Goal: Information Seeking & Learning: Learn about a topic

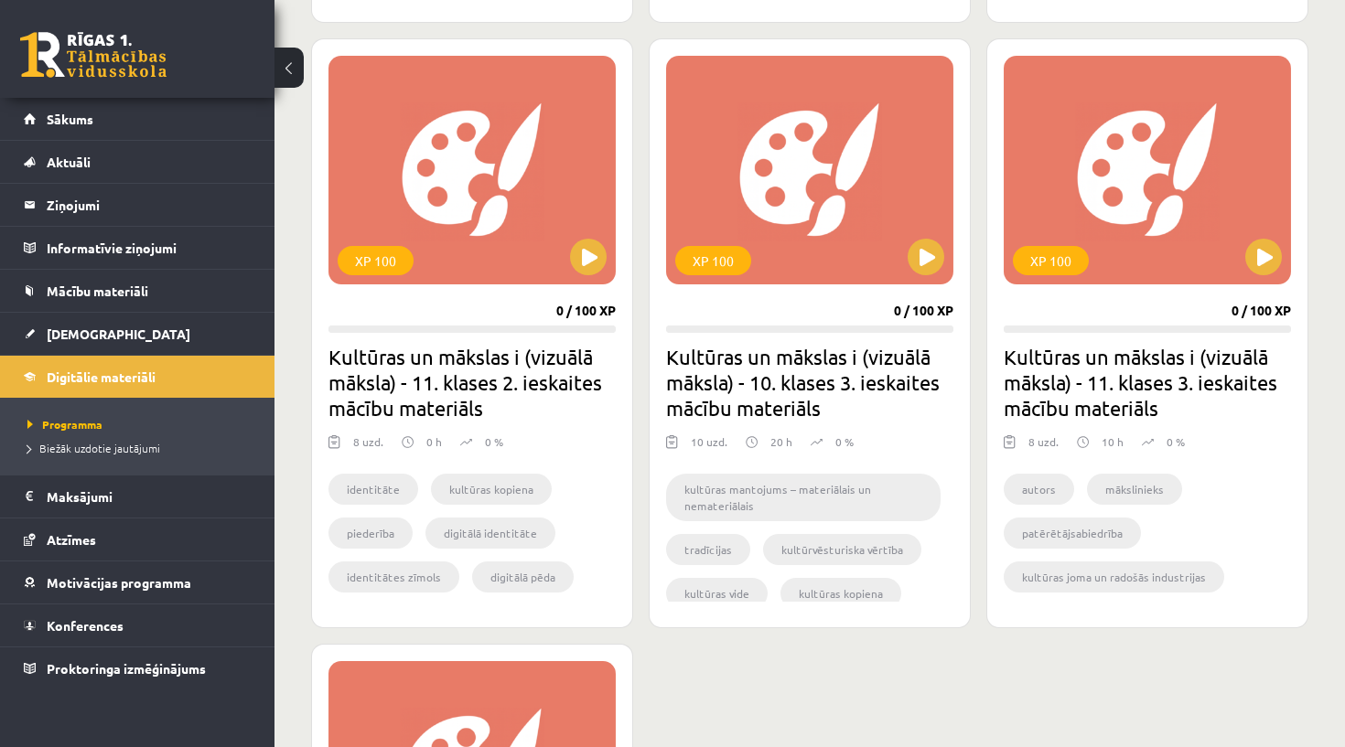
scroll to position [1694, 0]
click at [220, 668] on link "Proktoringa izmēģinājums" at bounding box center [138, 669] width 228 height 42
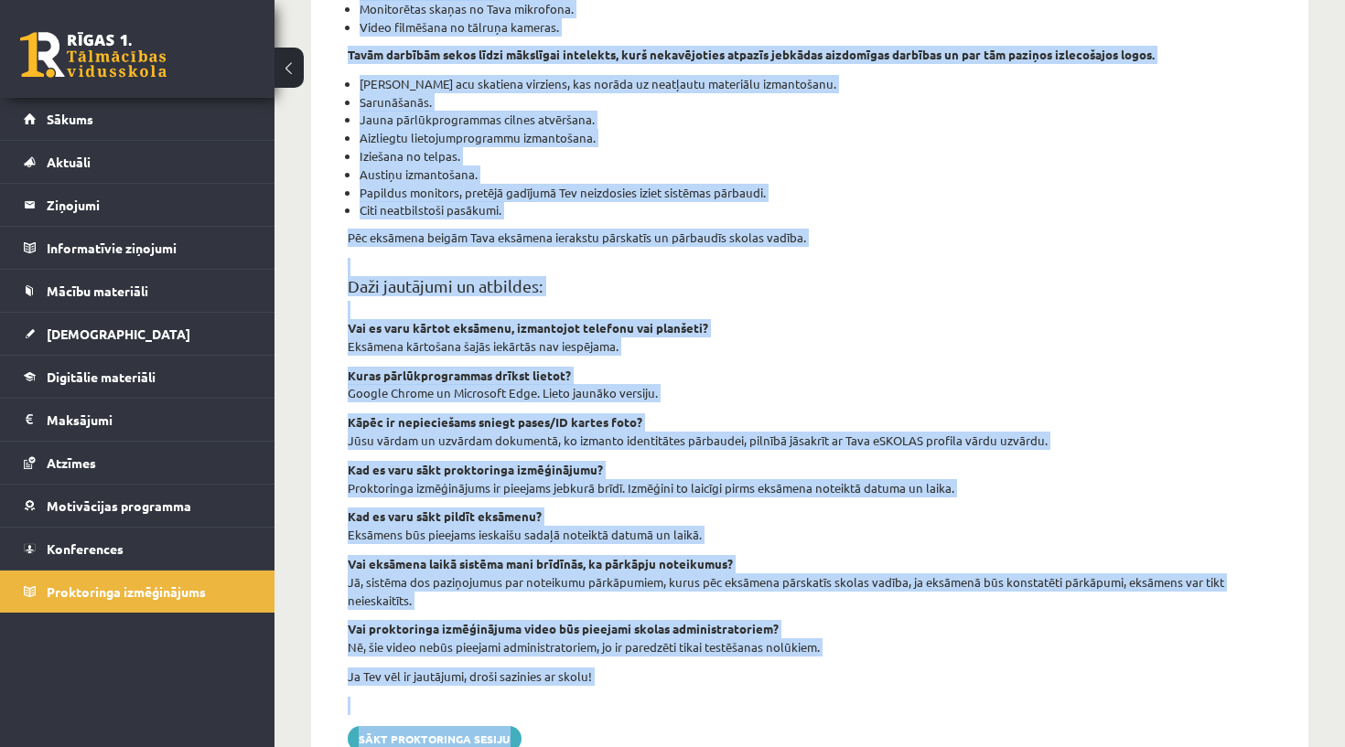
scroll to position [539, 0]
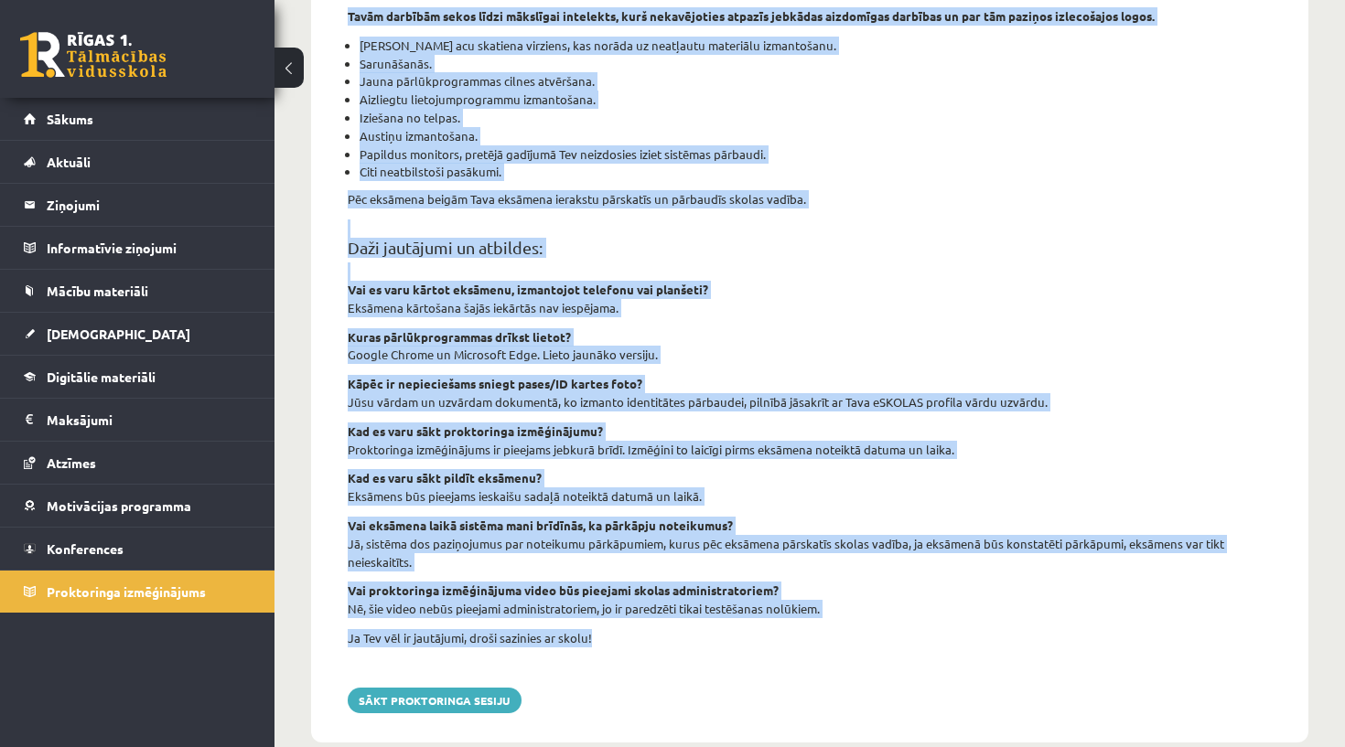
drag, startPoint x: 349, startPoint y: 200, endPoint x: 611, endPoint y: 605, distance: 481.5
click at [611, 605] on div "Proktoringa izmēģinājums šajā sadaļā tev ir iespēja izmēģināt tiešsaistes eksām…" at bounding box center [809, 186] width 997 height 1114
copy div "Proktoringa izmēģinājums šajā sadaļā tev ir iespēja izmēģināt tiešsaistes eksām…"
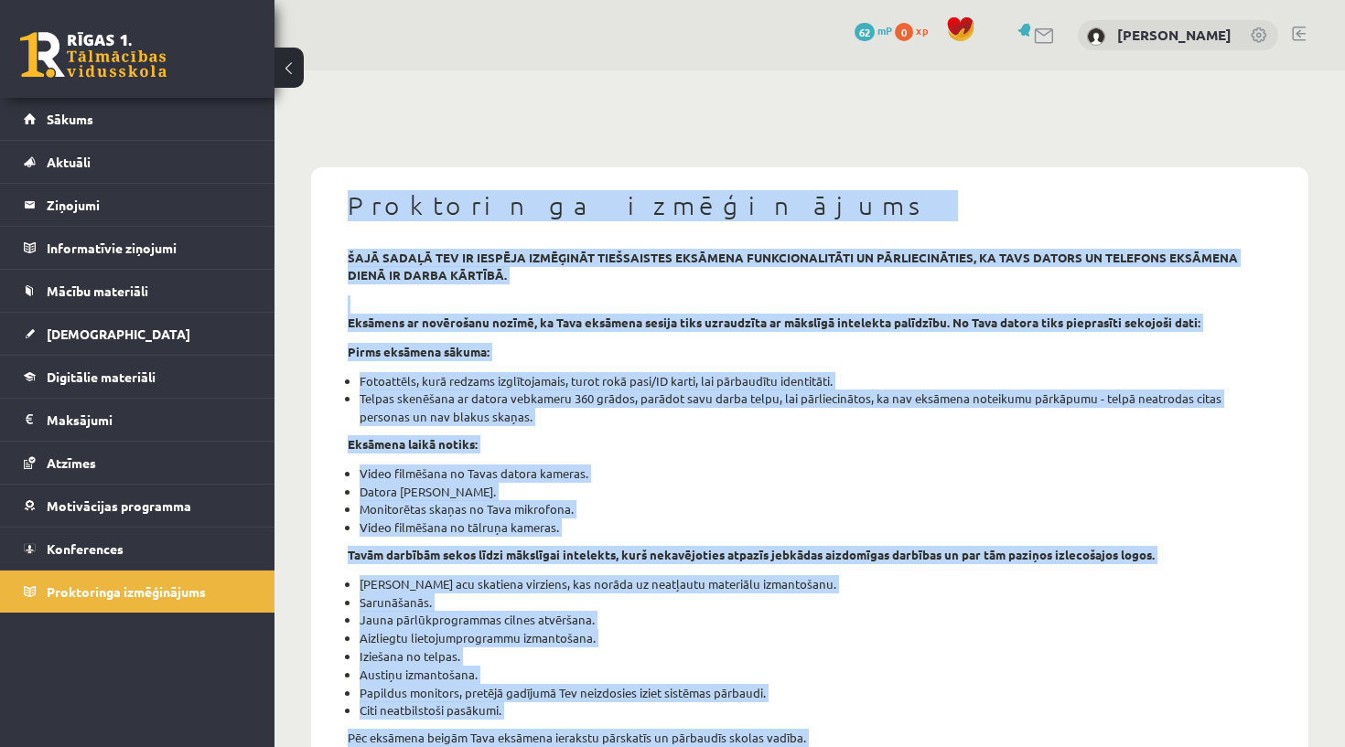
scroll to position [0, 0]
click at [1092, 183] on div "Proktoringa izmēģinājums šajā sadaļā tev ir iespēja izmēģināt tiešsaistes eksām…" at bounding box center [809, 724] width 997 height 1114
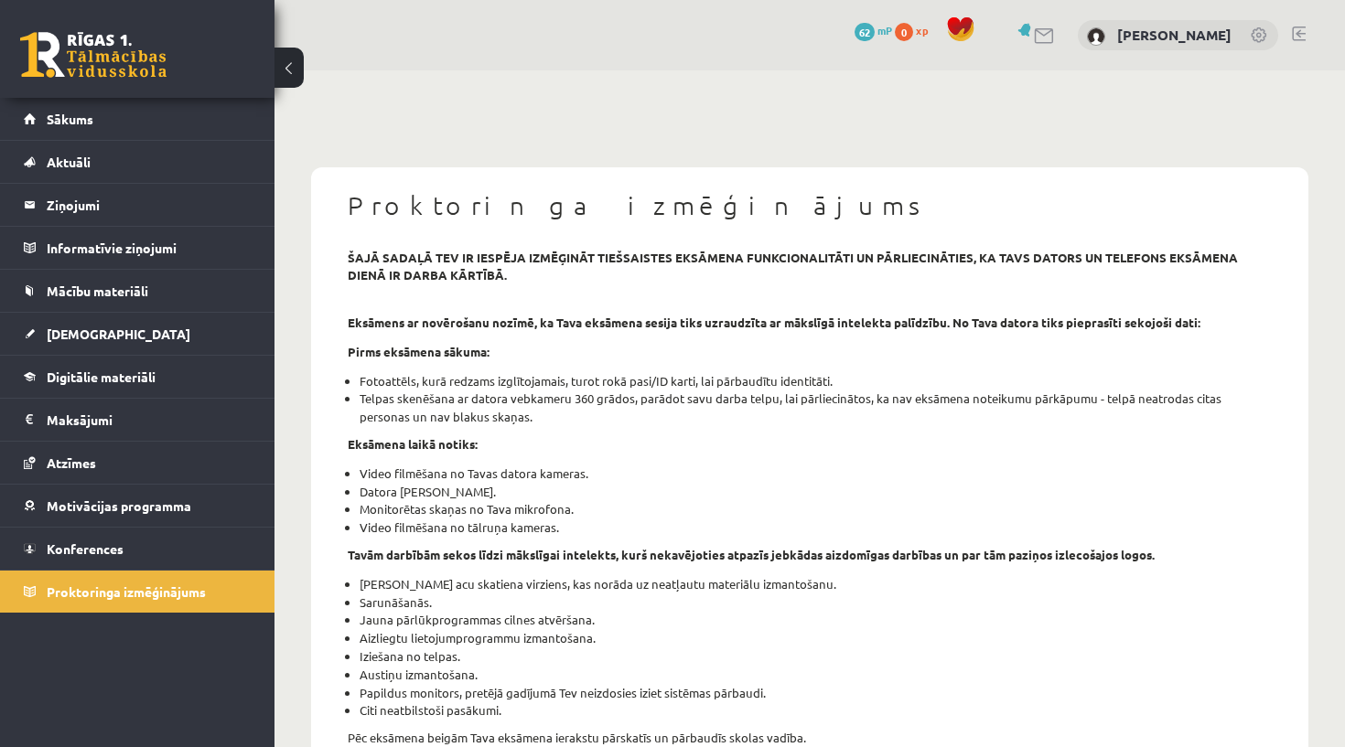
click at [1260, 35] on link at bounding box center [1259, 36] width 18 height 18
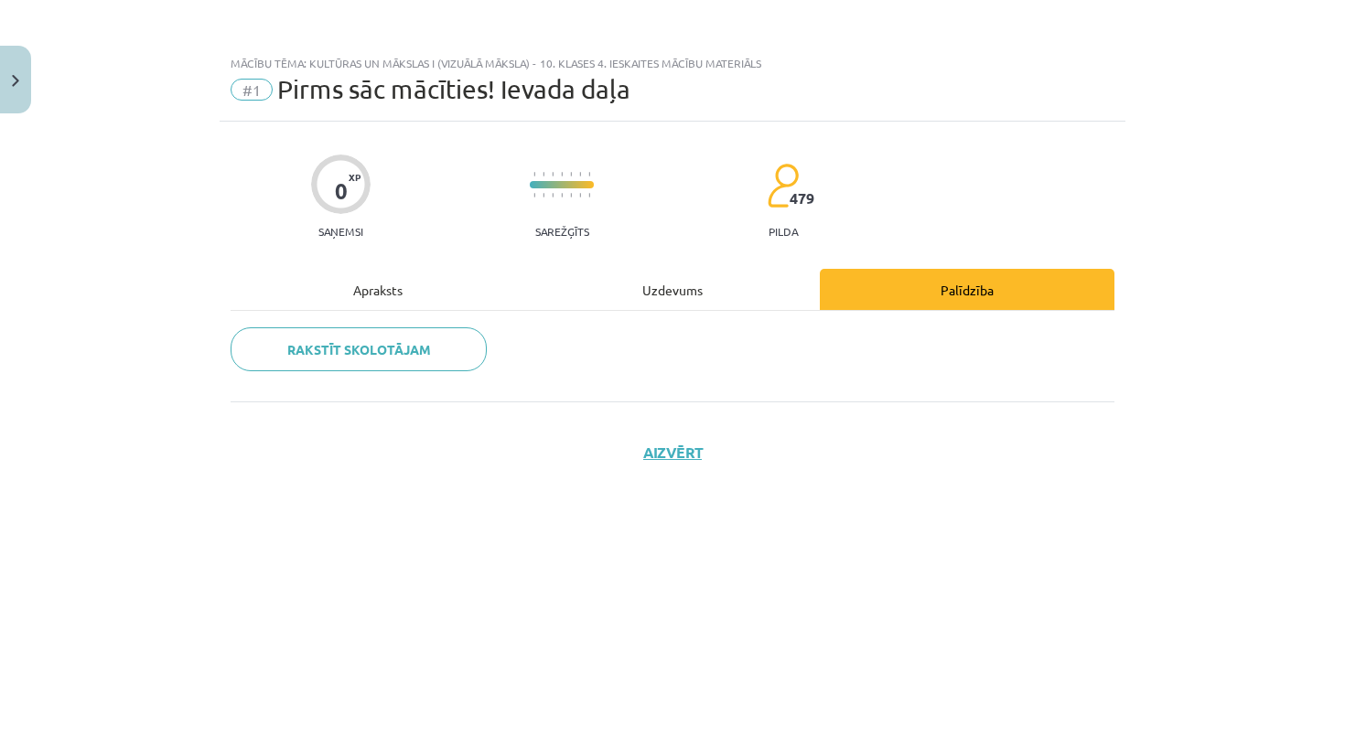
scroll to position [349, 0]
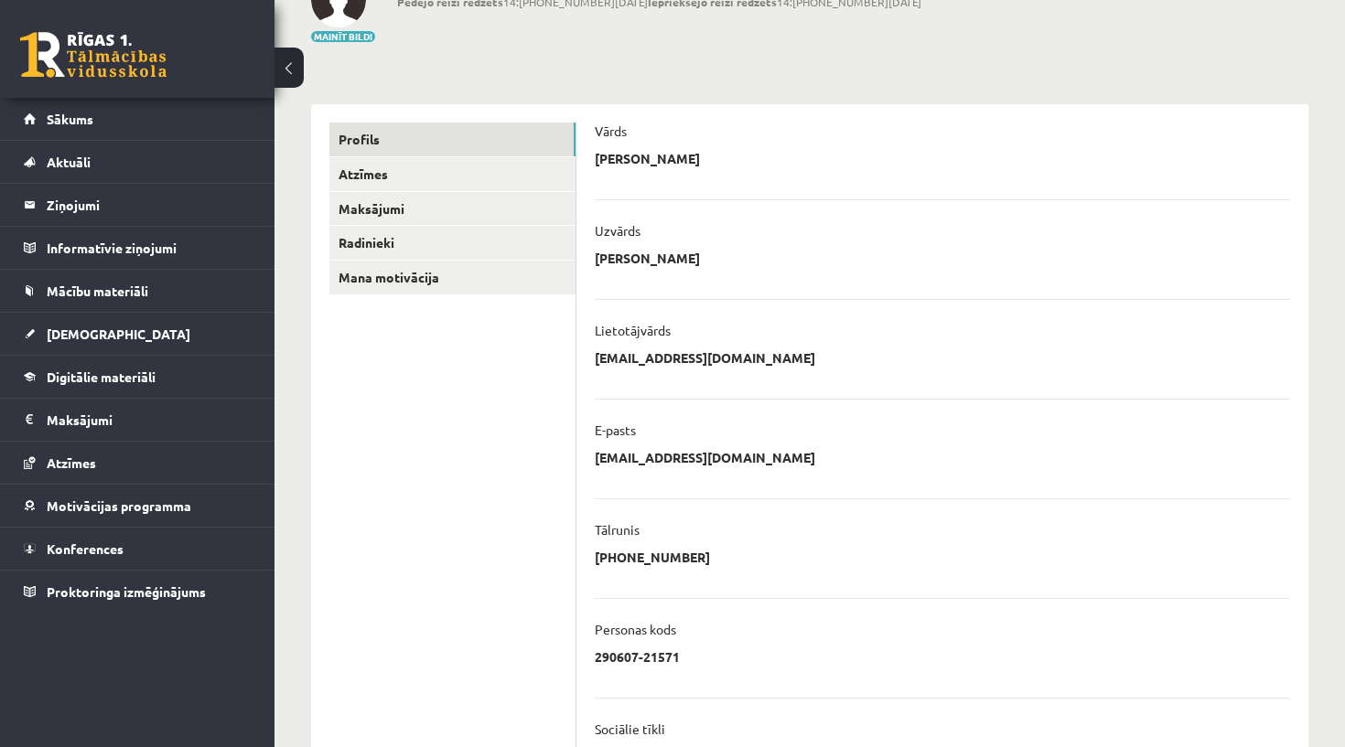
scroll to position [140, 0]
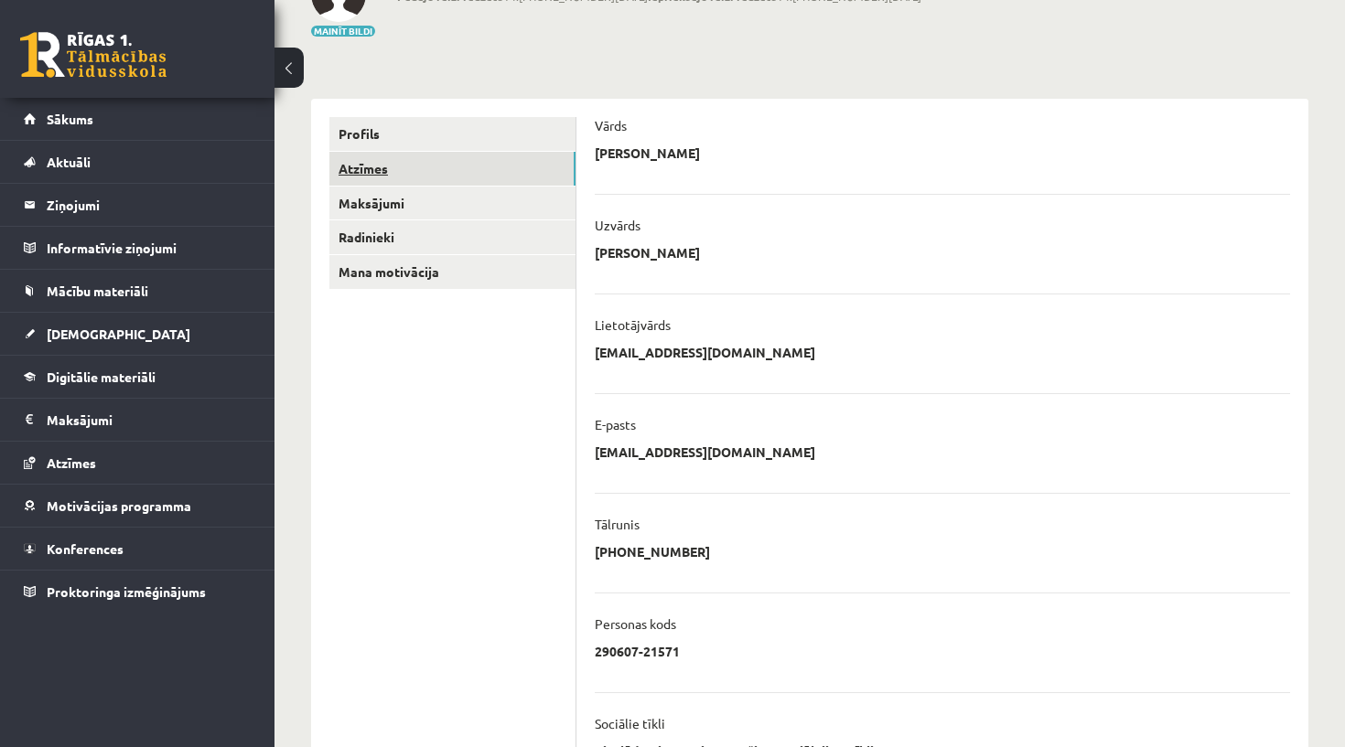
click at [501, 169] on link "Atzīmes" at bounding box center [452, 169] width 246 height 34
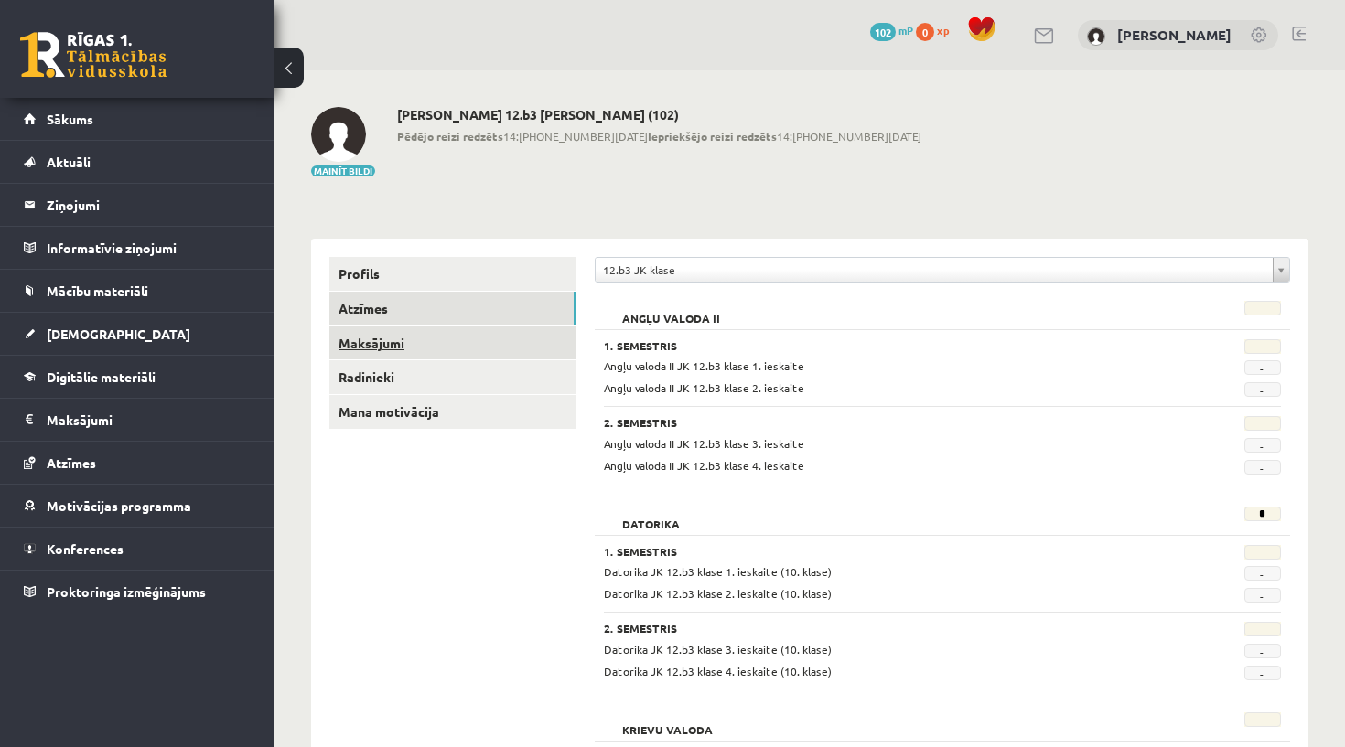
click at [465, 328] on link "Maksājumi" at bounding box center [452, 344] width 246 height 34
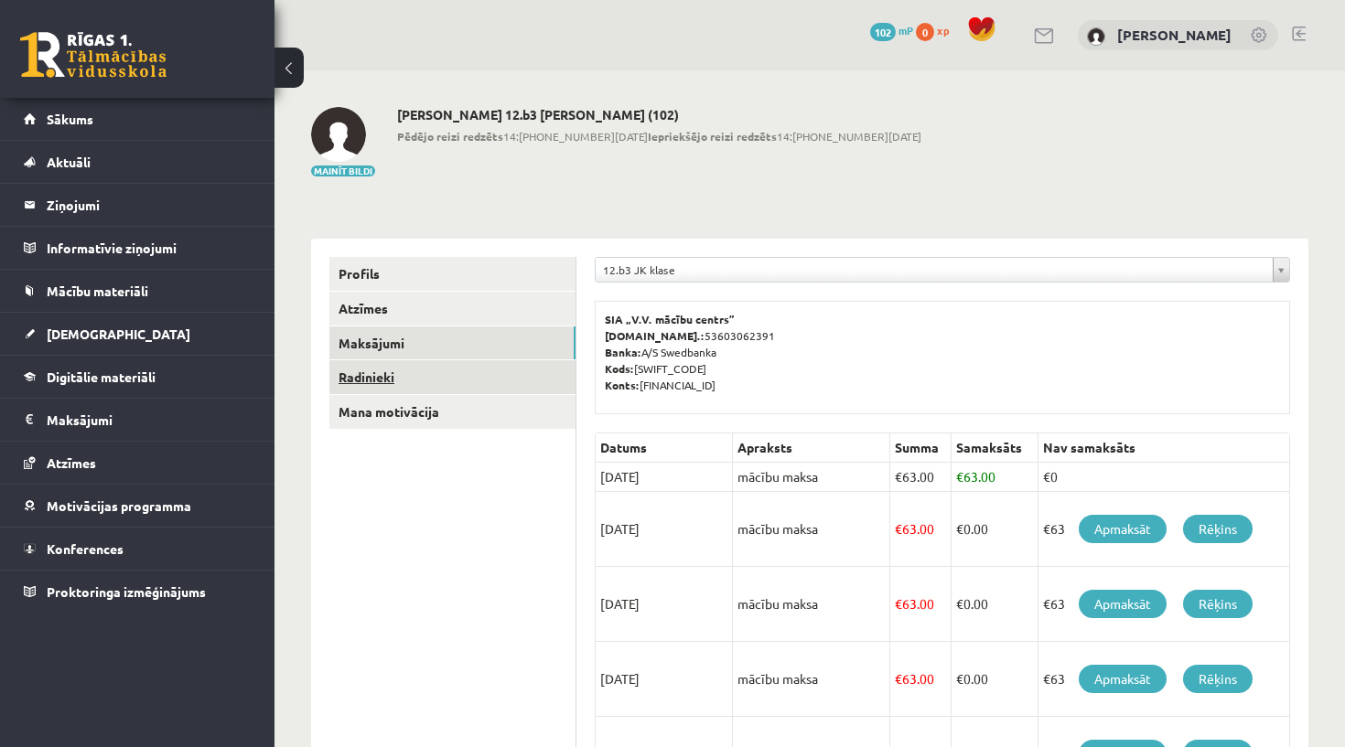
click at [443, 374] on link "Radinieki" at bounding box center [452, 377] width 246 height 34
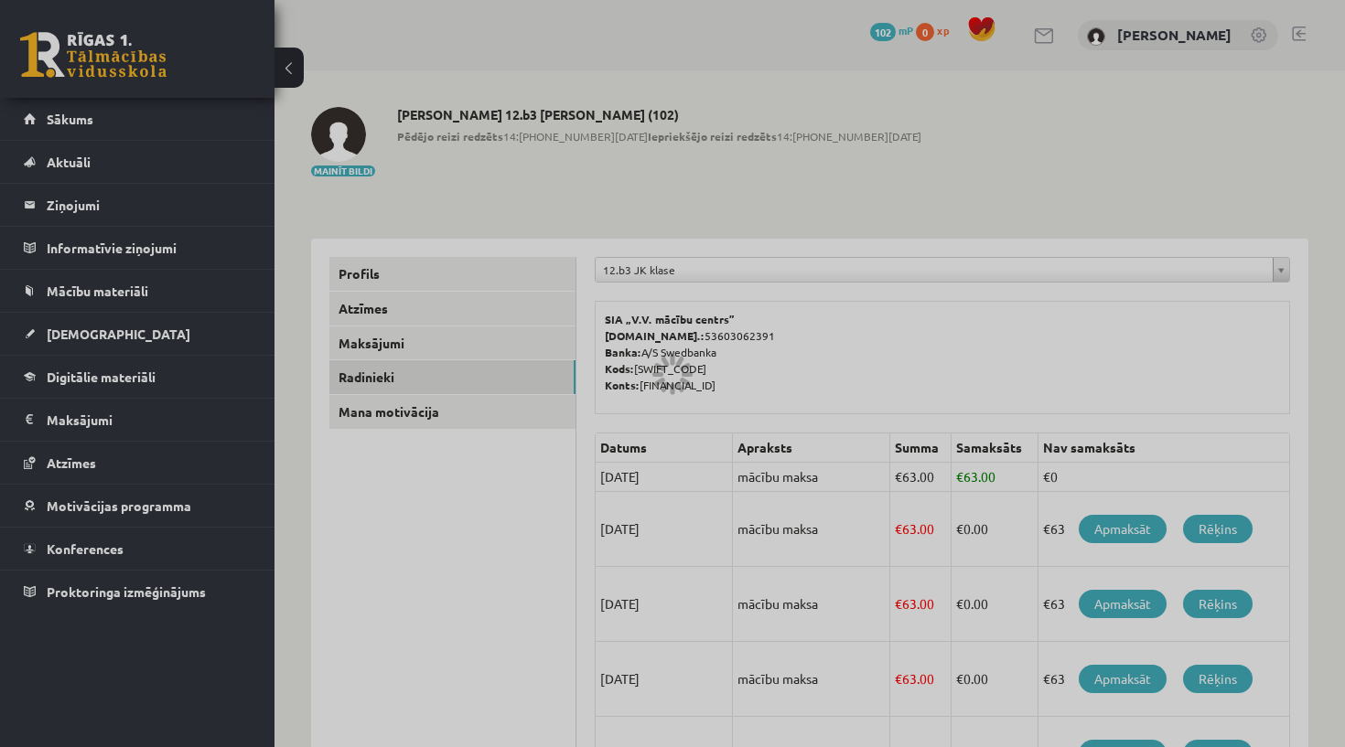
click at [440, 413] on div at bounding box center [672, 373] width 1345 height 747
click at [515, 412] on div at bounding box center [672, 373] width 1345 height 747
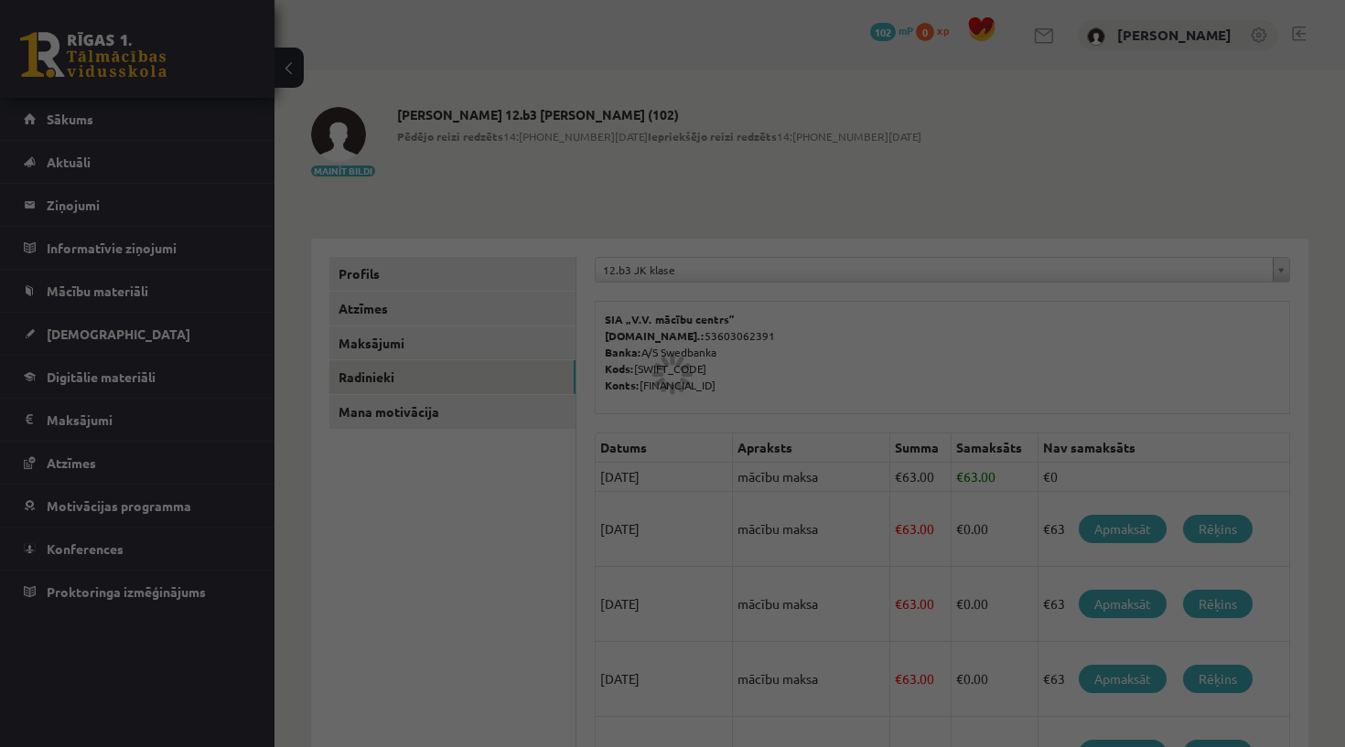
scroll to position [140, 0]
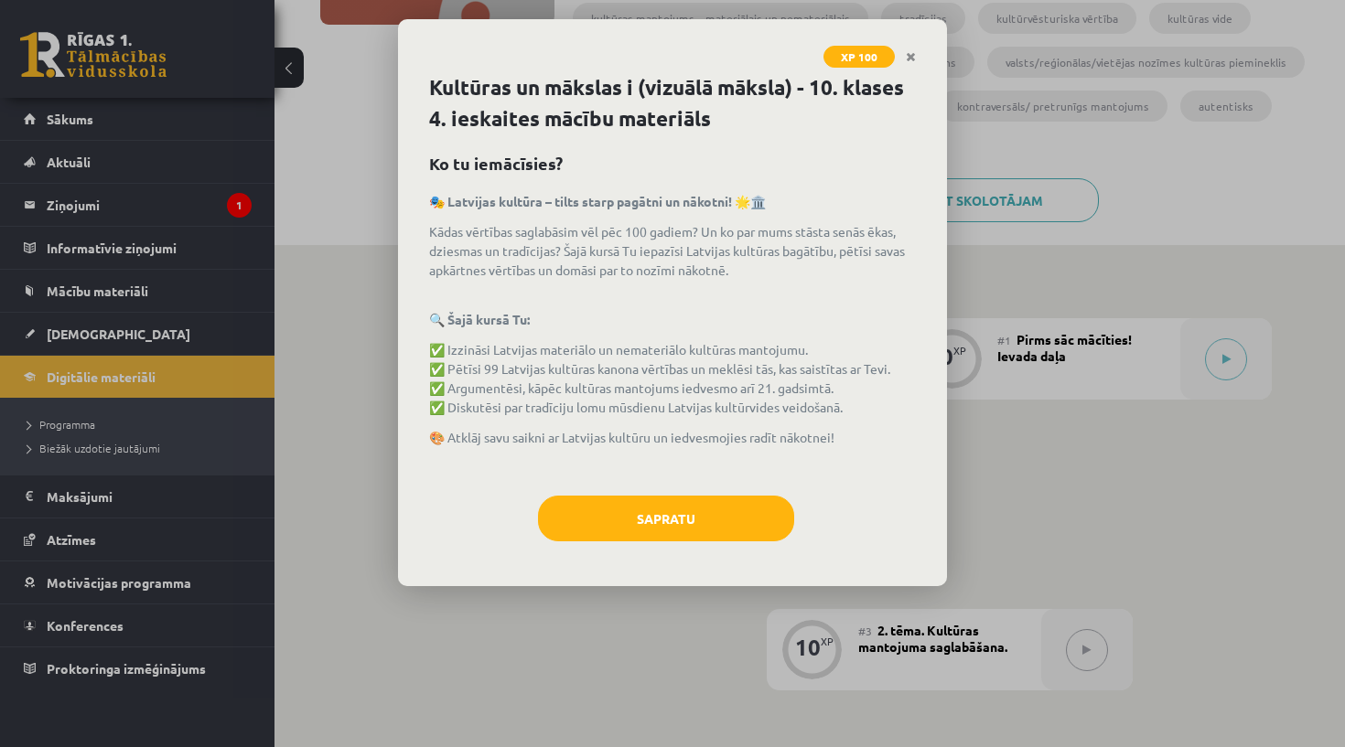
scroll to position [349, 0]
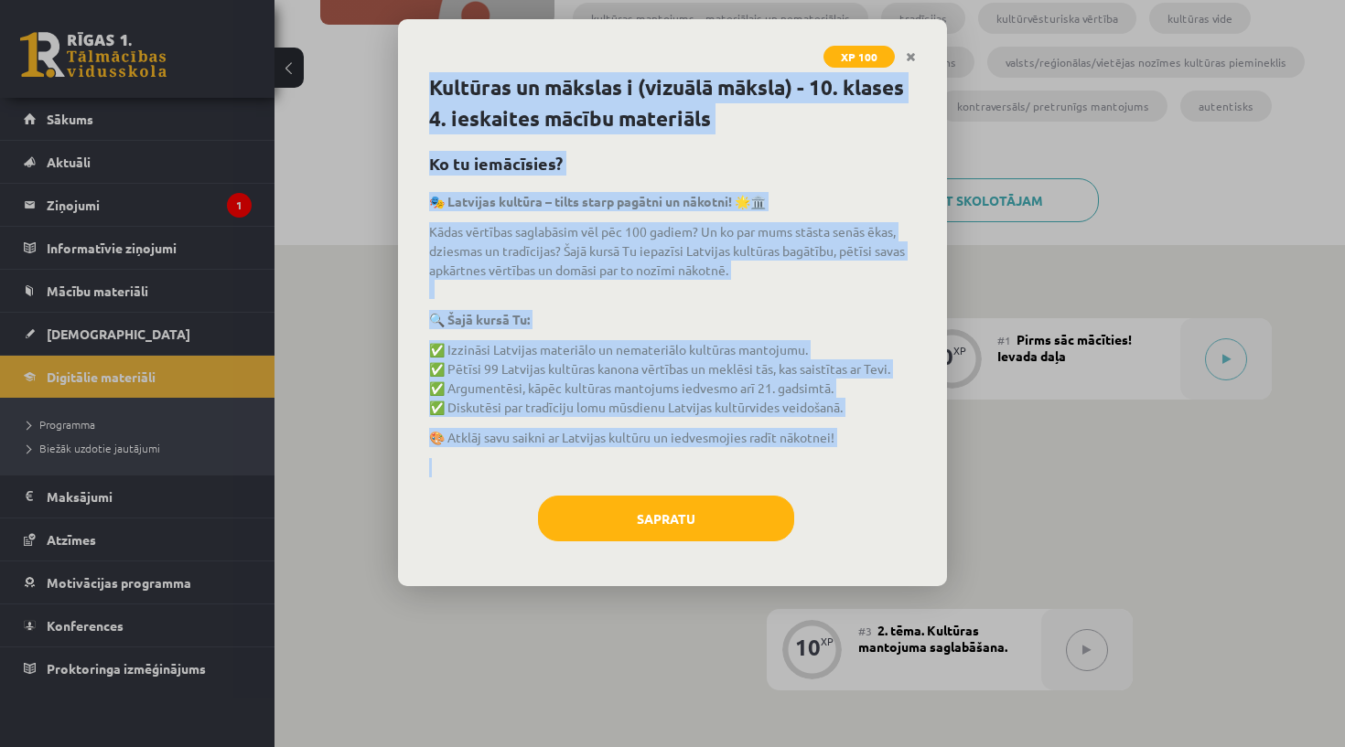
drag, startPoint x: 435, startPoint y: 84, endPoint x: 791, endPoint y: 475, distance: 528.3
click at [791, 475] on div "Kultūras un mākslas i (vizuālā māksla) - 10. klases 4. ieskaites mācību materiā…" at bounding box center [672, 329] width 549 height 514
copy div "Kultūras un mākslas i (vizuālā māksla) - 10. klases 4. ieskaites mācību materiā…"
click at [665, 529] on button "Sapratu" at bounding box center [666, 519] width 256 height 46
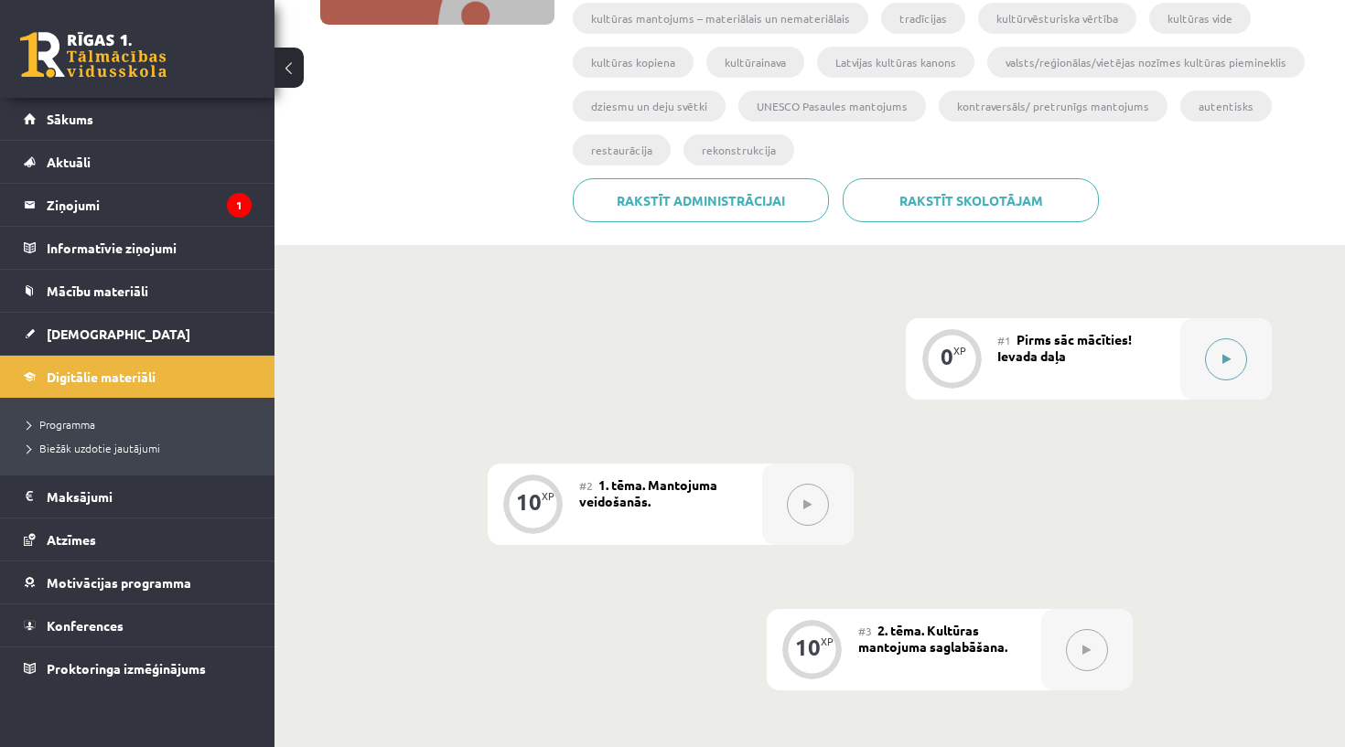
click at [1244, 359] on button at bounding box center [1226, 359] width 42 height 42
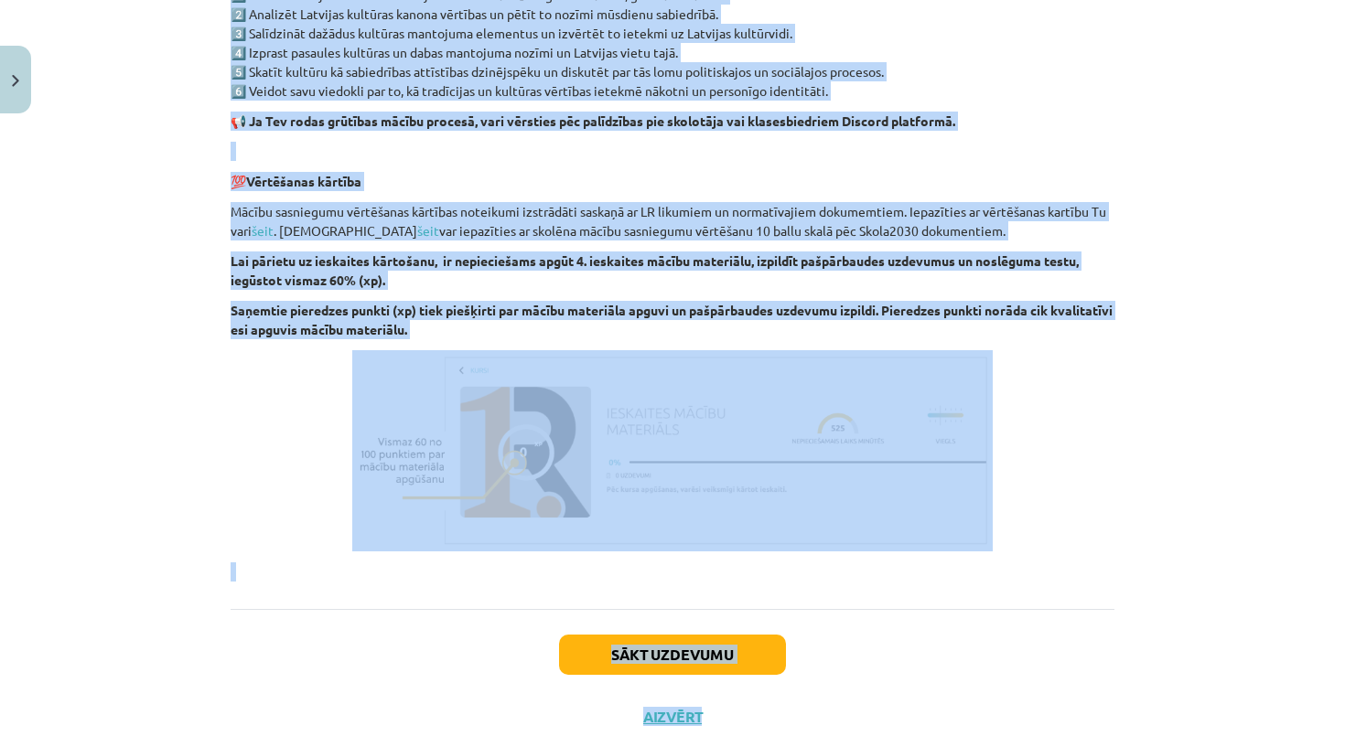
scroll to position [1152, 0]
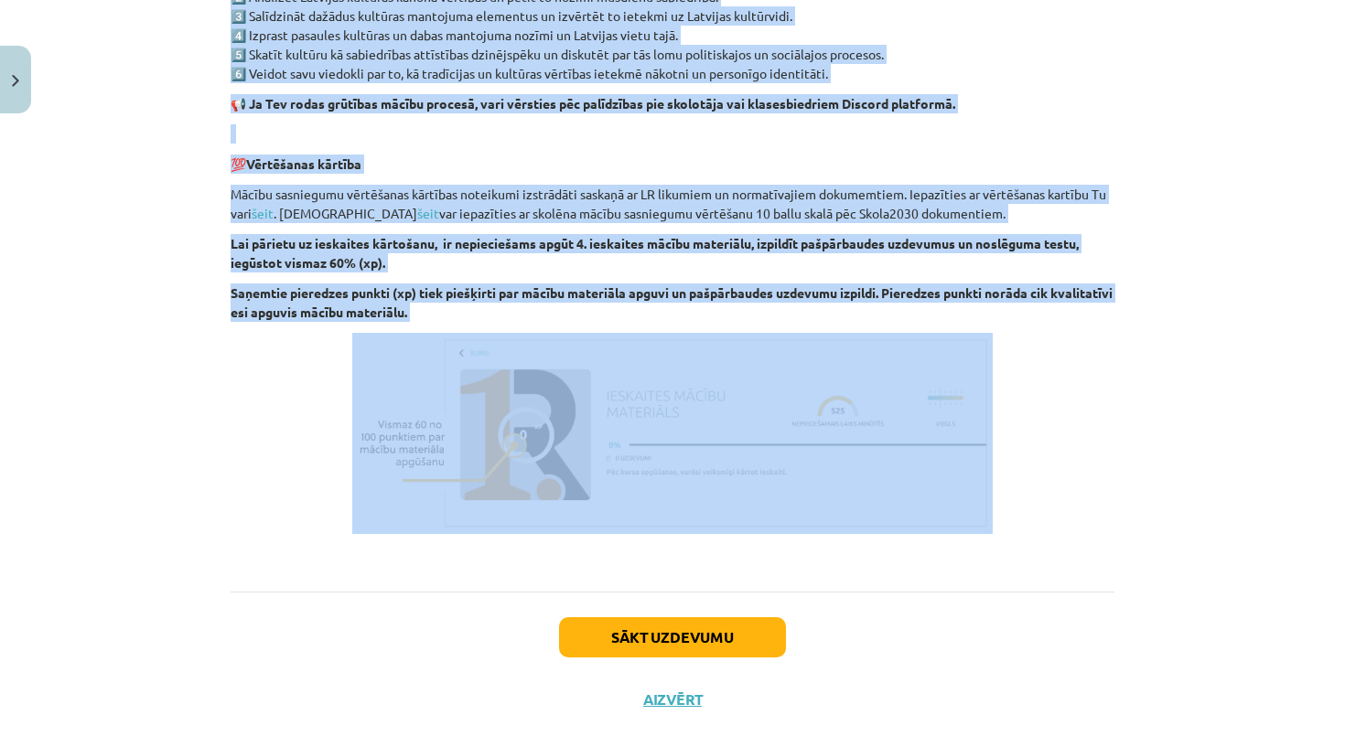
drag, startPoint x: 223, startPoint y: 270, endPoint x: 735, endPoint y: 322, distance: 514.8
click at [691, 648] on button "Sākt uzdevumu" at bounding box center [672, 637] width 227 height 40
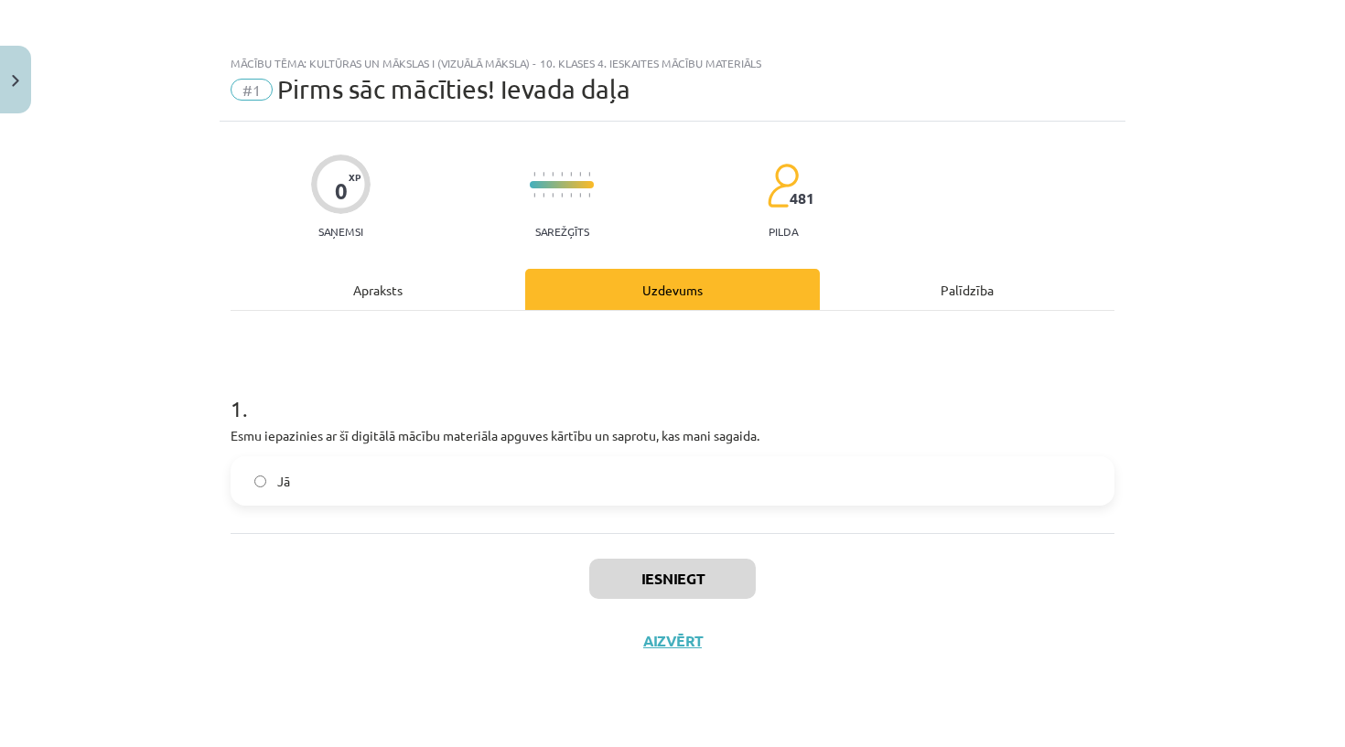
click at [616, 485] on label "Jā" at bounding box center [672, 481] width 880 height 46
click at [672, 574] on button "Iesniegt" at bounding box center [672, 579] width 166 height 40
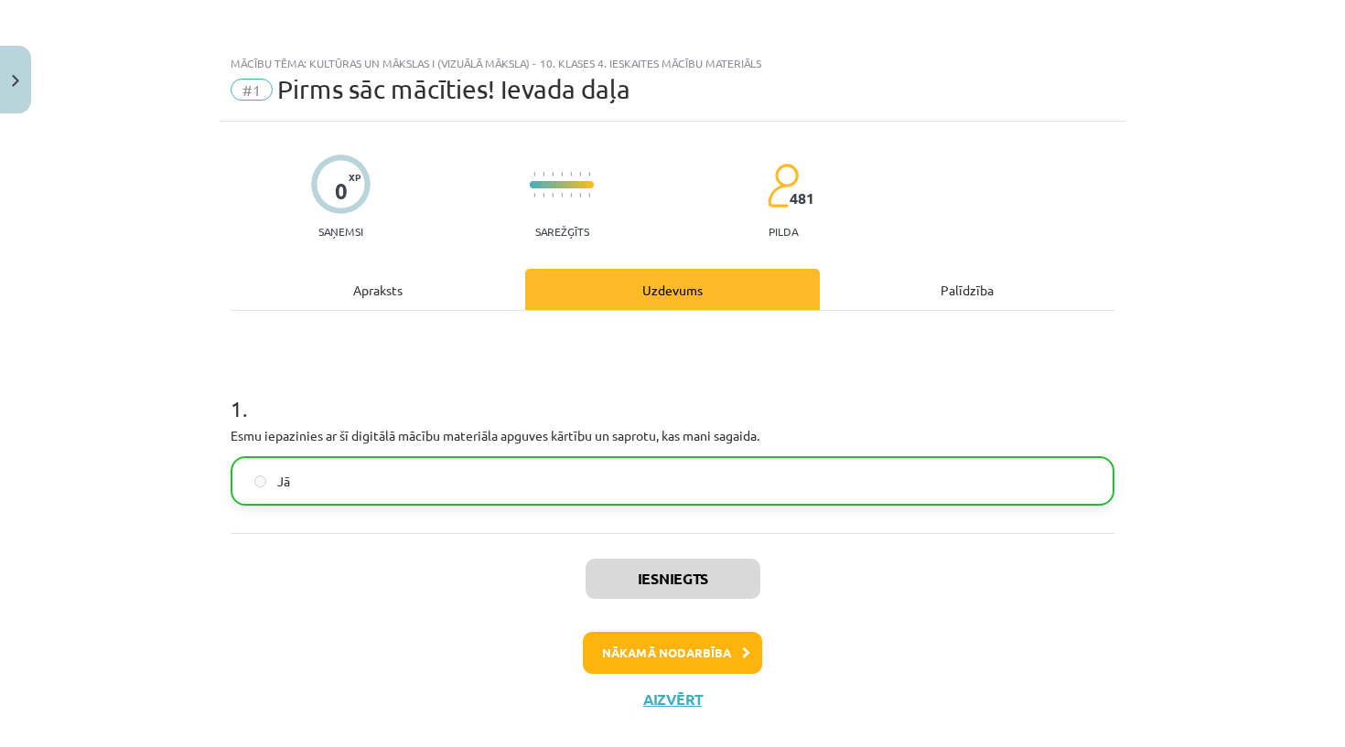
click at [724, 661] on button "Nākamā nodarbība" at bounding box center [672, 653] width 179 height 42
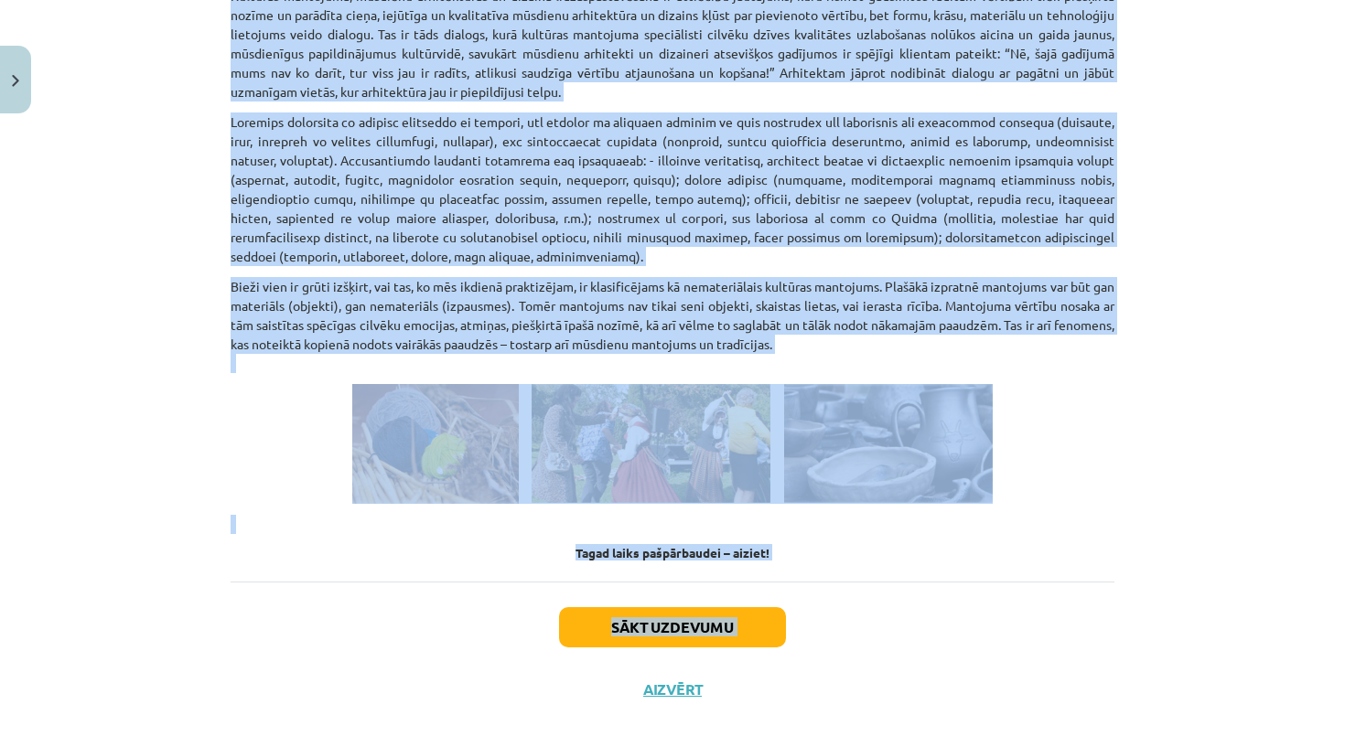
scroll to position [2446, 0]
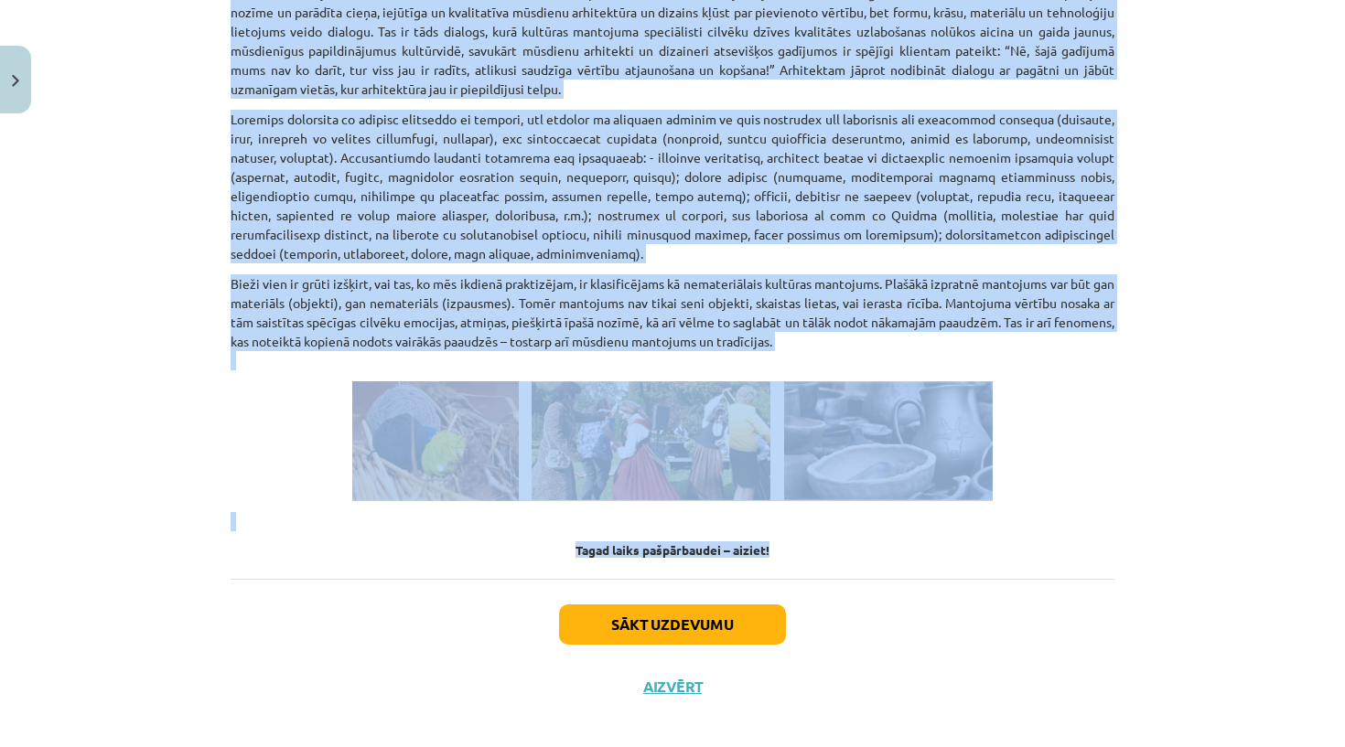
drag, startPoint x: 221, startPoint y: 541, endPoint x: 621, endPoint y: 544, distance: 399.7
copy div "Kultūras mantojums ir cilvēces kopējais dārgums, kas ietver gan materiālus, gan…"
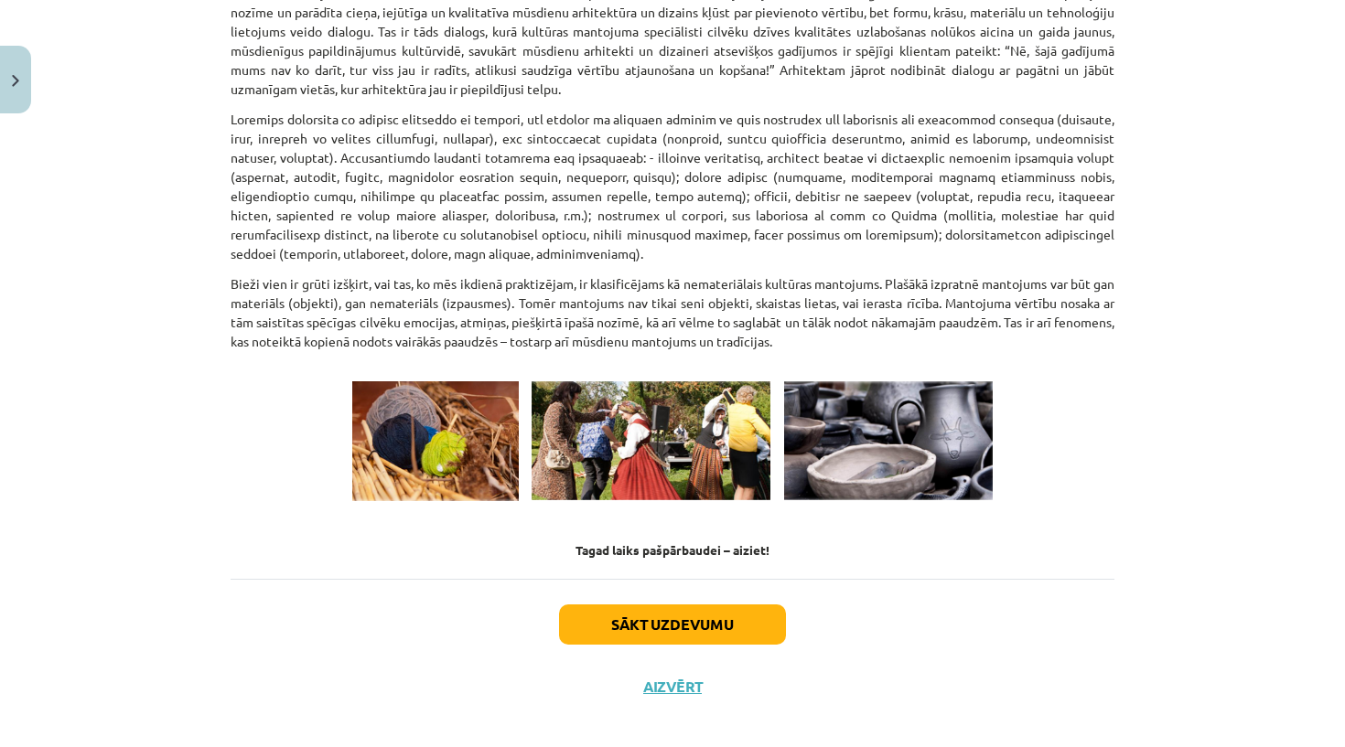
click at [602, 626] on div "Sākt uzdevumu Aizvērt" at bounding box center [672, 643] width 884 height 128
click at [598, 608] on button "Sākt uzdevumu" at bounding box center [672, 625] width 227 height 40
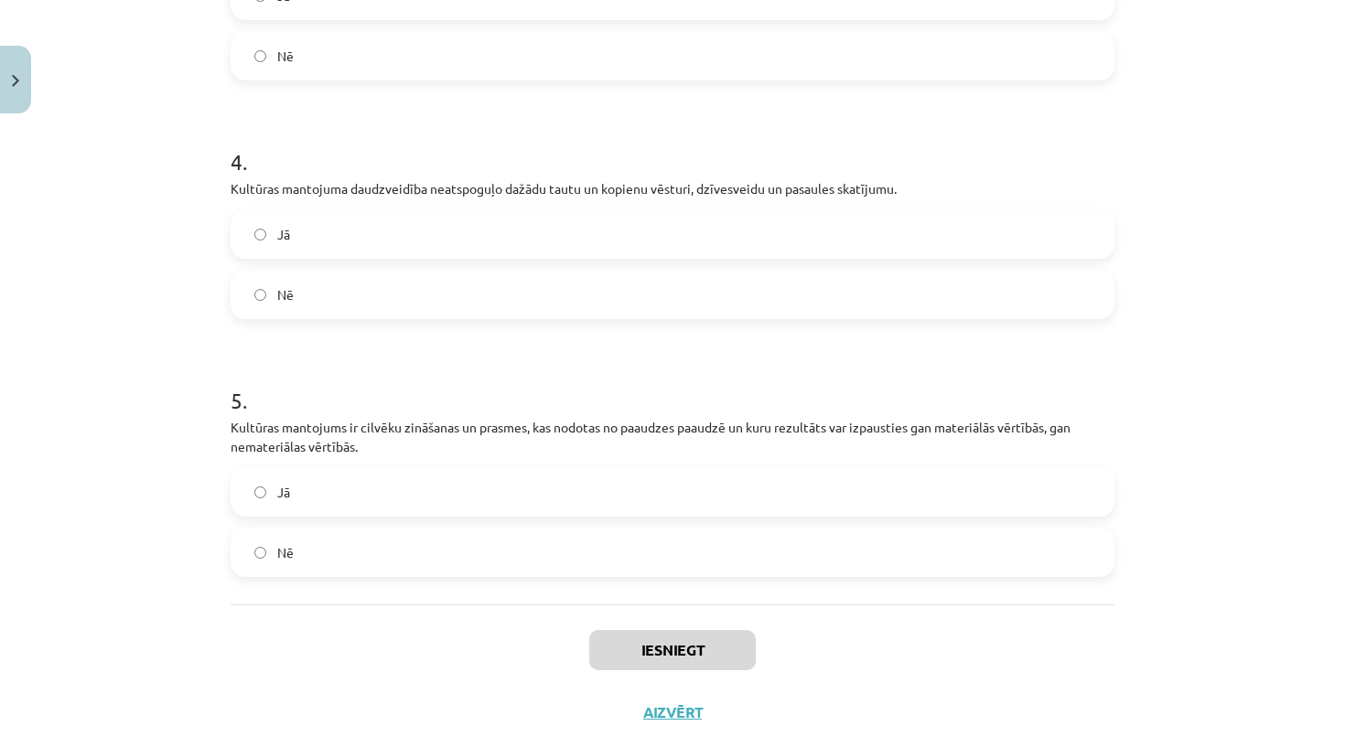
scroll to position [396, 0]
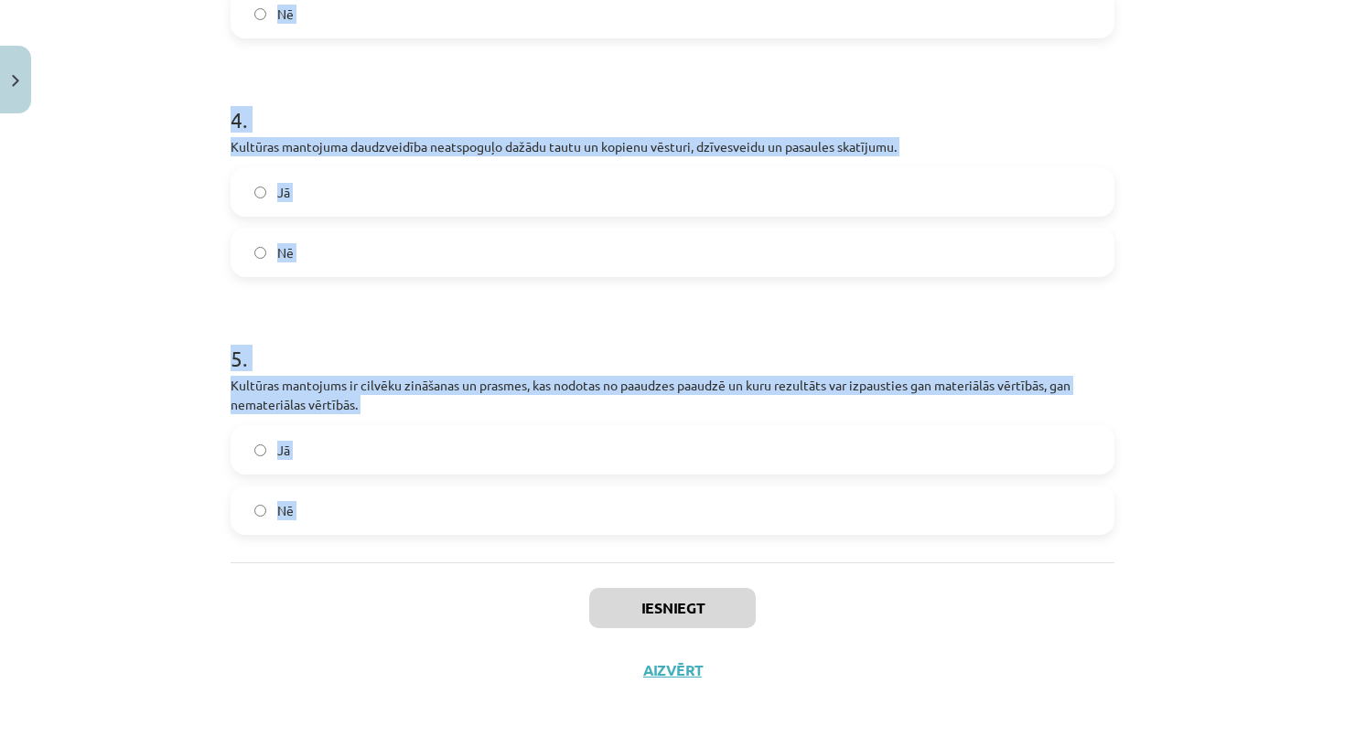
drag, startPoint x: 211, startPoint y: 322, endPoint x: 450, endPoint y: 576, distance: 348.8
click at [450, 576] on div "Mācību tēma: Kultūras un mākslas i (vizuālā māksla) - 10. klases 4. ieskaites m…" at bounding box center [672, 373] width 1345 height 747
copy form "1 . Pasaules mantojuma saglabāšanas un aizsardzības pamatā ir 1972. gadā pieņem…"
click at [292, 662] on div "Iesniegt Aizvērt" at bounding box center [672, 627] width 884 height 128
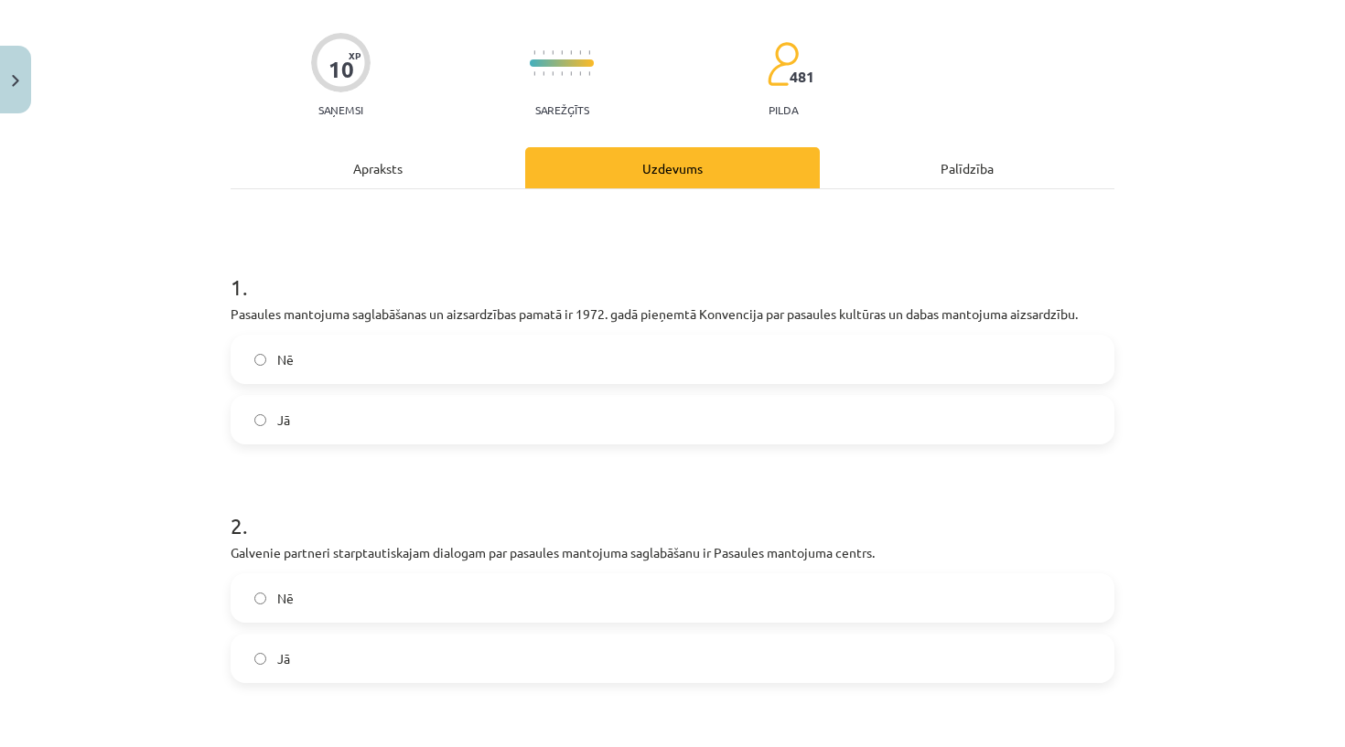
scroll to position [123, 0]
click at [308, 358] on label "Nē" at bounding box center [672, 358] width 880 height 46
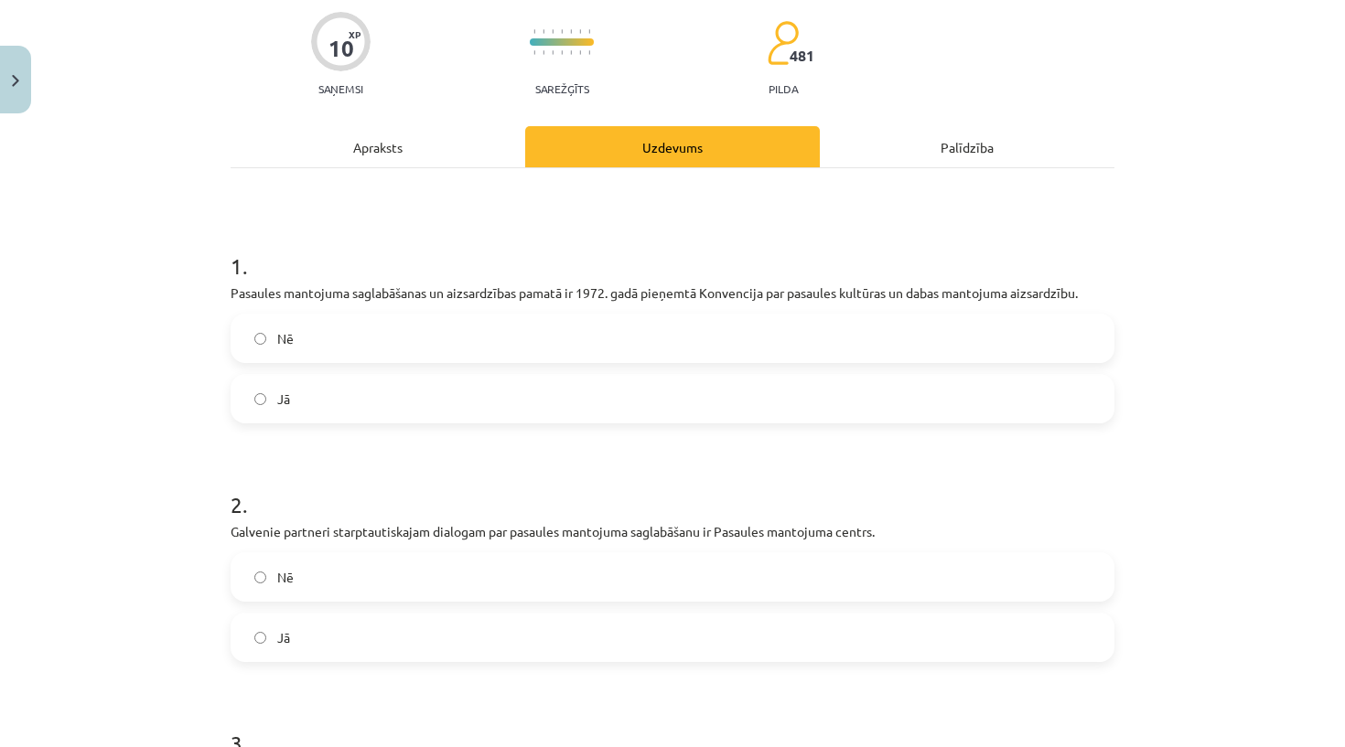
scroll to position [145, 0]
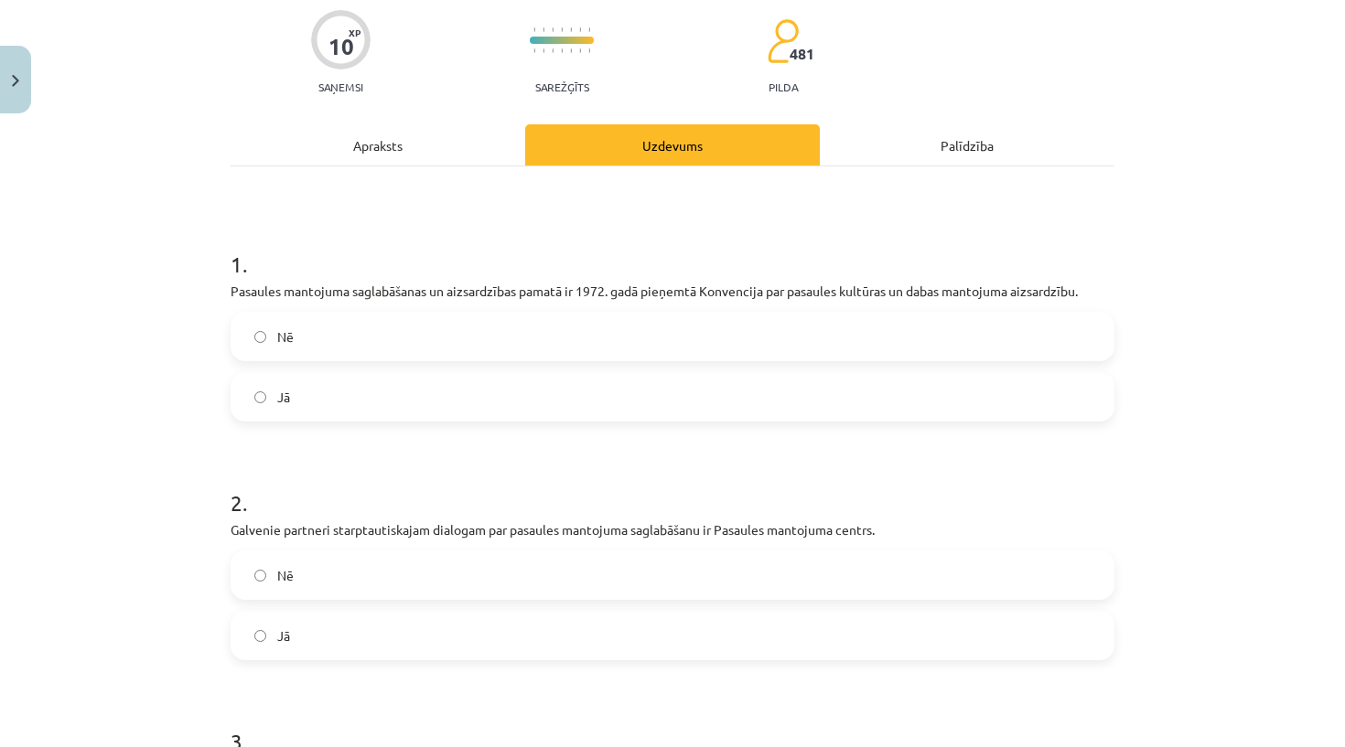
click at [396, 145] on div "Apraksts" at bounding box center [377, 144] width 295 height 41
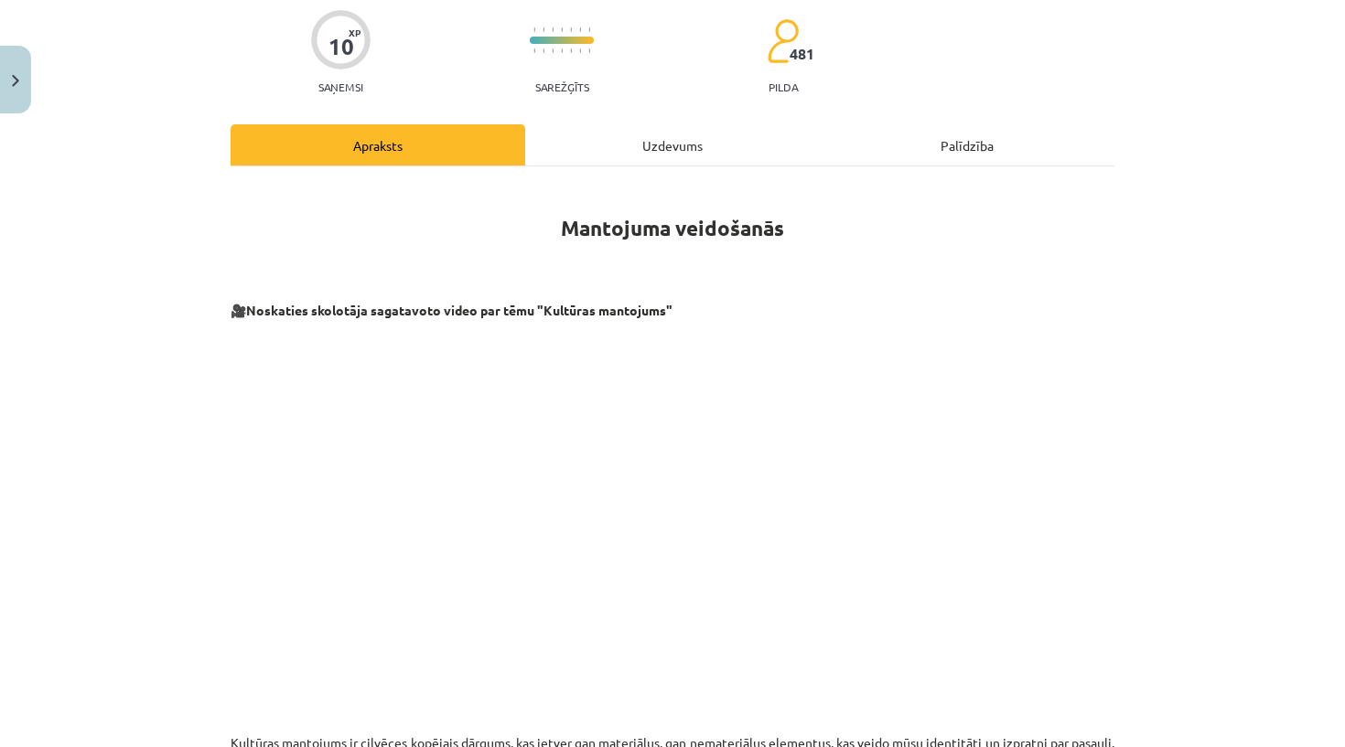
scroll to position [46, 0]
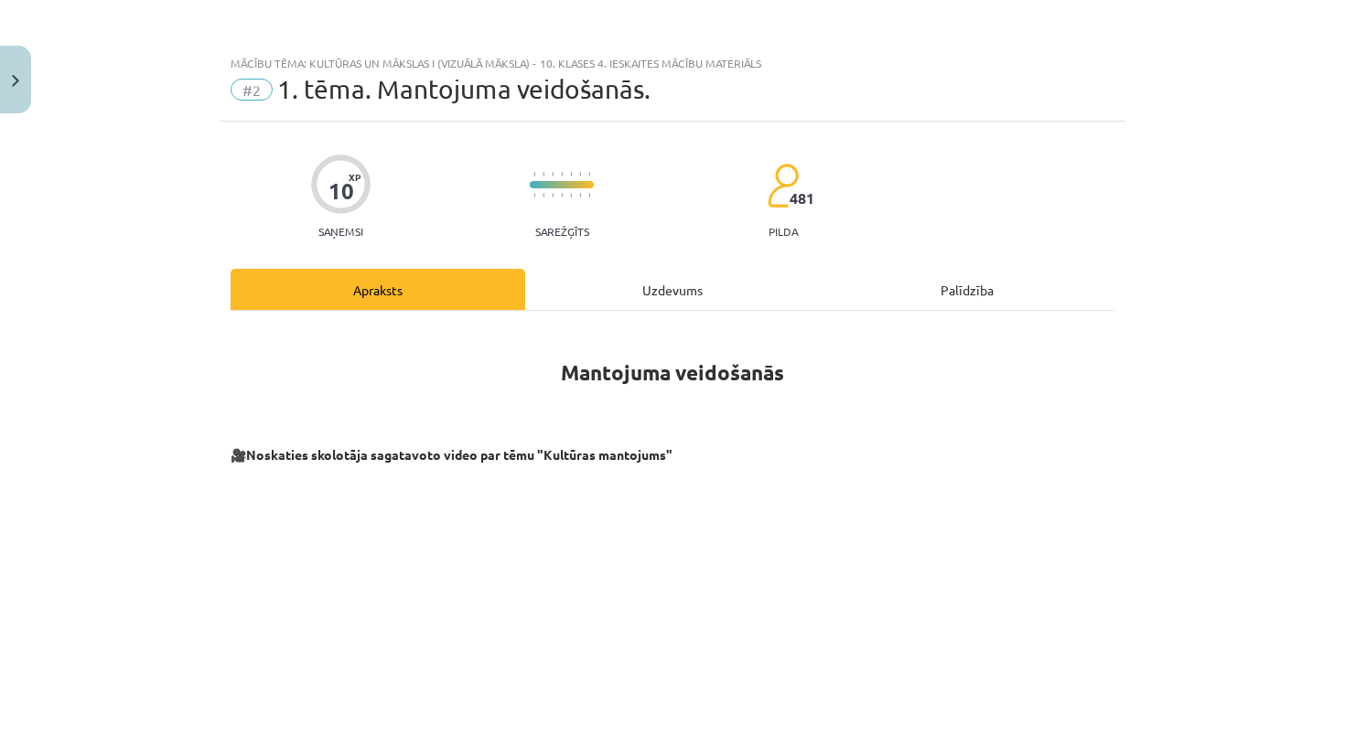
click at [618, 284] on div "Uzdevums" at bounding box center [672, 289] width 295 height 41
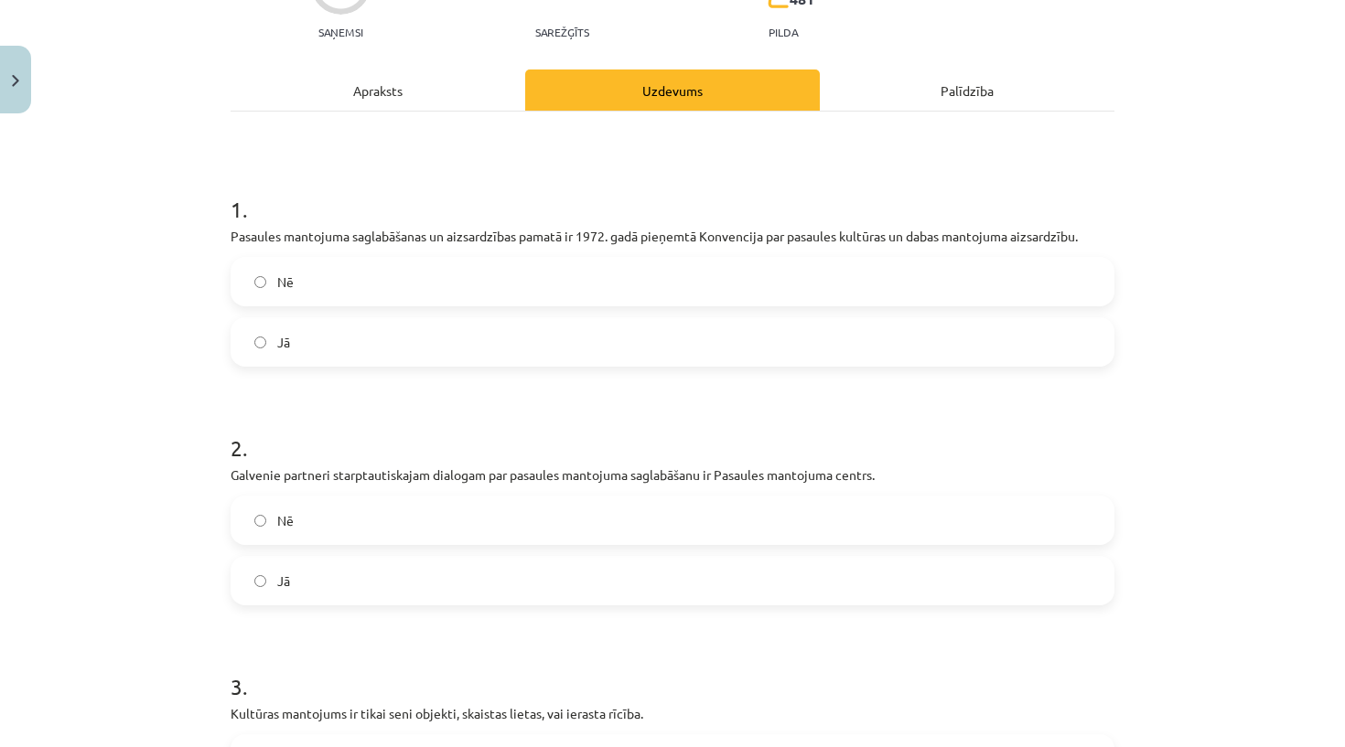
click at [420, 595] on label "Jā" at bounding box center [672, 581] width 880 height 46
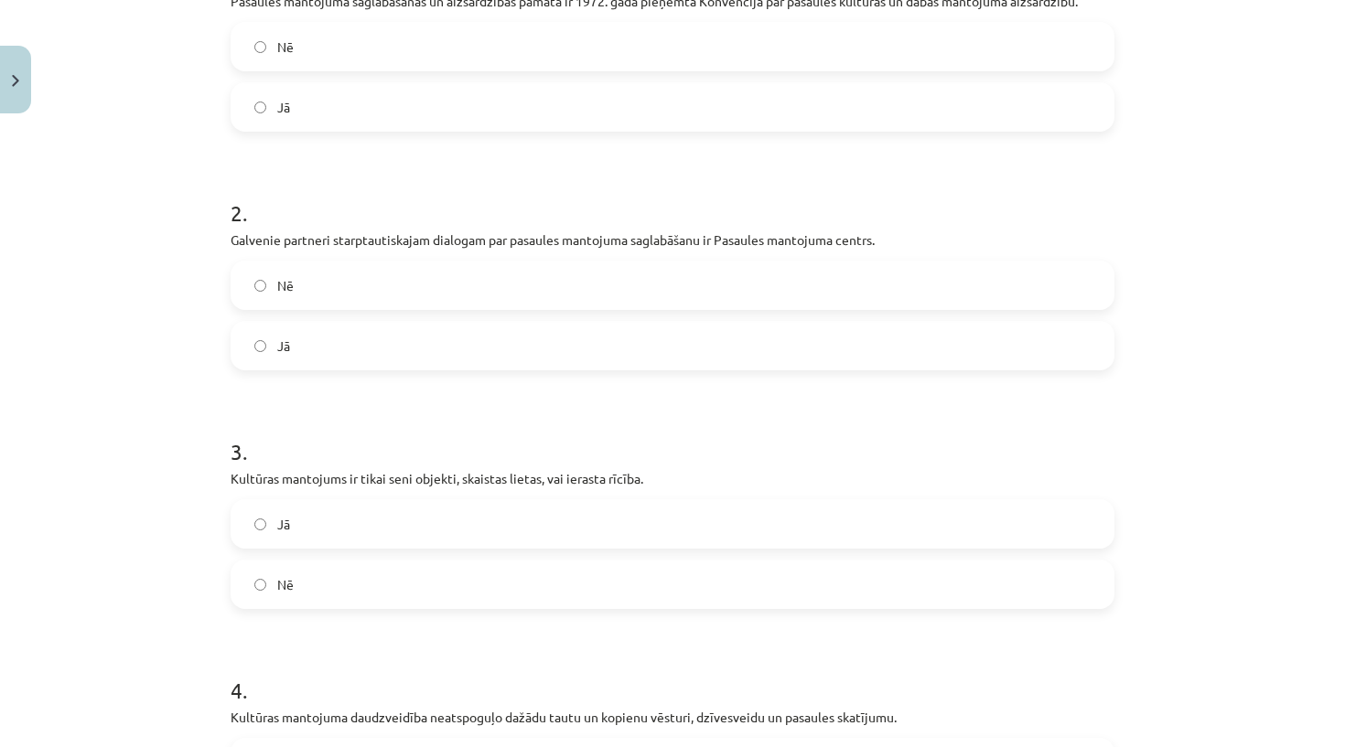
click at [414, 571] on label "Nē" at bounding box center [672, 585] width 880 height 46
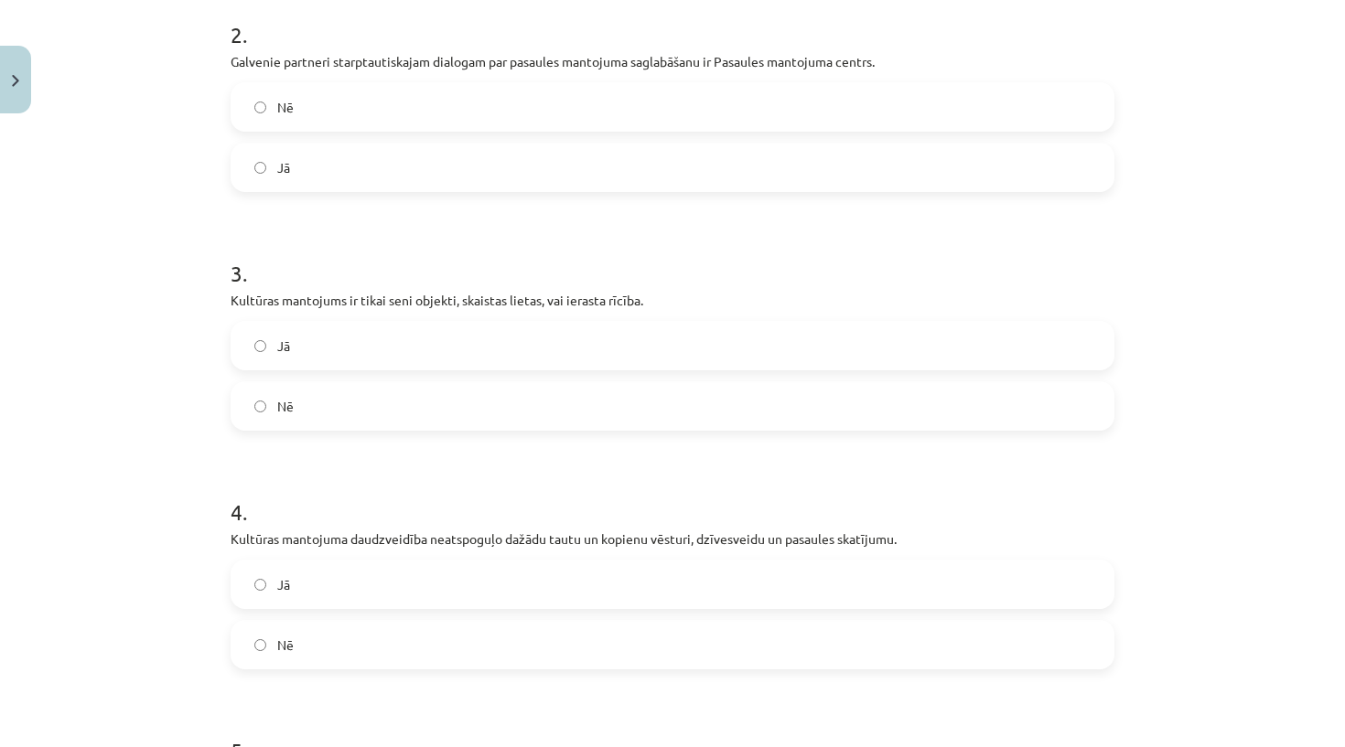
click at [394, 637] on label "Nē" at bounding box center [672, 645] width 880 height 46
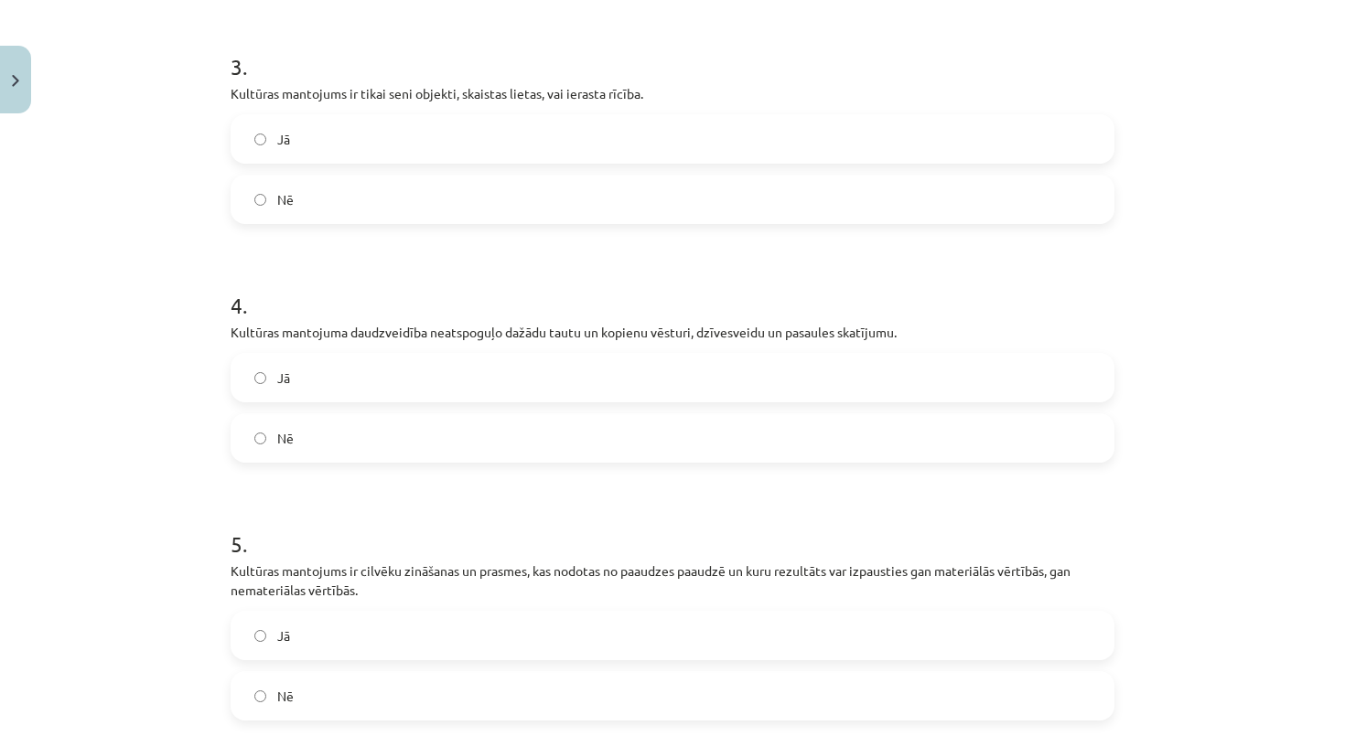
click at [394, 632] on label "Jā" at bounding box center [672, 636] width 880 height 46
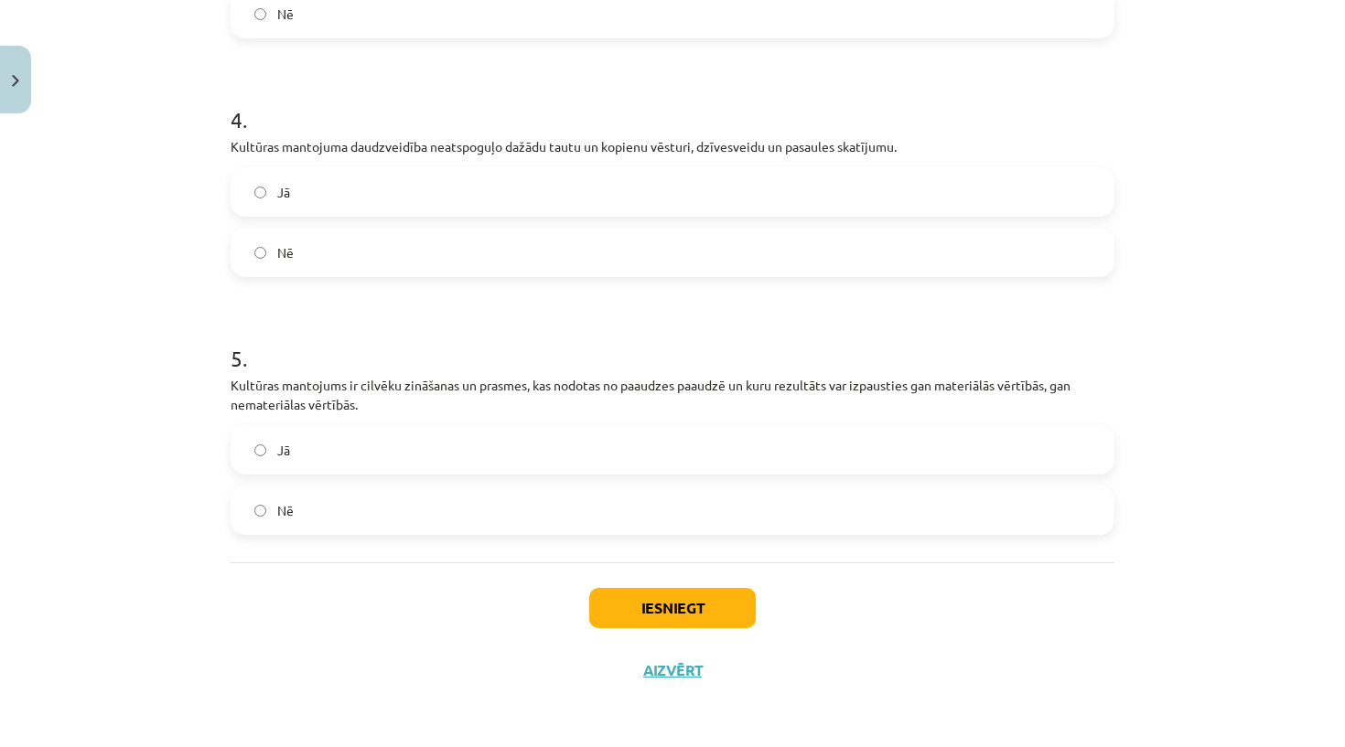
scroll to position [1008, 0]
click at [619, 606] on button "Iesniegt" at bounding box center [672, 608] width 166 height 40
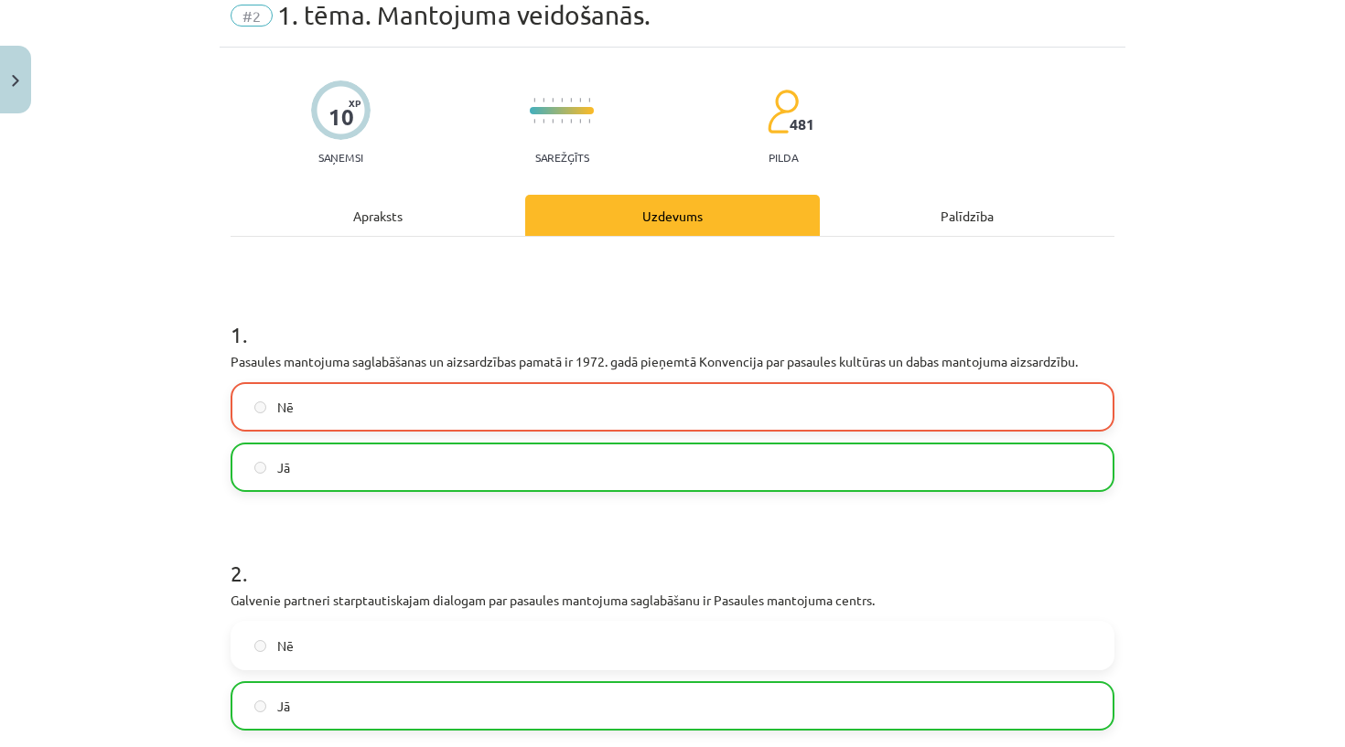
scroll to position [123, 0]
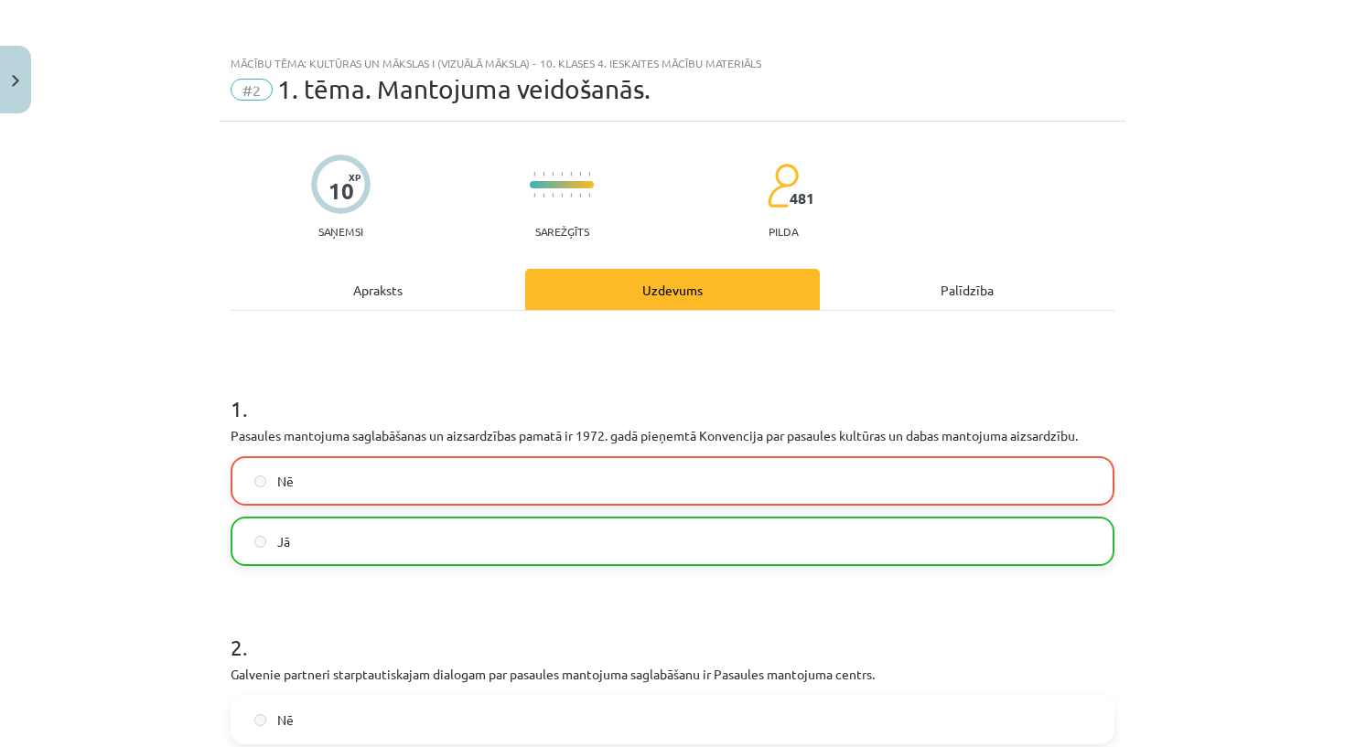
scroll to position [0, 0]
click at [571, 488] on label "Nē" at bounding box center [672, 481] width 880 height 46
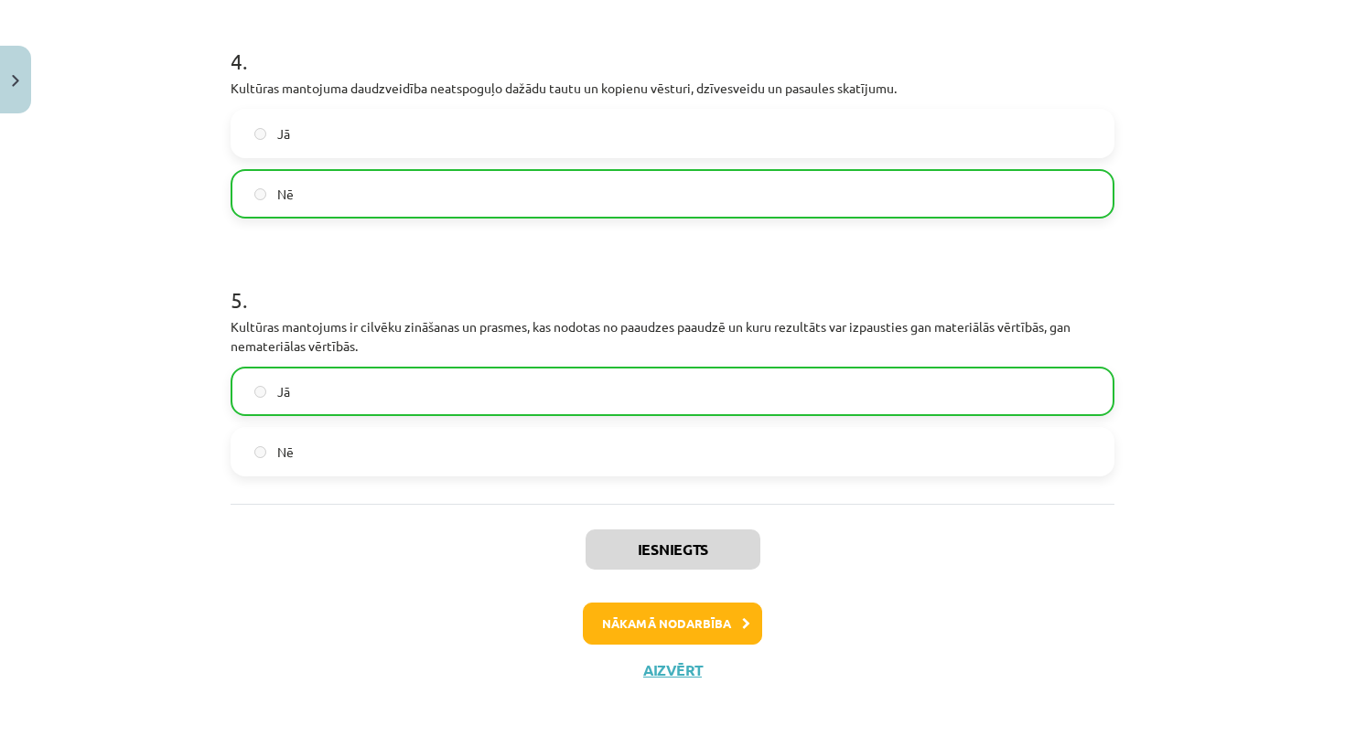
scroll to position [1066, 0]
click at [661, 634] on button "Nākamā nodarbība" at bounding box center [672, 624] width 179 height 42
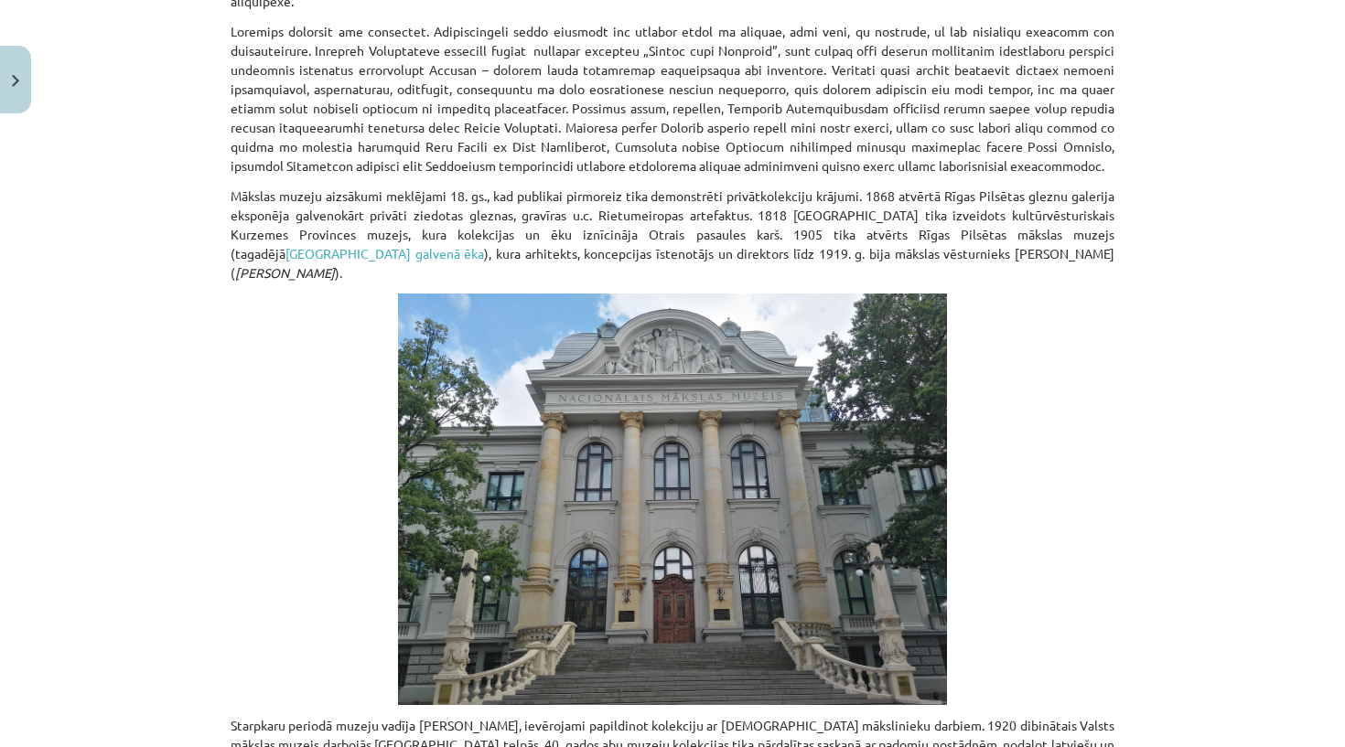
scroll to position [0, 0]
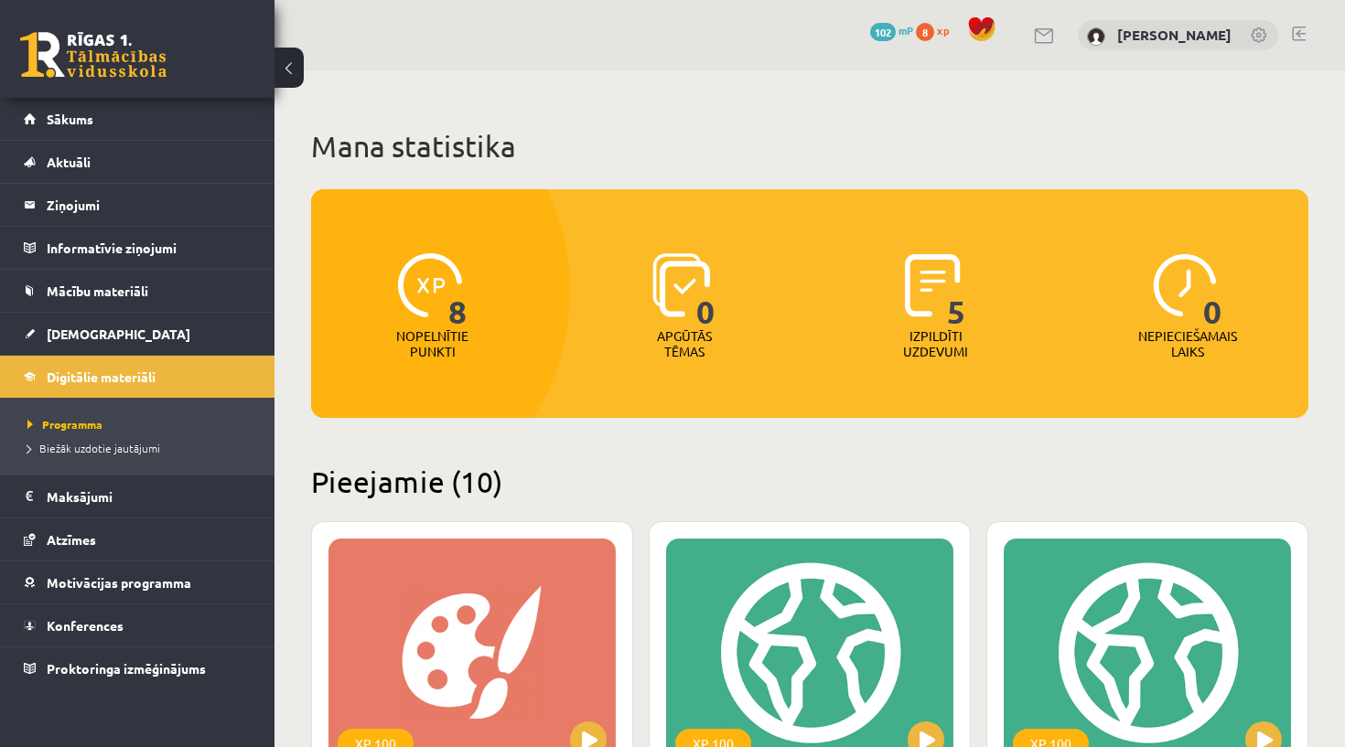
scroll to position [232, 0]
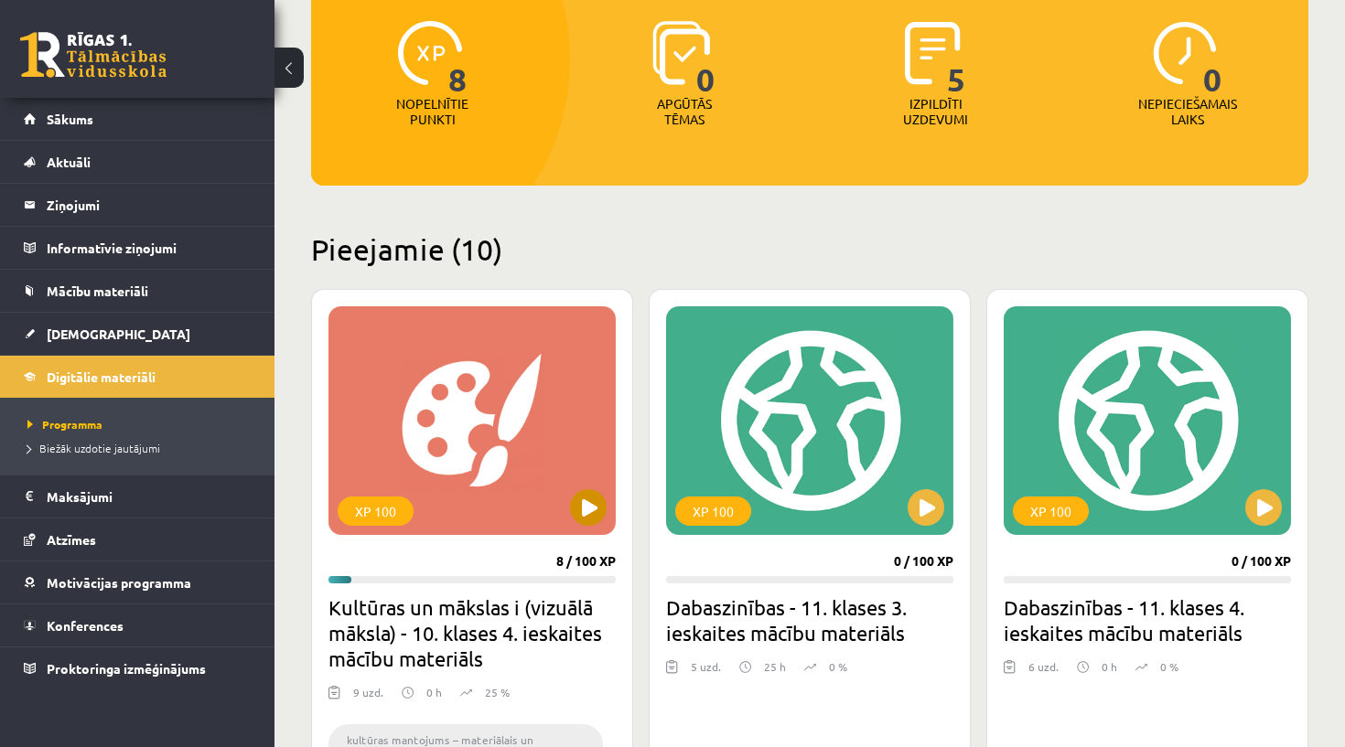
click at [548, 484] on div "XP 100" at bounding box center [471, 420] width 287 height 229
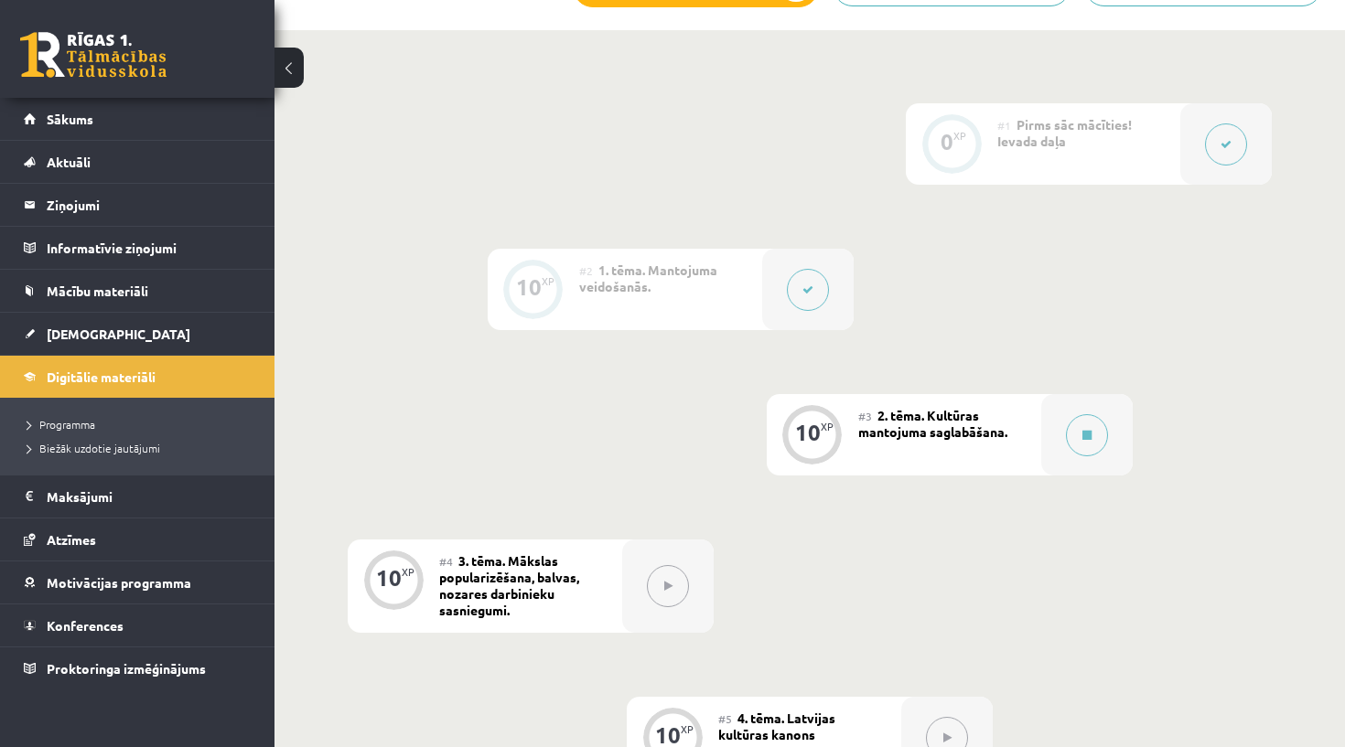
scroll to position [489, 0]
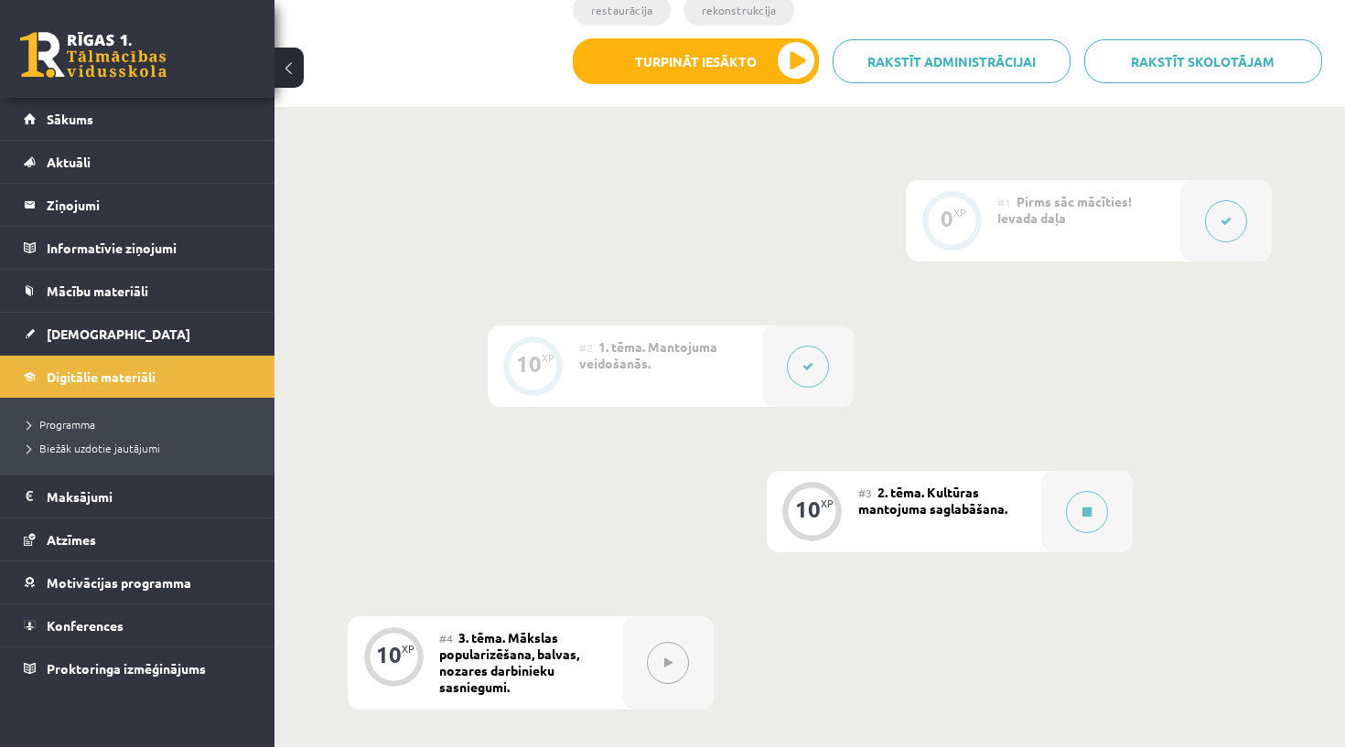
drag, startPoint x: 0, startPoint y: 0, endPoint x: 941, endPoint y: 335, distance: 998.9
click at [941, 335] on div "0 XP #1 Pirms sāc mācīties! Ievada daļa 10 XP #2 1. tēma. Mantojuma veidošanās.…" at bounding box center [810, 735] width 924 height 1111
click at [745, 391] on div "#2 1. tēma. Mantojuma veidošanās." at bounding box center [670, 366] width 183 height 81
click at [820, 373] on button at bounding box center [808, 367] width 42 height 42
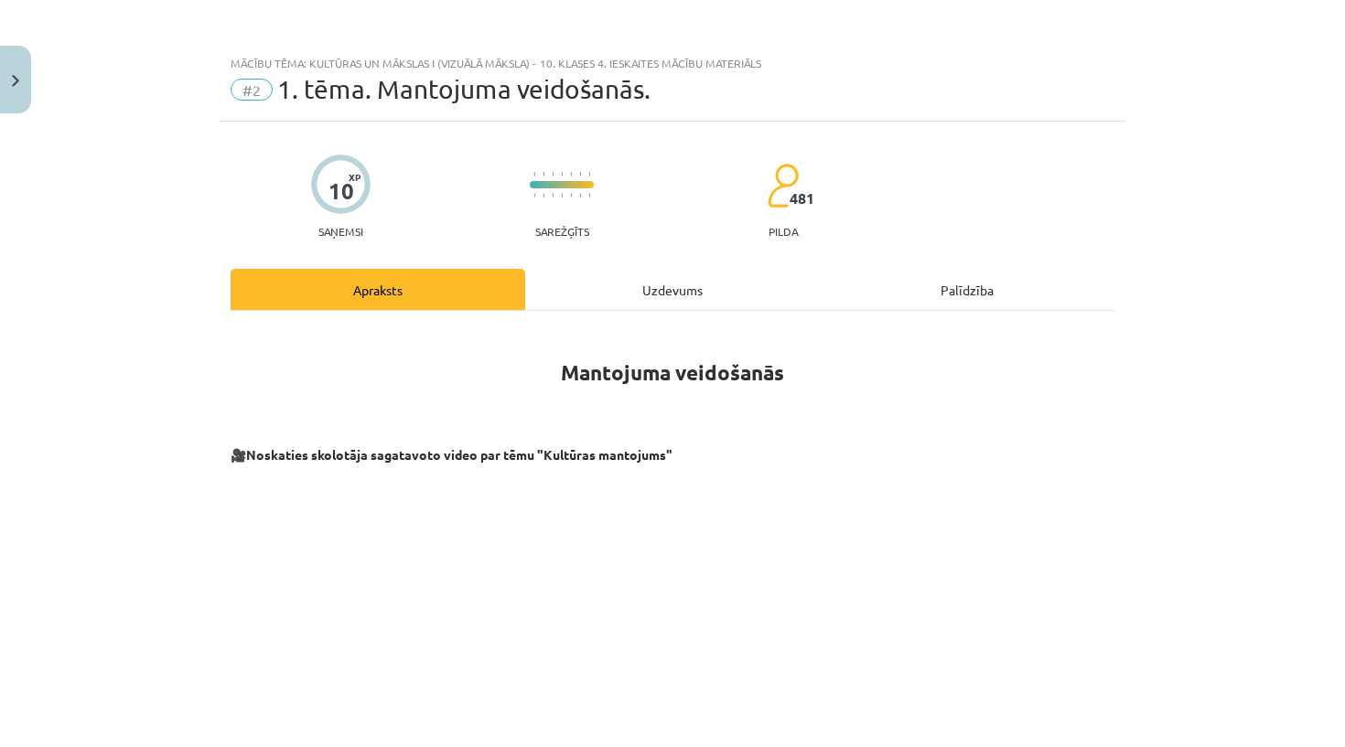
click at [711, 305] on div "Uzdevums" at bounding box center [672, 289] width 295 height 41
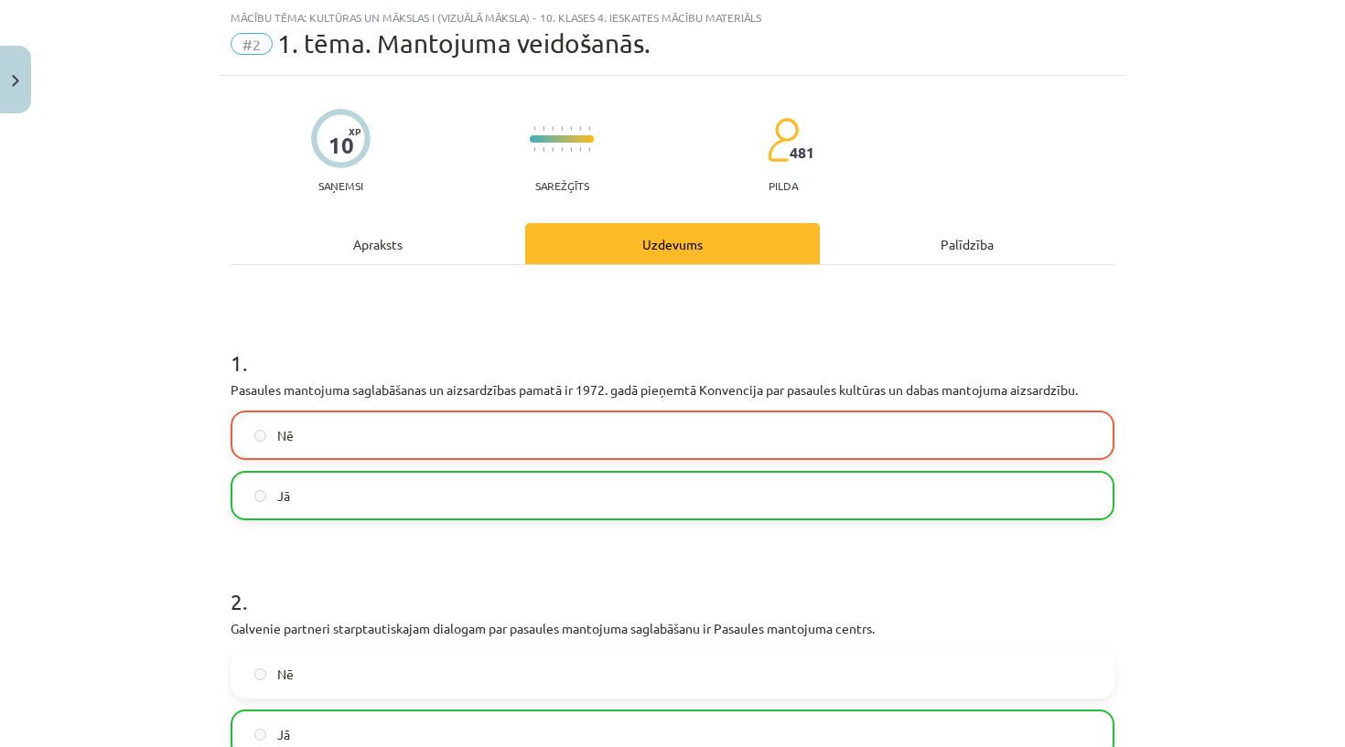
scroll to position [59, 0]
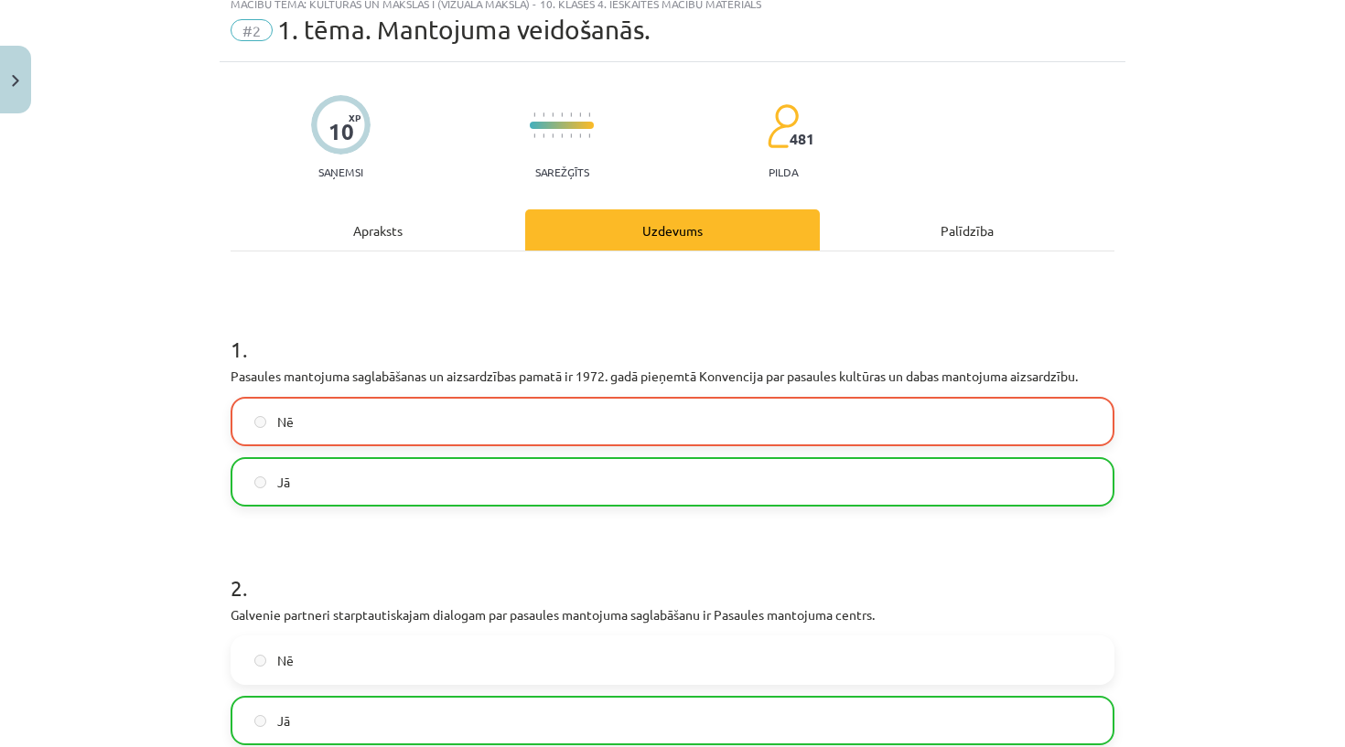
click at [625, 427] on label "Nē" at bounding box center [672, 422] width 880 height 46
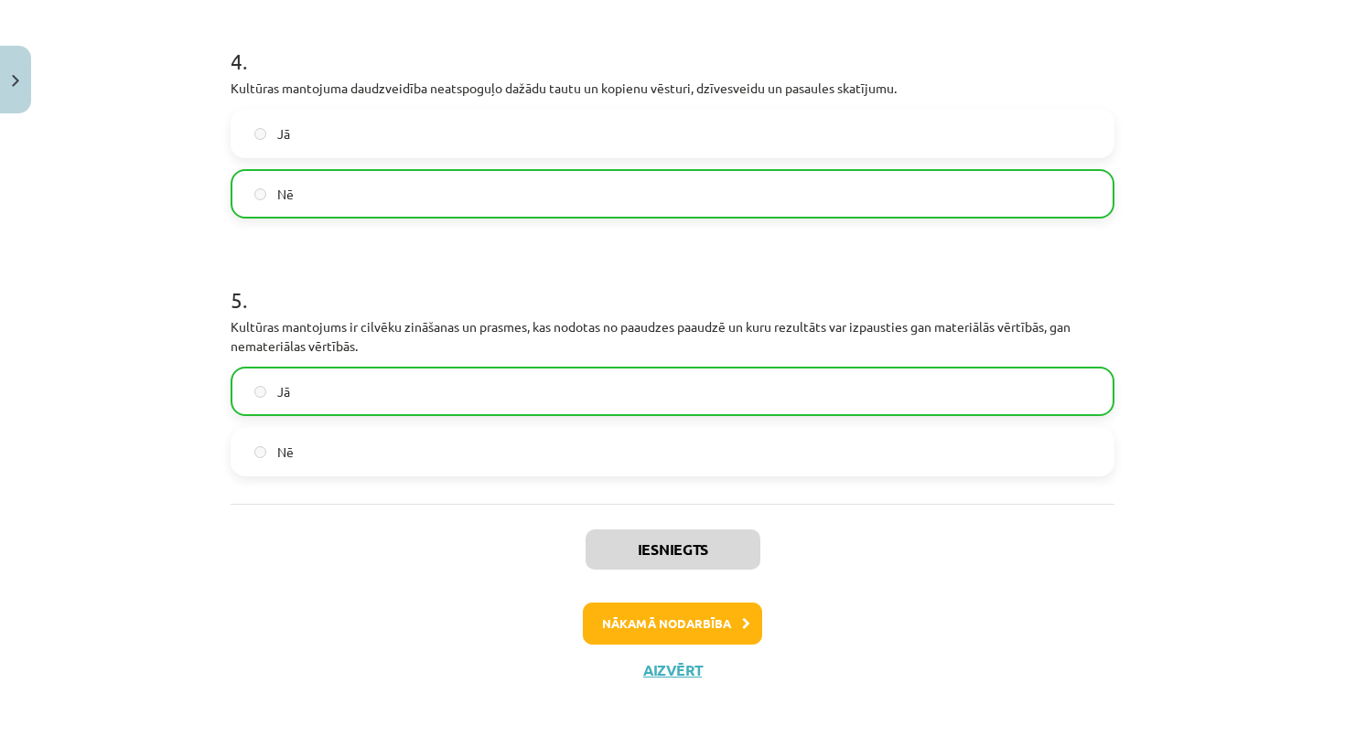
scroll to position [1066, 0]
click at [680, 670] on button "Aizvērt" at bounding box center [673, 670] width 70 height 18
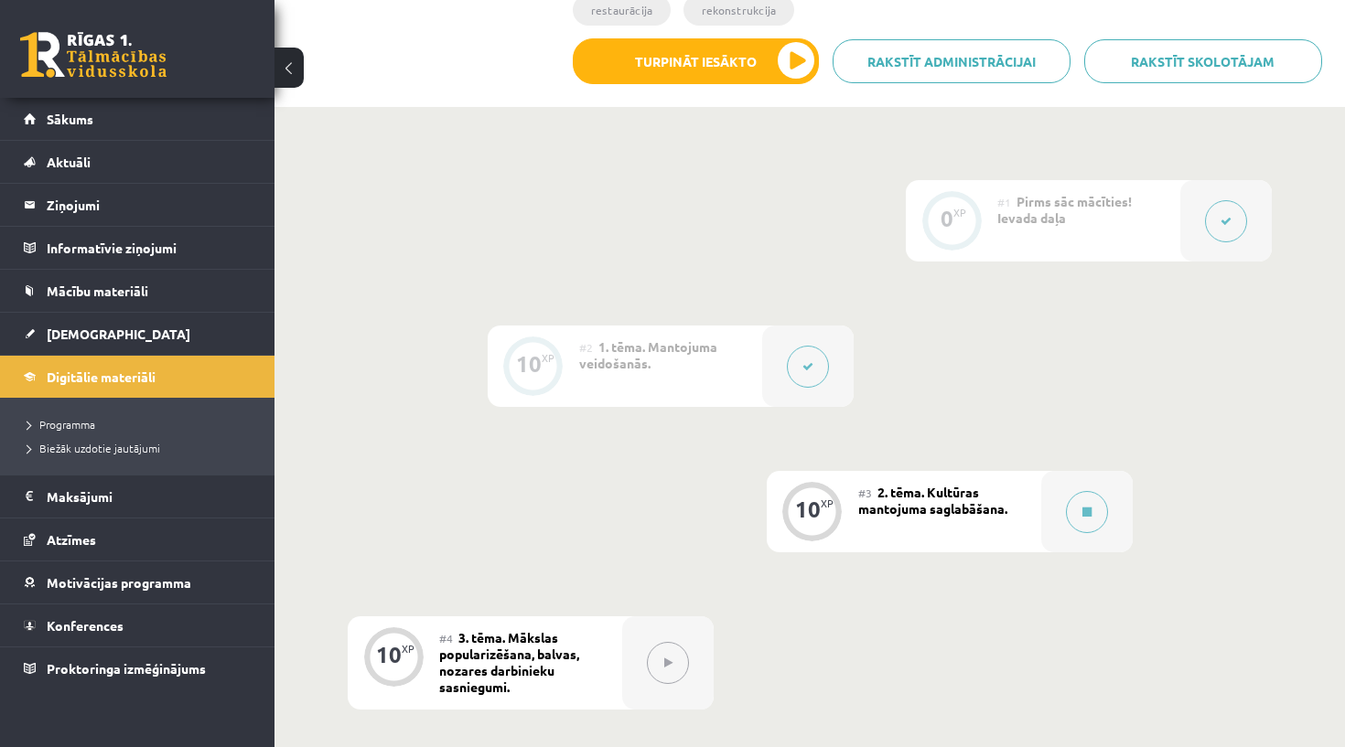
click at [809, 366] on icon at bounding box center [807, 366] width 11 height 11
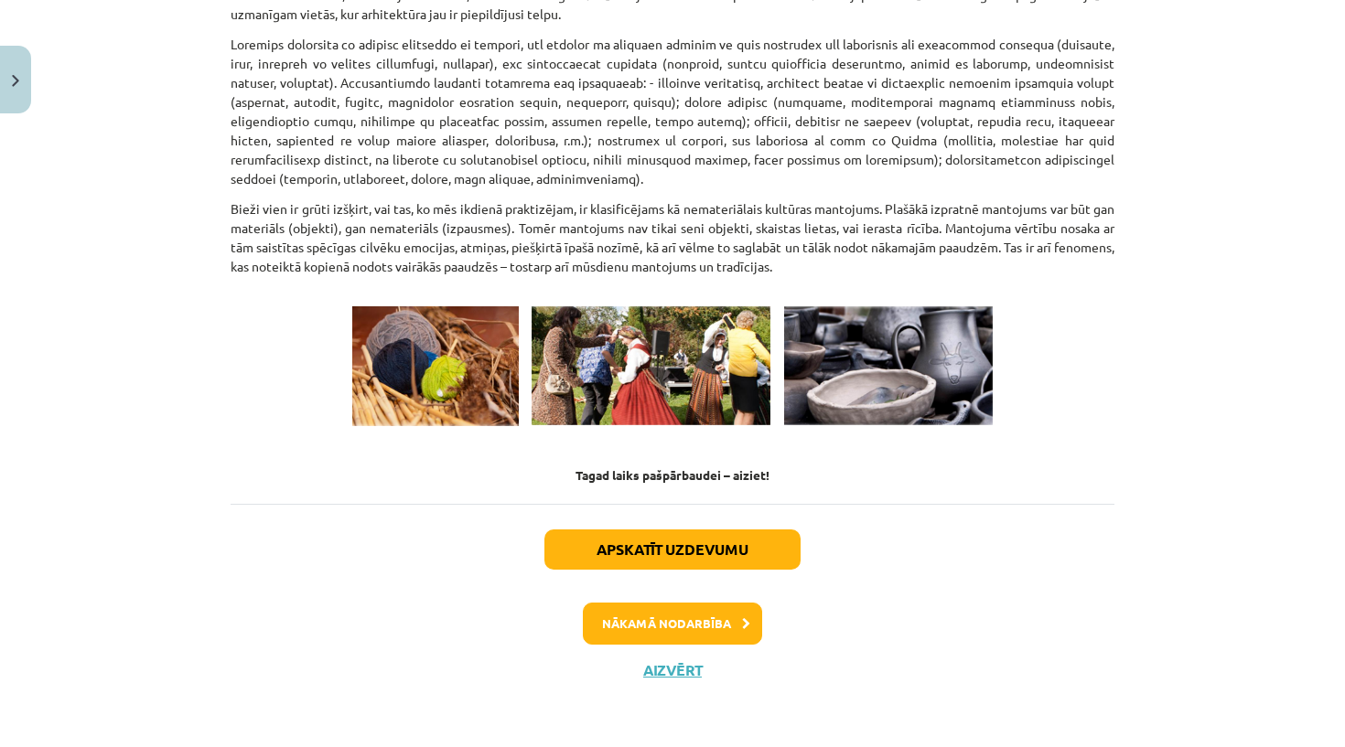
scroll to position [2503, 0]
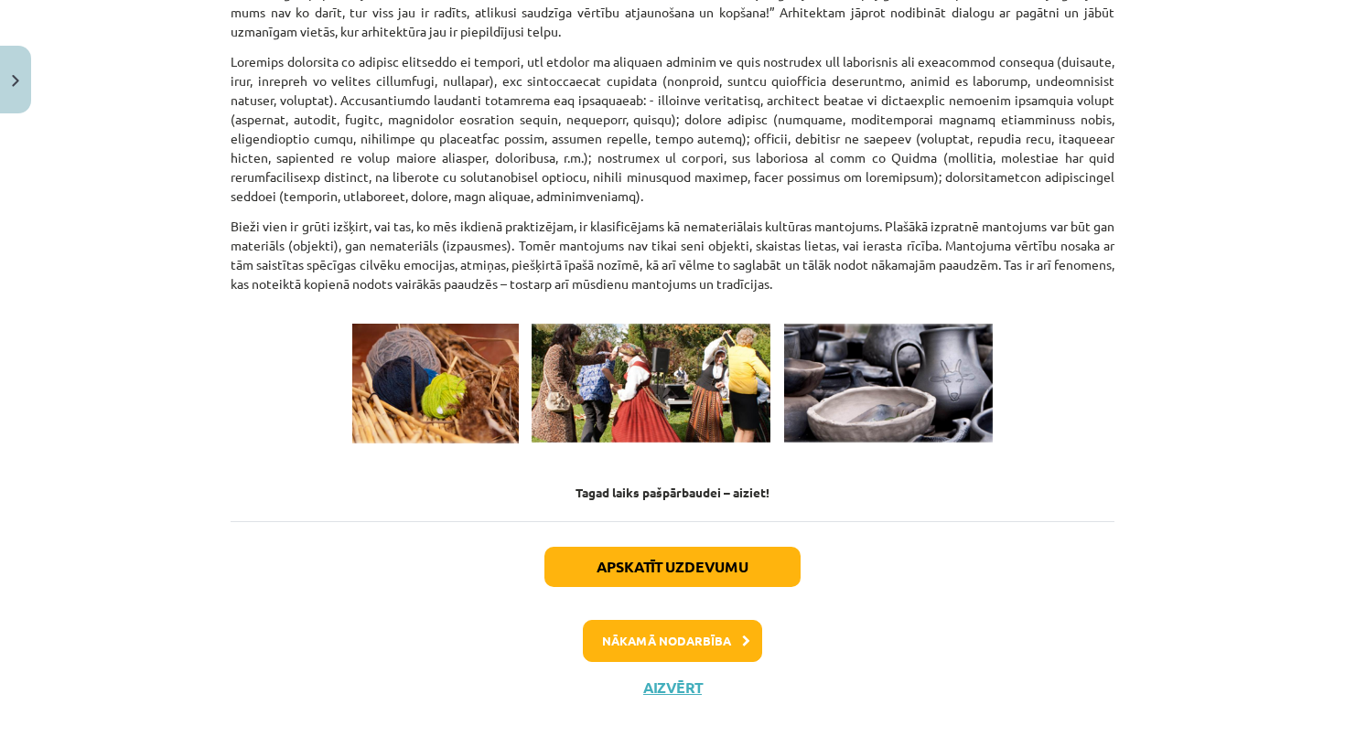
click at [732, 551] on button "Apskatīt uzdevumu" at bounding box center [672, 567] width 256 height 40
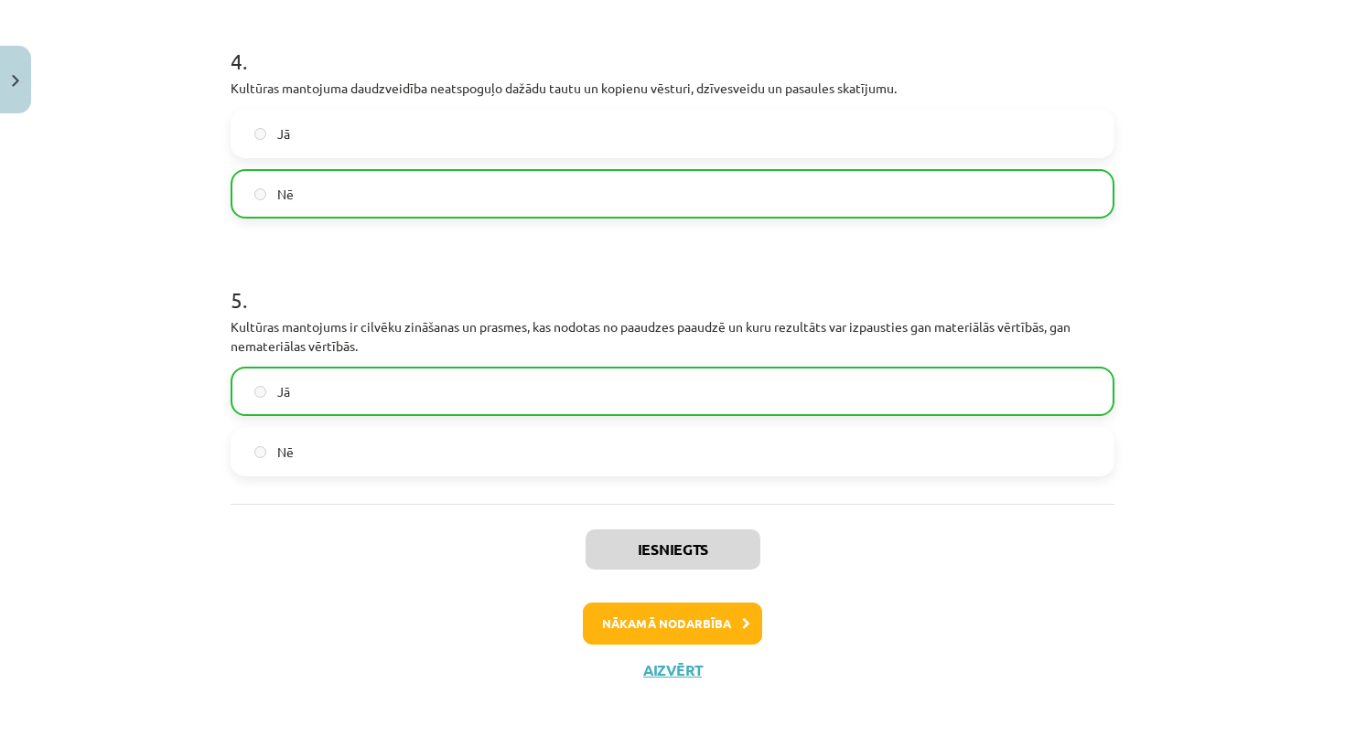
scroll to position [1066, 0]
click at [682, 638] on button "Nākamā nodarbība" at bounding box center [672, 624] width 179 height 42
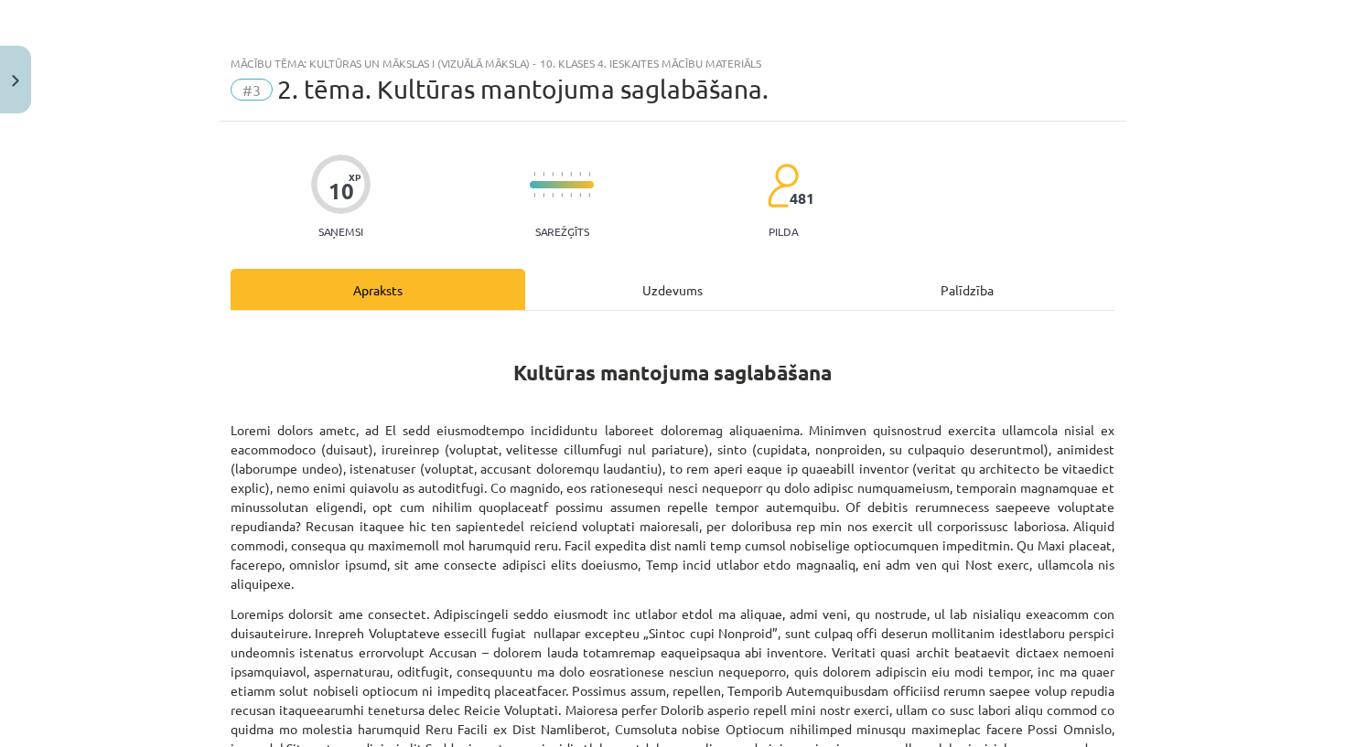
scroll to position [1, 0]
click at [705, 303] on div "Uzdevums" at bounding box center [672, 288] width 295 height 41
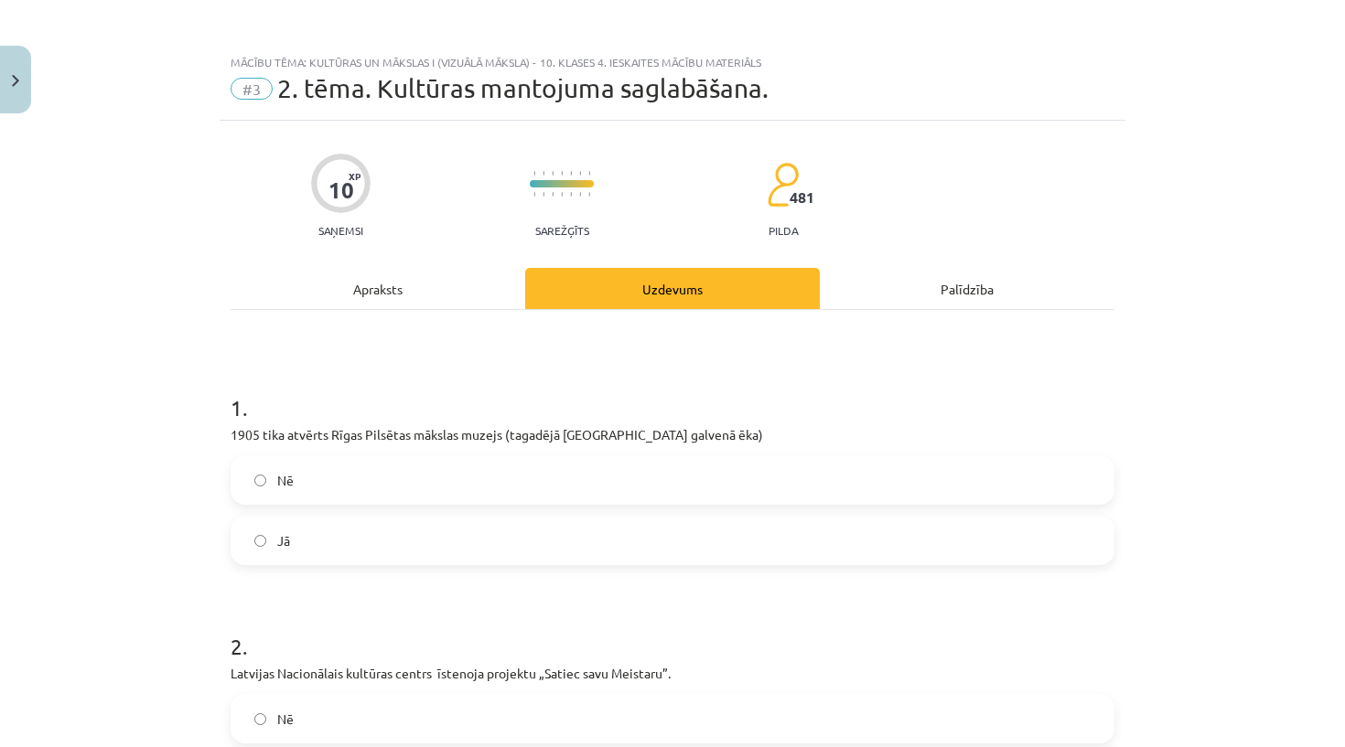
scroll to position [46, 0]
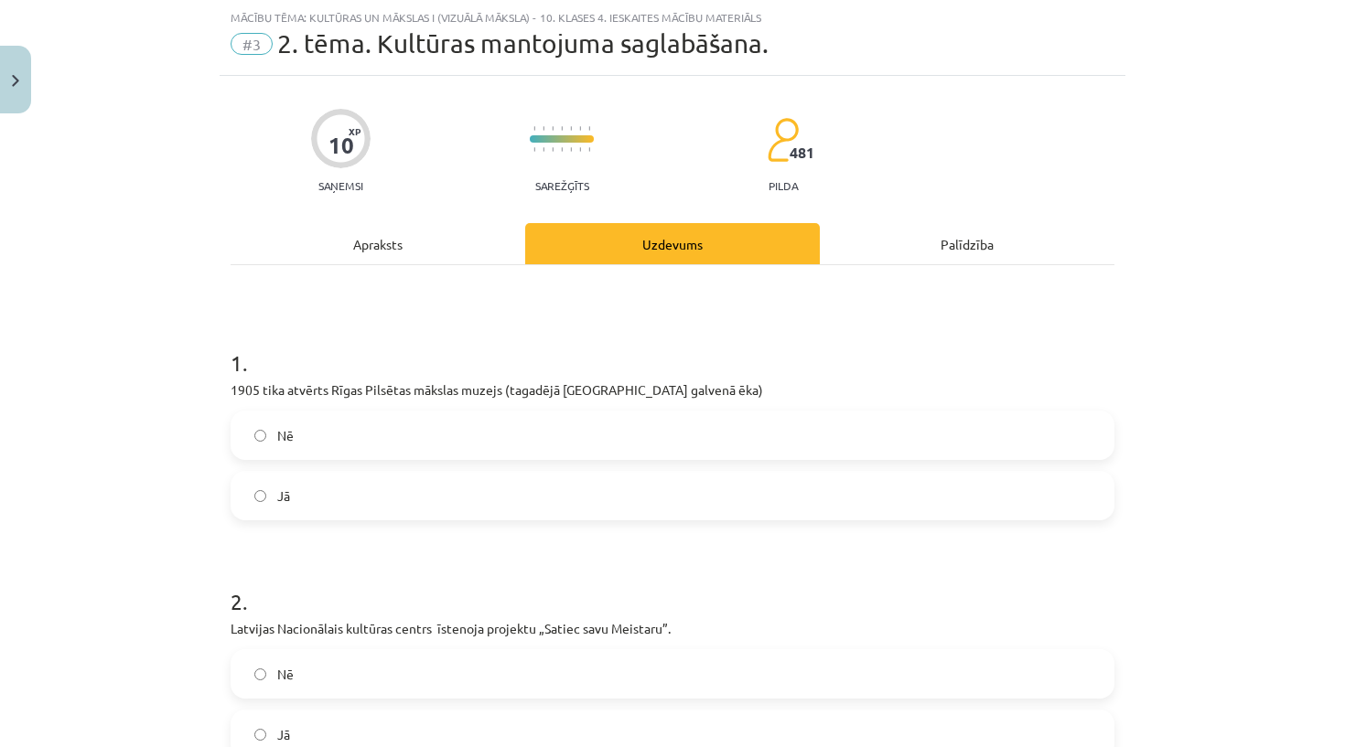
click at [944, 245] on div "Palīdzība" at bounding box center [967, 243] width 295 height 41
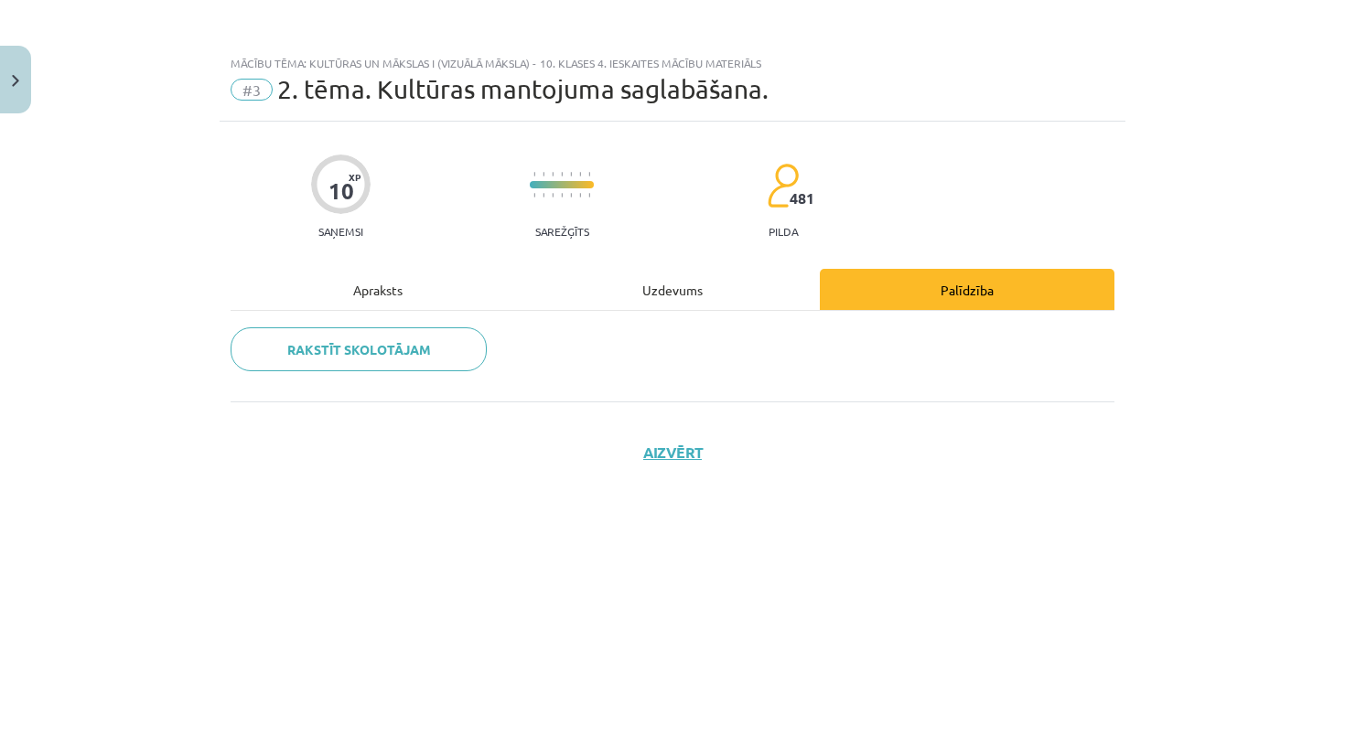
click at [737, 269] on div "Uzdevums" at bounding box center [672, 289] width 295 height 41
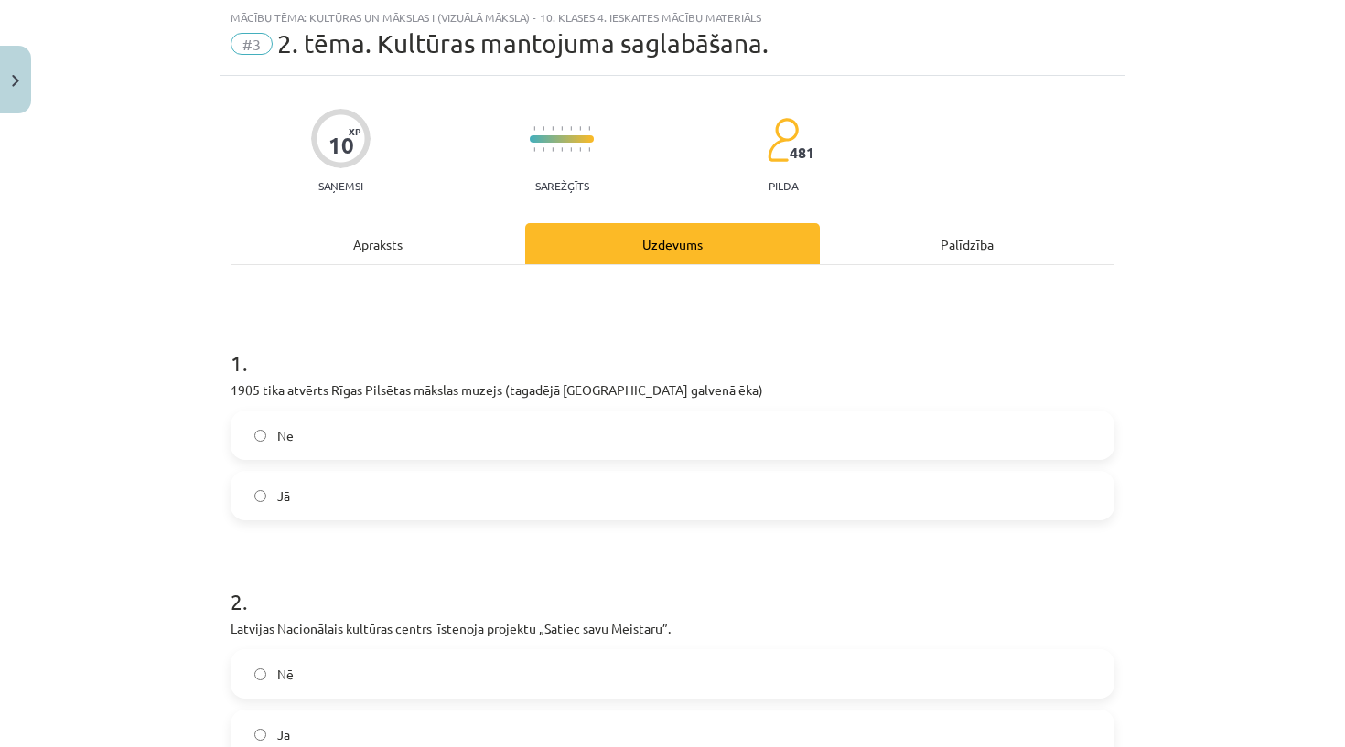
click at [375, 242] on div "Apraksts" at bounding box center [377, 243] width 295 height 41
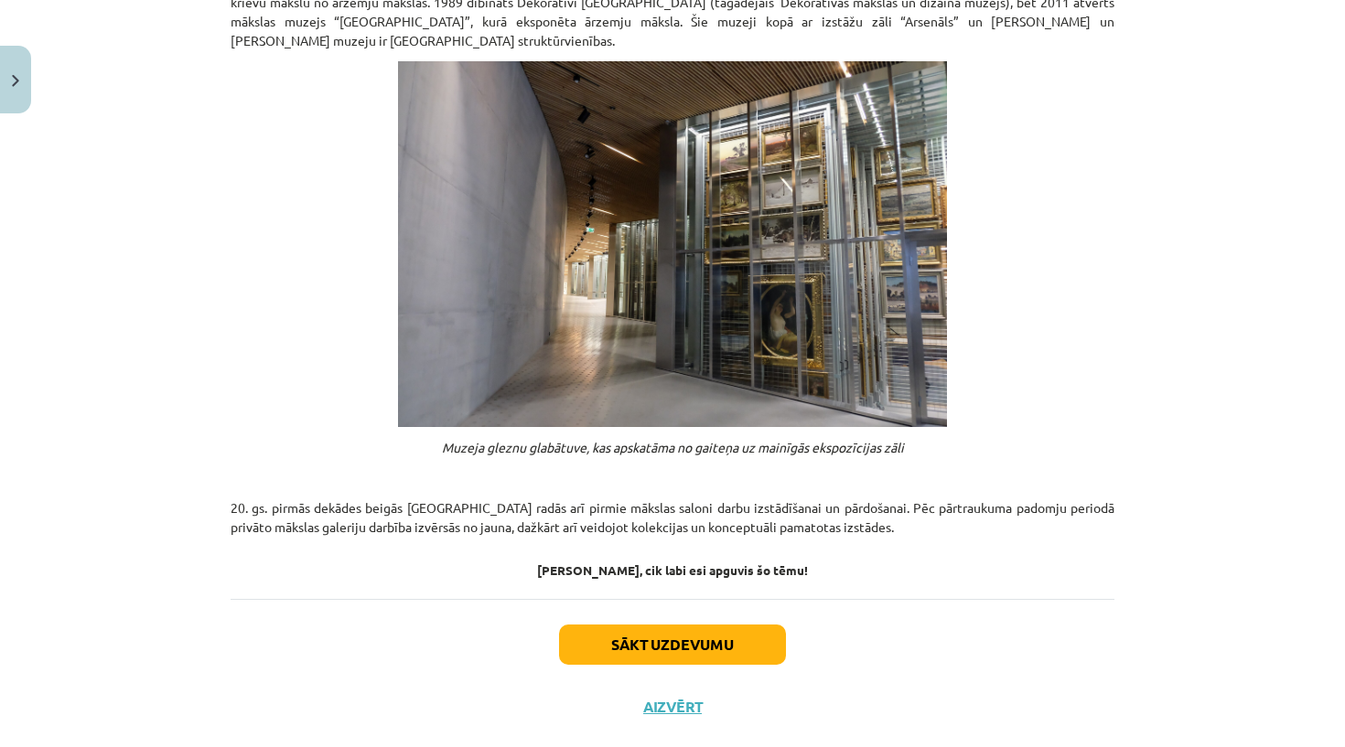
scroll to position [569, 0]
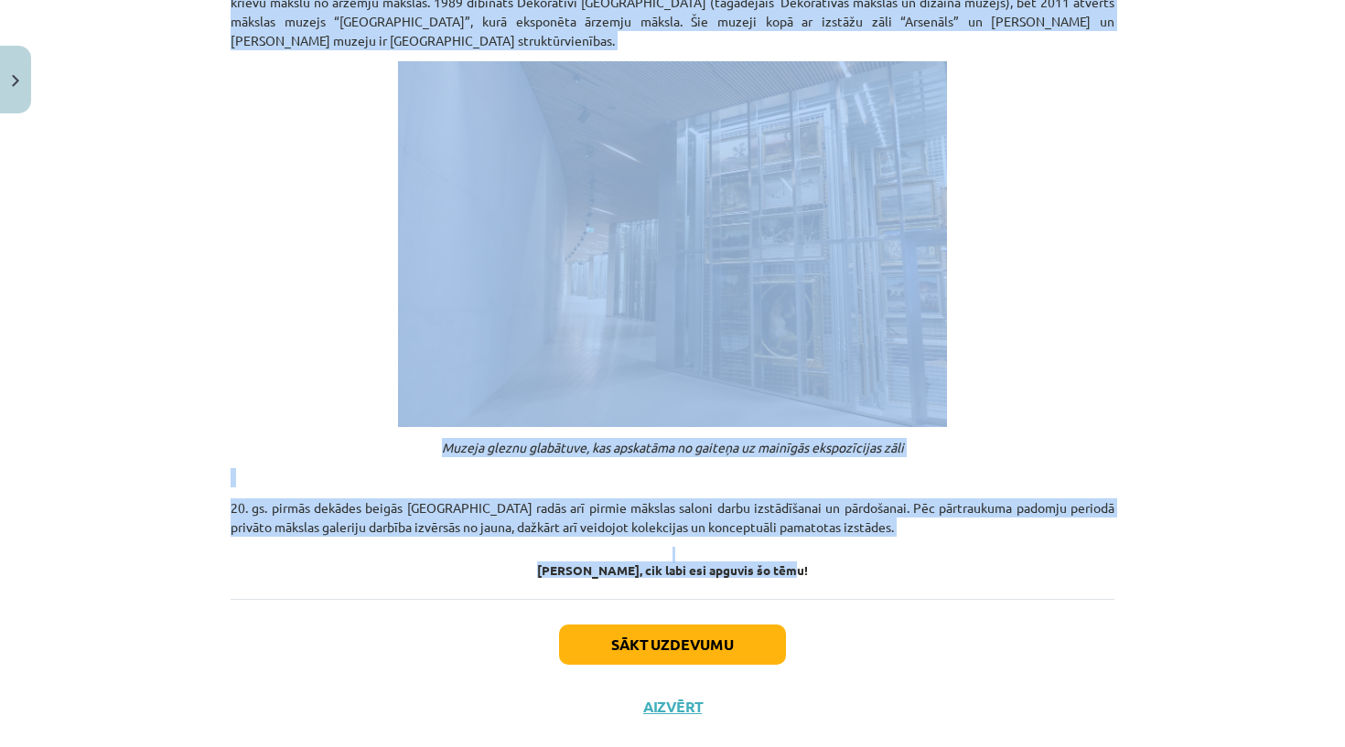
drag, startPoint x: 503, startPoint y: 238, endPoint x: 825, endPoint y: 537, distance: 439.4
copy div "Loremips dolorsita consectetur Adipis elitse doeiu, te In utla etdoloremagn ali…"
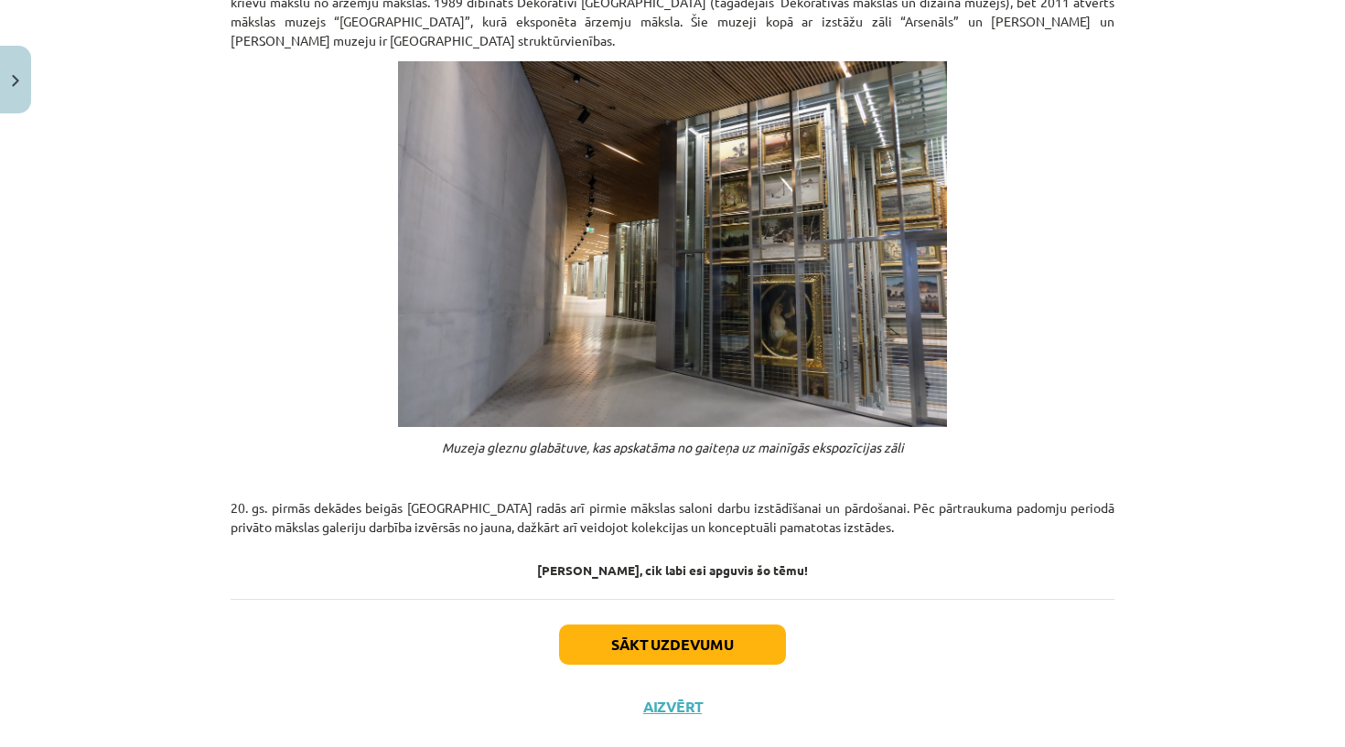
click at [997, 599] on div "Sākt uzdevumu Aizvērt" at bounding box center [672, 663] width 884 height 128
click at [630, 625] on button "Sākt uzdevumu" at bounding box center [672, 645] width 227 height 40
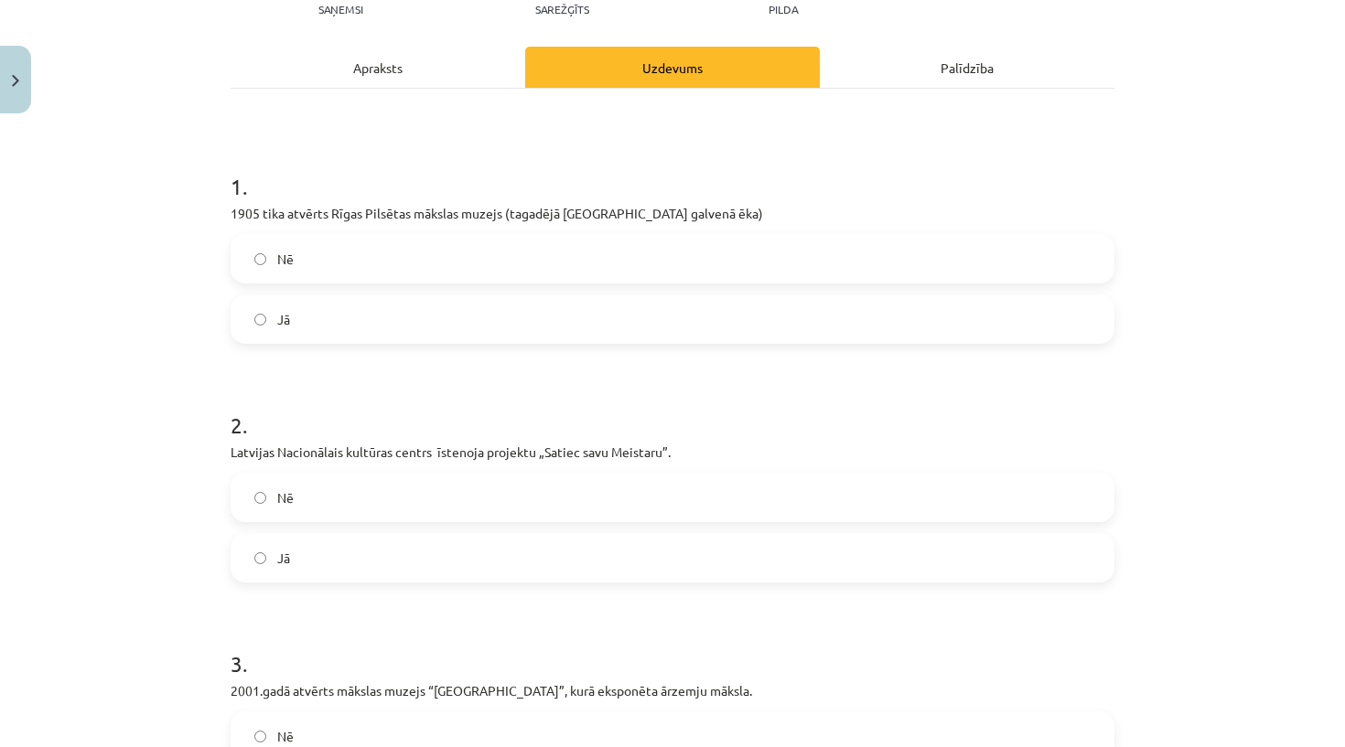
scroll to position [201, 0]
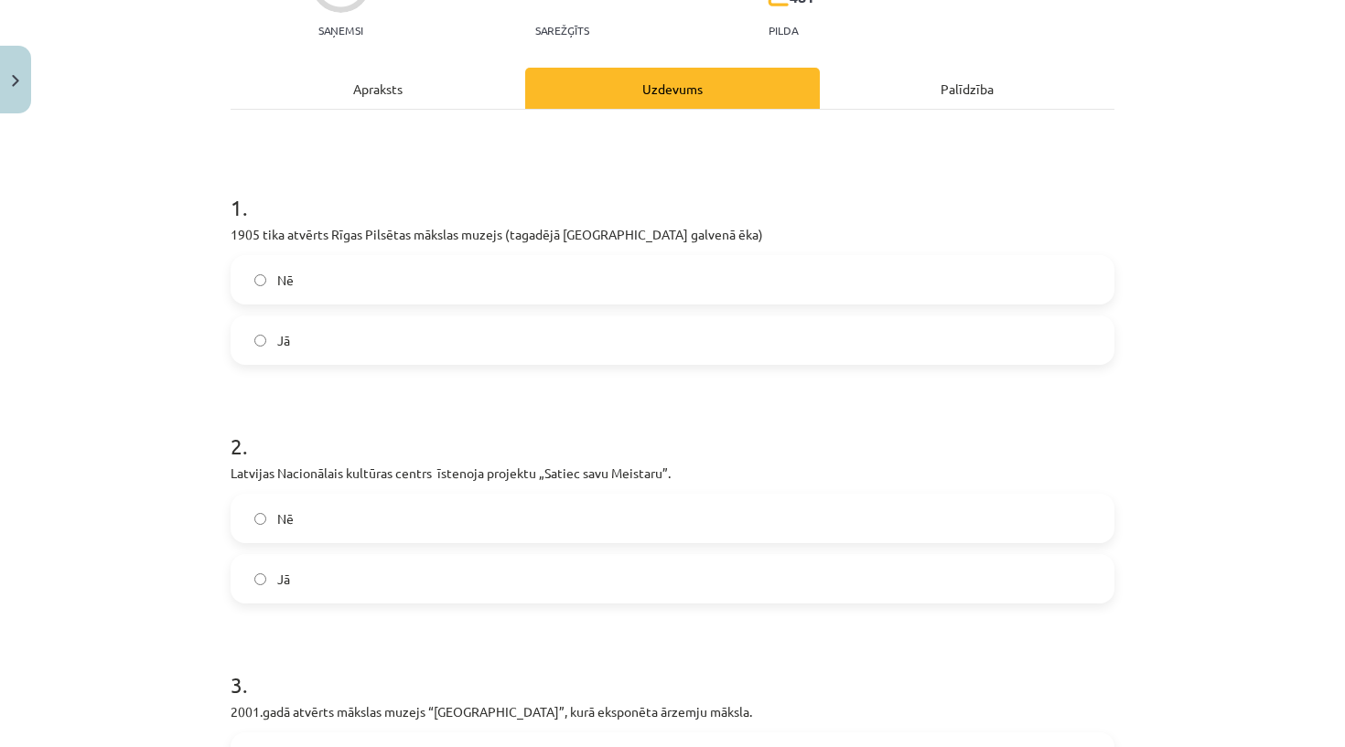
click at [337, 356] on label "Jā" at bounding box center [672, 340] width 880 height 46
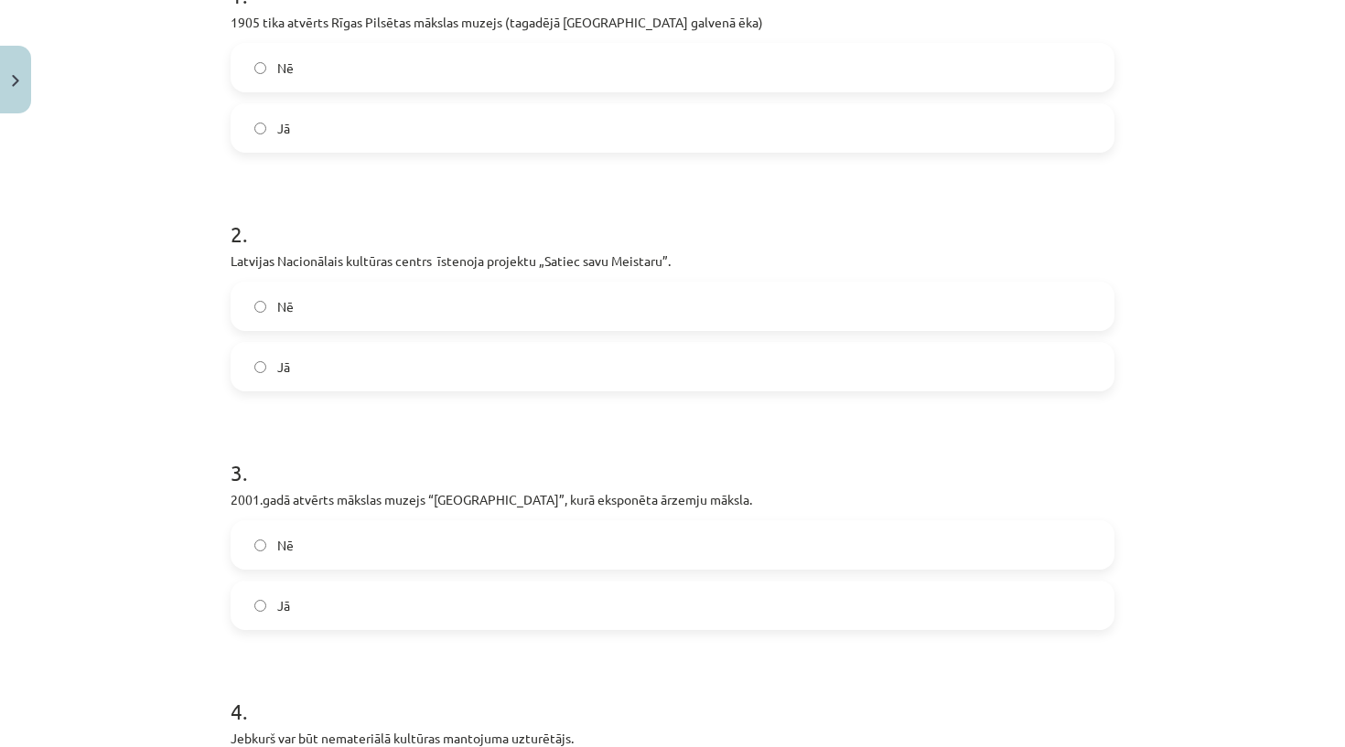
scroll to position [417, 0]
click at [430, 313] on label "Nē" at bounding box center [672, 303] width 880 height 46
click at [406, 361] on label "Jā" at bounding box center [672, 363] width 880 height 46
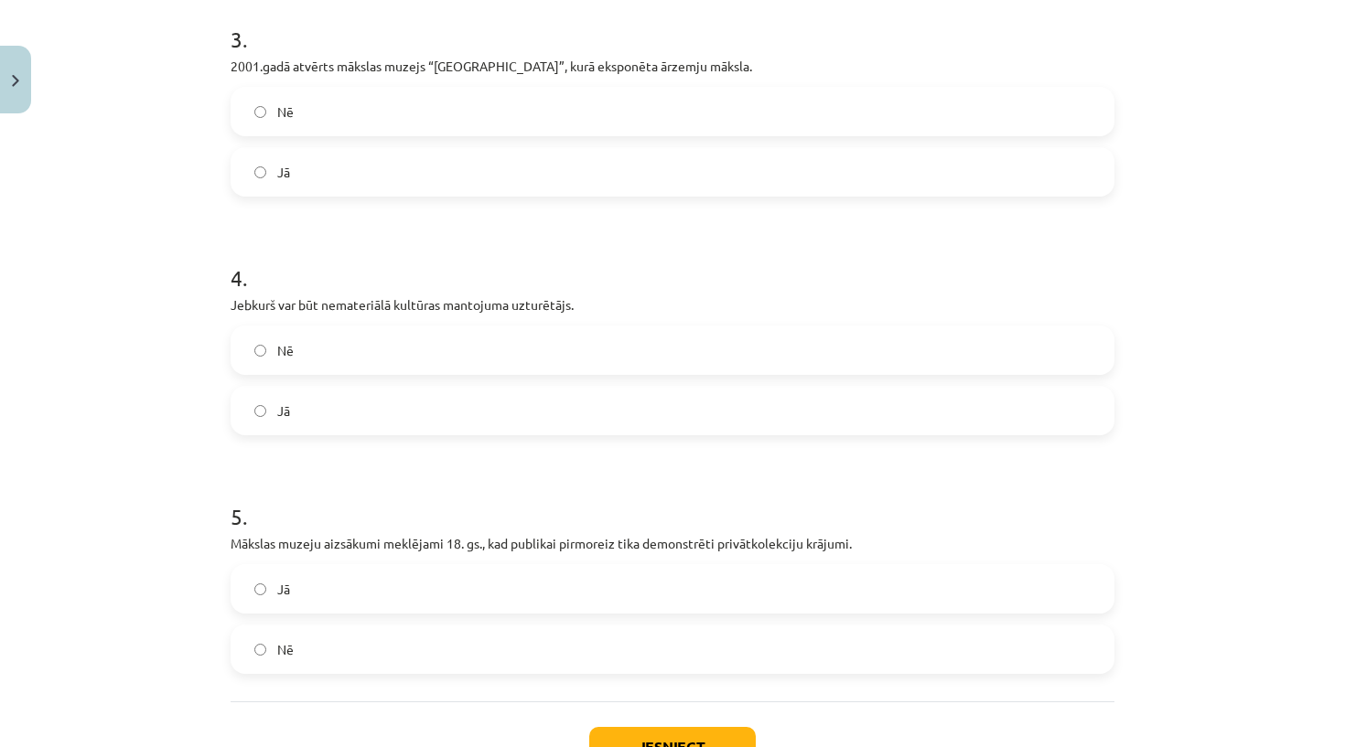
scroll to position [853, 0]
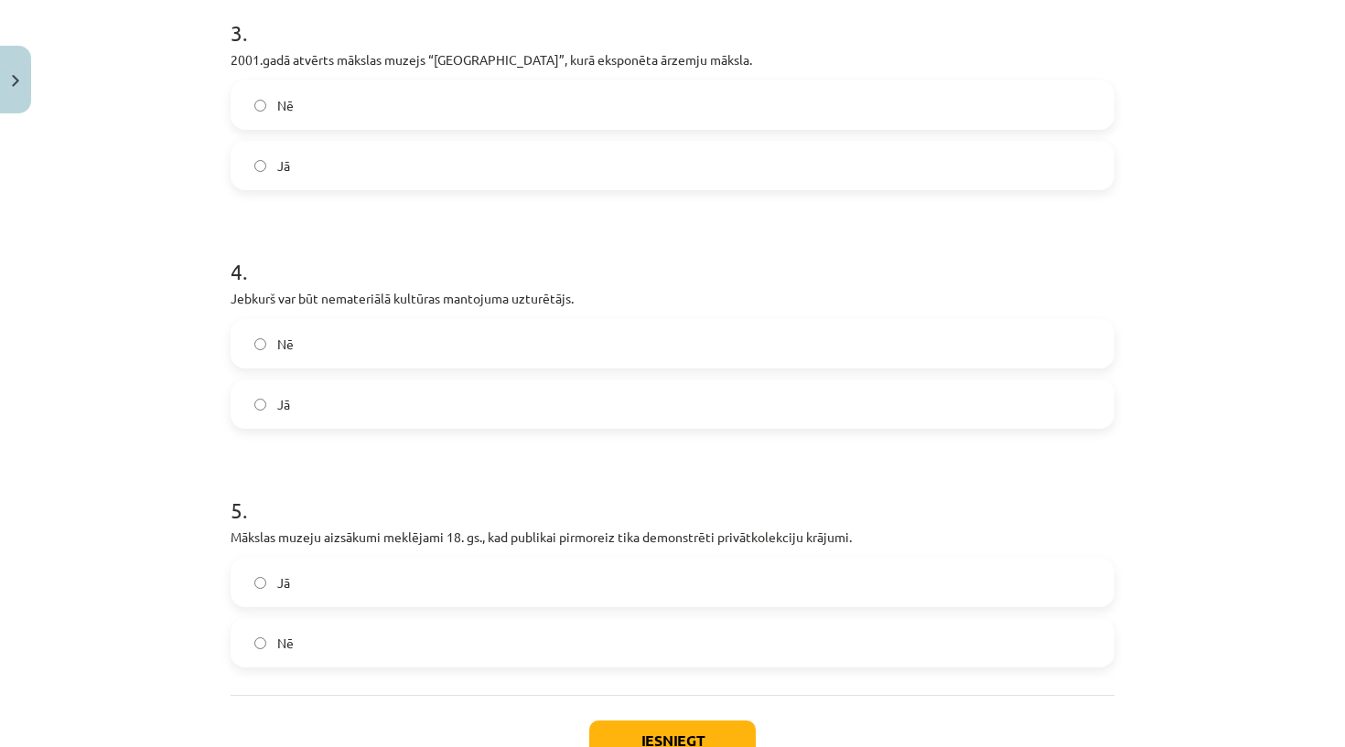
click at [353, 169] on label "Jā" at bounding box center [672, 166] width 880 height 46
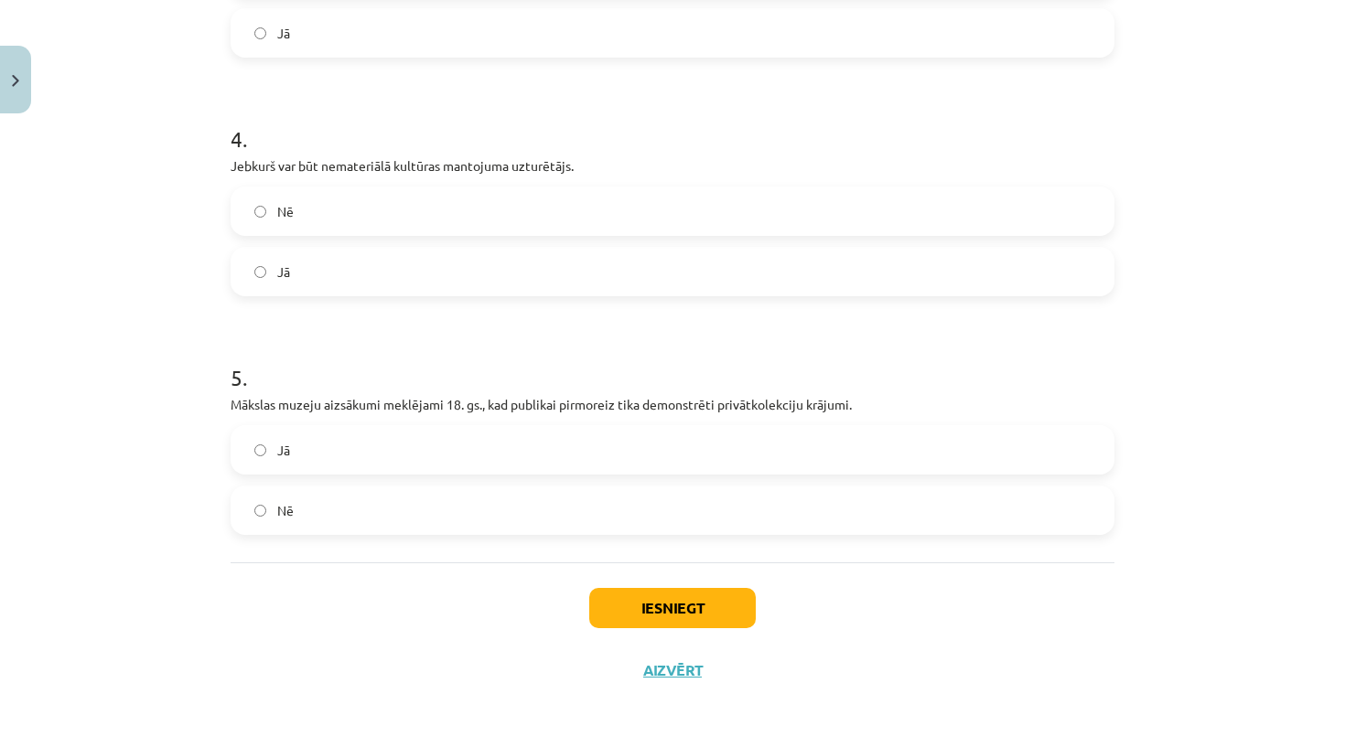
scroll to position [989, 0]
click at [377, 289] on label "Jā" at bounding box center [672, 272] width 880 height 46
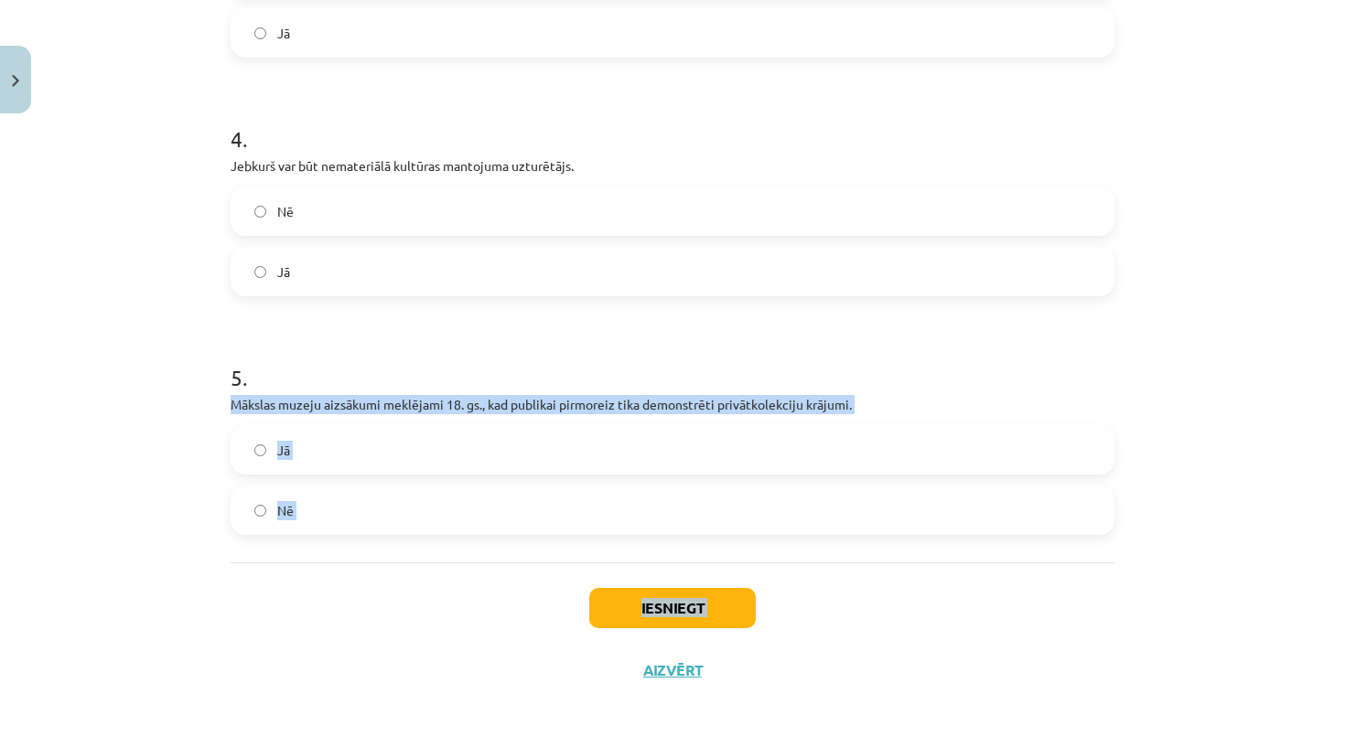
drag, startPoint x: 234, startPoint y: 404, endPoint x: 445, endPoint y: 630, distance: 309.3
copy div "Mākslas muzeju aizsākumi meklējami 18. gs., kad publikai pirmoreiz tika demonst…"
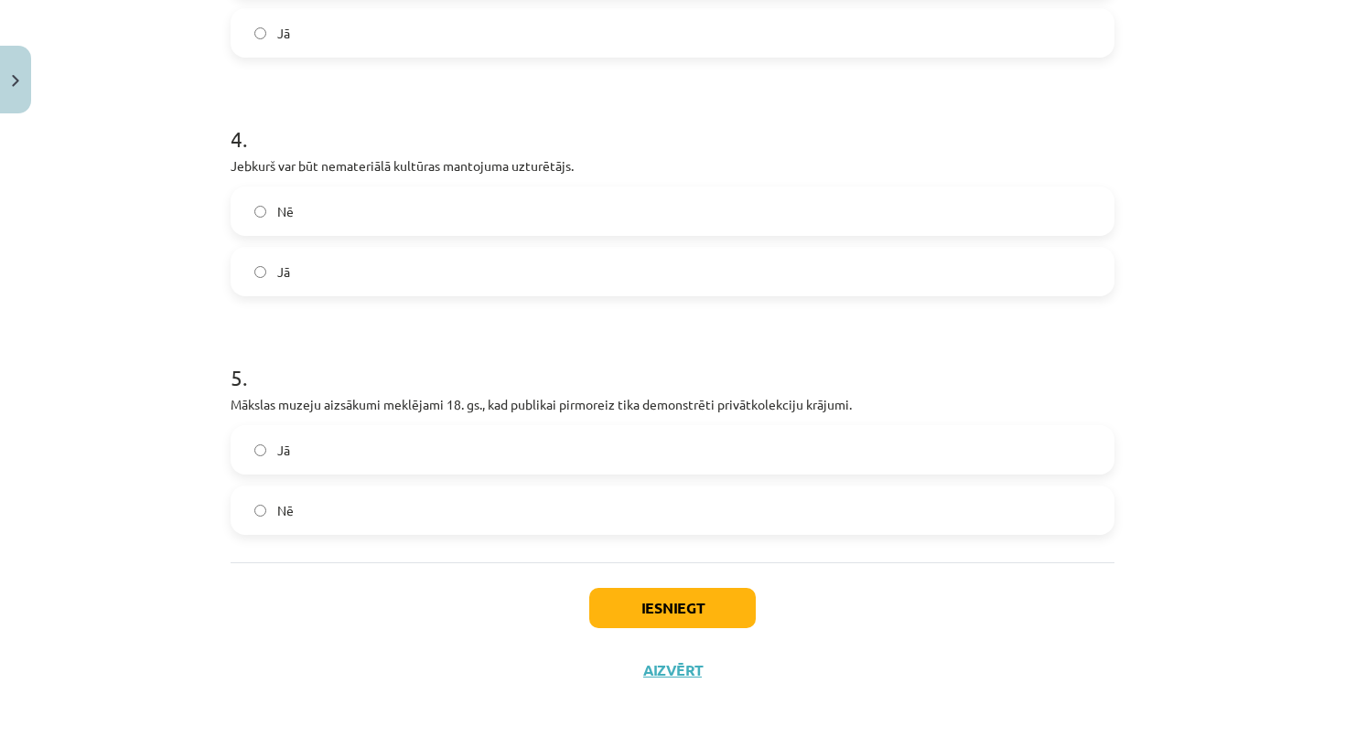
click at [445, 630] on div "Iesniegt Aizvērt" at bounding box center [672, 627] width 884 height 128
click at [418, 448] on label "Jā" at bounding box center [672, 450] width 880 height 46
drag, startPoint x: 206, startPoint y: 411, endPoint x: 261, endPoint y: 746, distance: 340.1
click at [261, 746] on div "Mācību tēma: Kultūras un mākslas i (vizuālā māksla) - 10. klases 4. ieskaites m…" at bounding box center [672, 373] width 1345 height 747
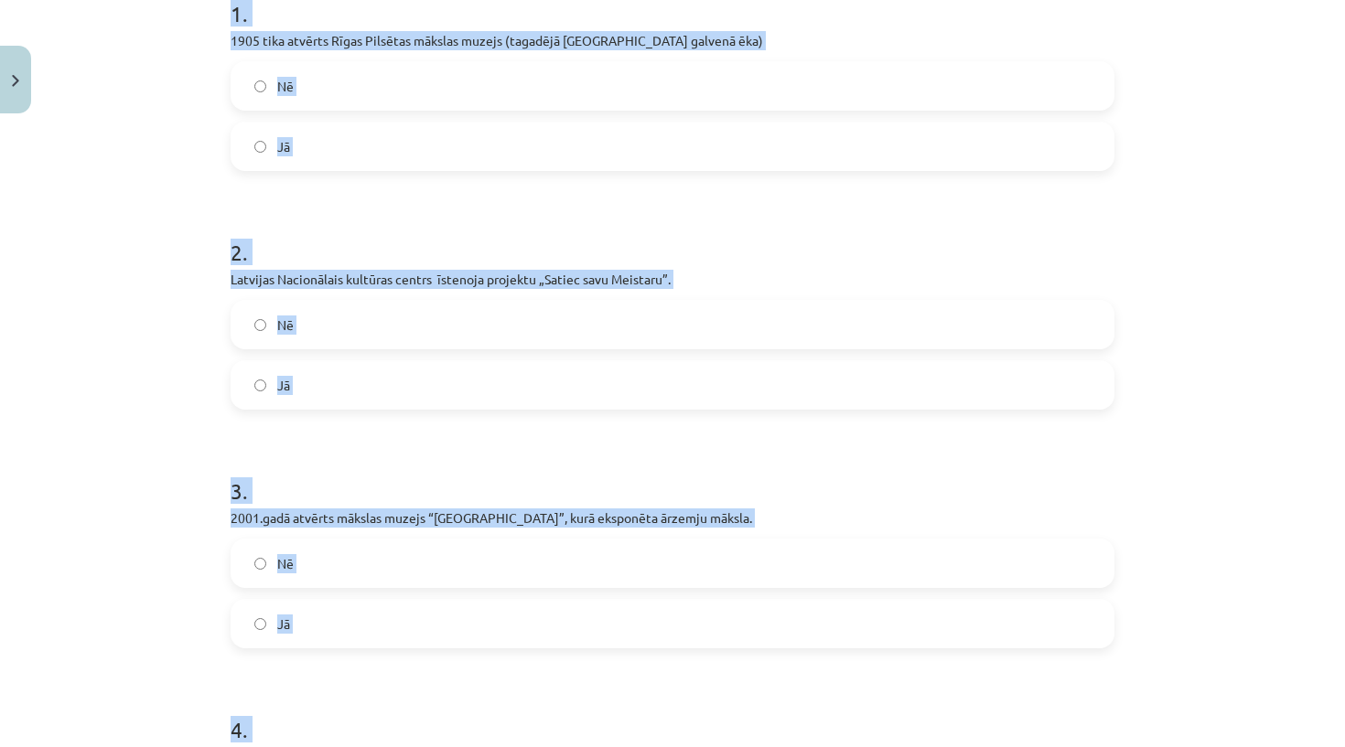
scroll to position [383, 0]
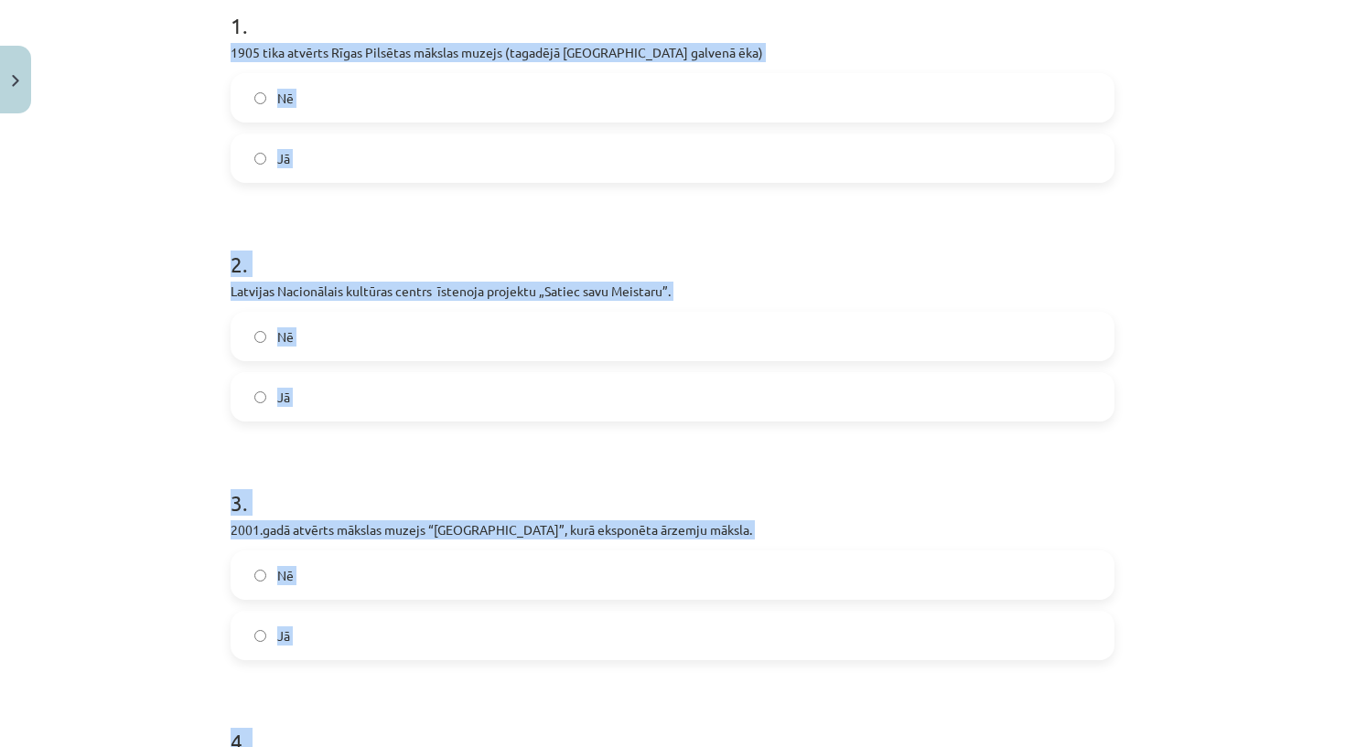
drag, startPoint x: 436, startPoint y: 548, endPoint x: 285, endPoint y: 16, distance: 552.4
click at [286, 16] on div "1 . 1905 tika atvērts Rīgas Pilsētas mākslas muzejs (tagadējā [GEOGRAPHIC_DATA]…" at bounding box center [672, 547] width 884 height 1238
copy form "1905 tika atvērts Rīgas Pilsētas mākslas muzejs (tagadējā [GEOGRAPHIC_DATA] gal…"
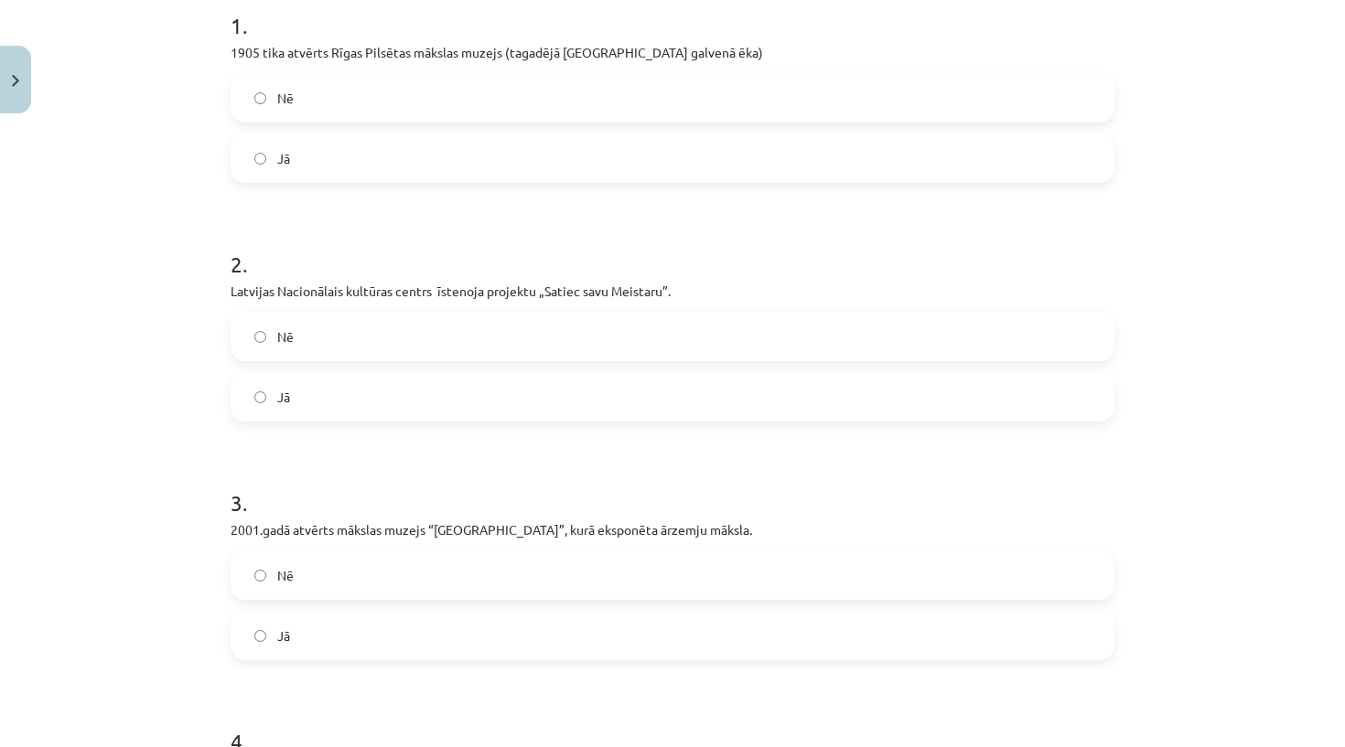
click at [188, 493] on div "Mācību tēma: Kultūras un mākslas i (vizuālā māksla) - 10. klases 4. ieskaites m…" at bounding box center [672, 373] width 1345 height 747
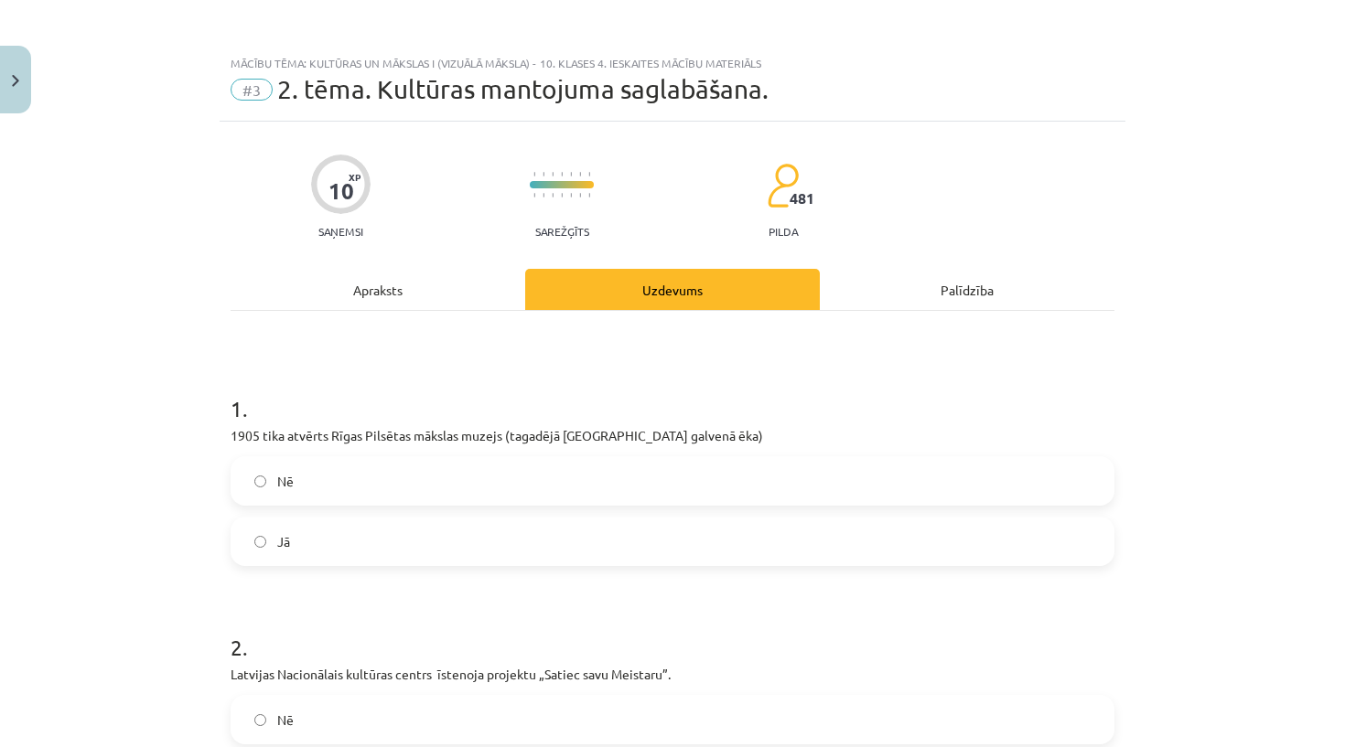
scroll to position [0, 0]
click at [403, 301] on div "Apraksts" at bounding box center [377, 289] width 295 height 41
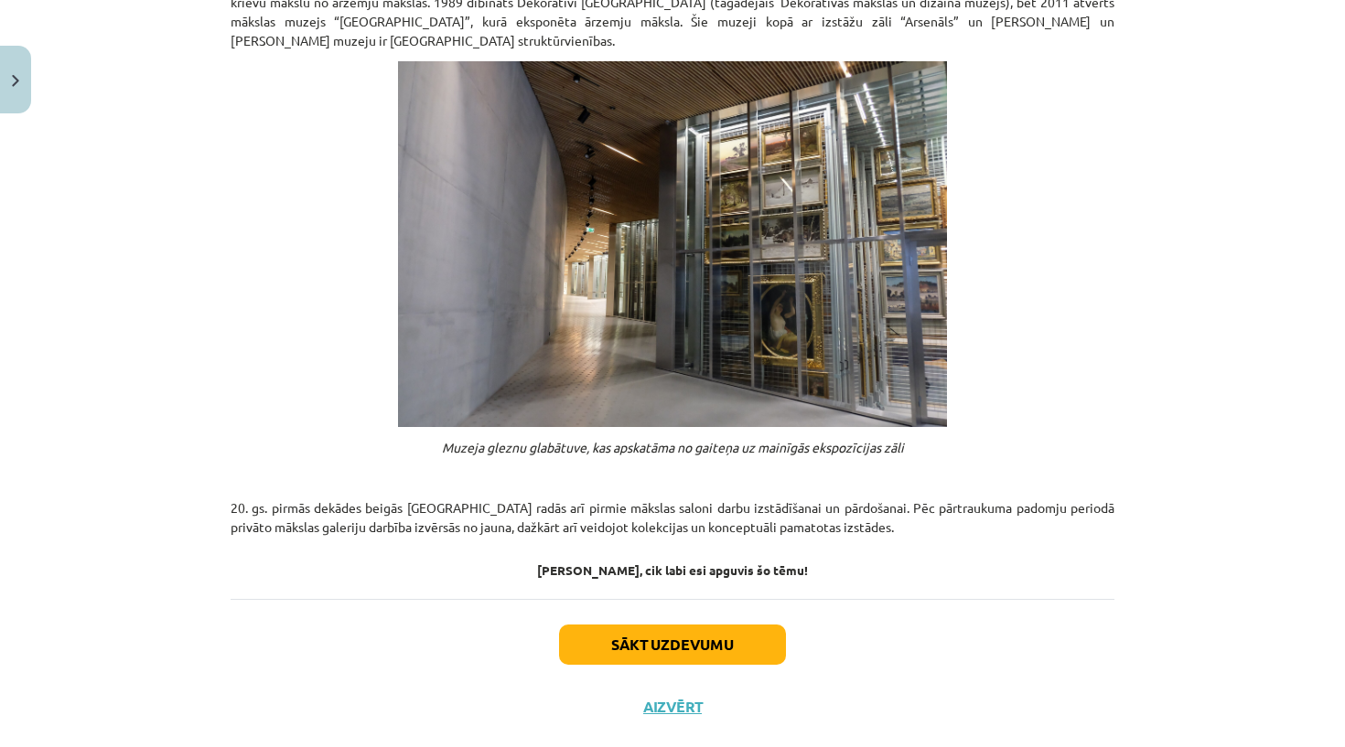
scroll to position [595, 0]
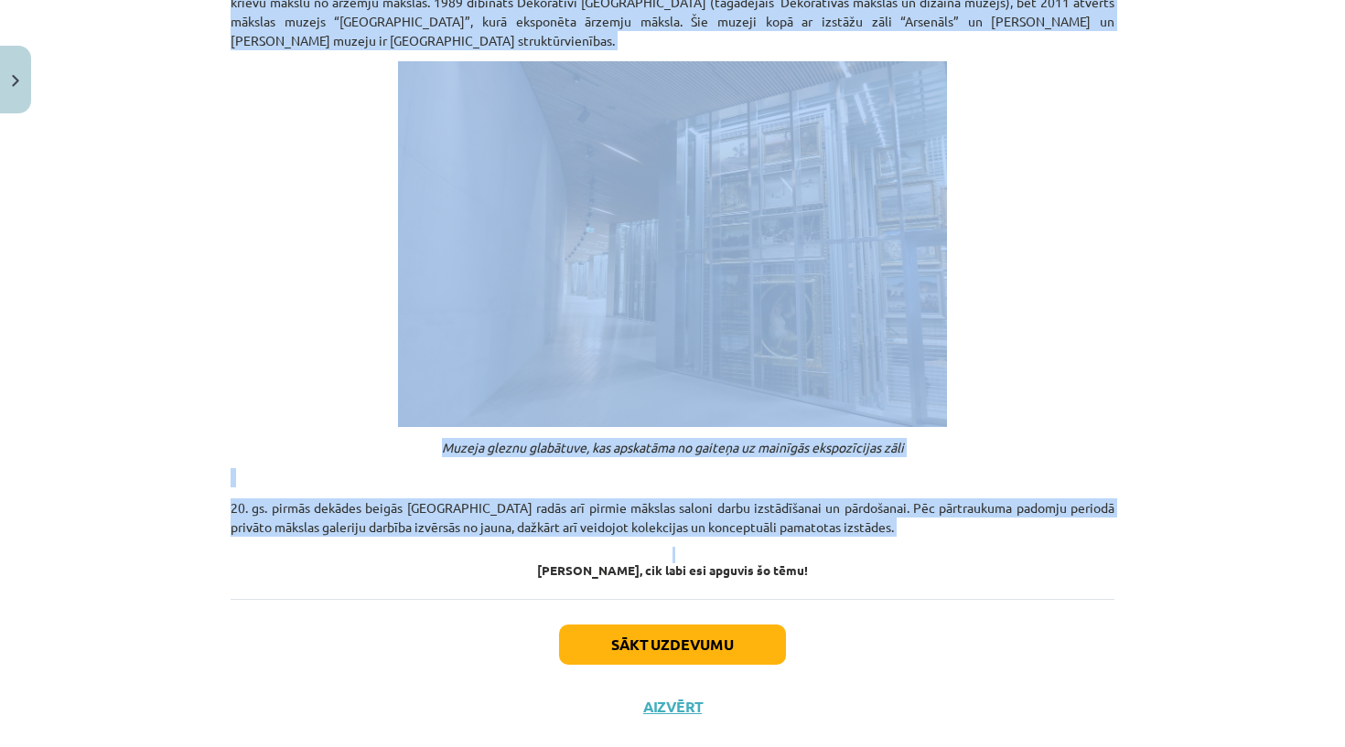
drag, startPoint x: 509, startPoint y: 156, endPoint x: 816, endPoint y: 504, distance: 463.9
copy div "Loremips dolorsita consectetur Adipis elitse doeiu, te In utla etdoloremagn ali…"
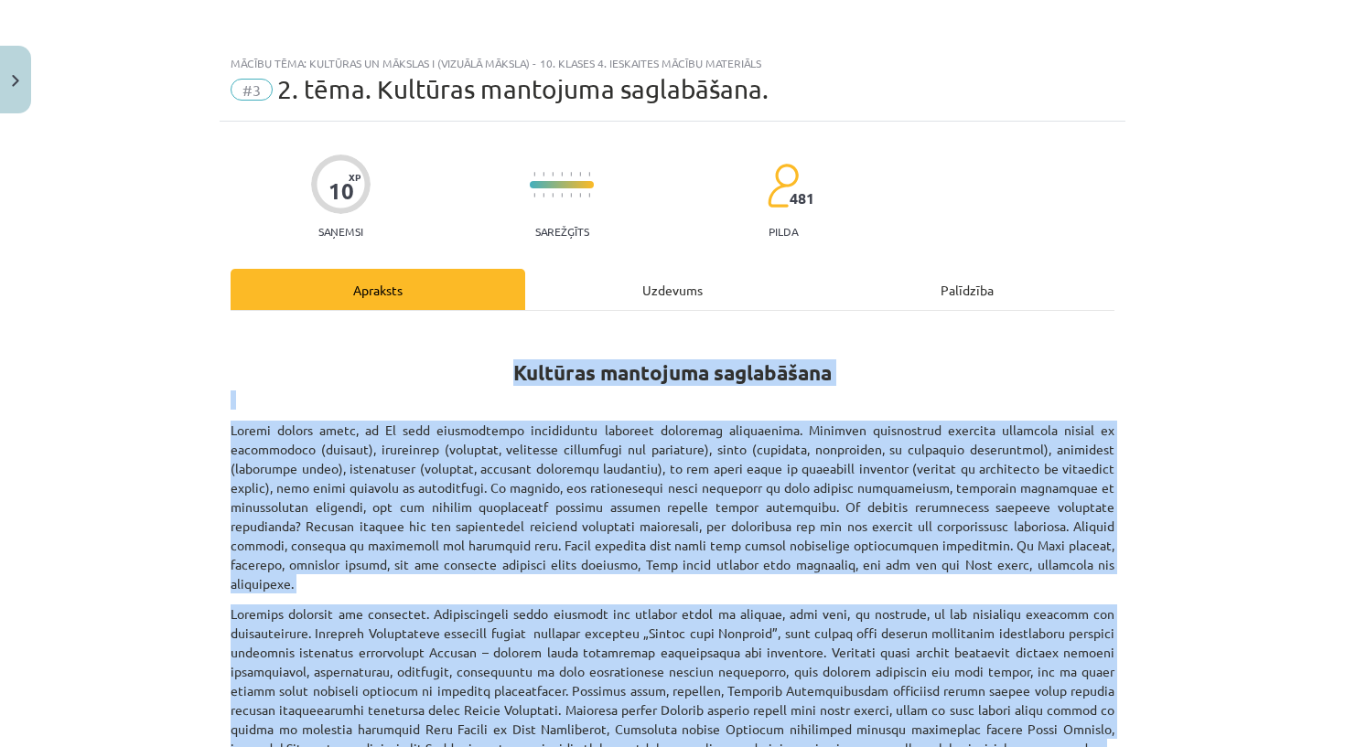
scroll to position [0, 0]
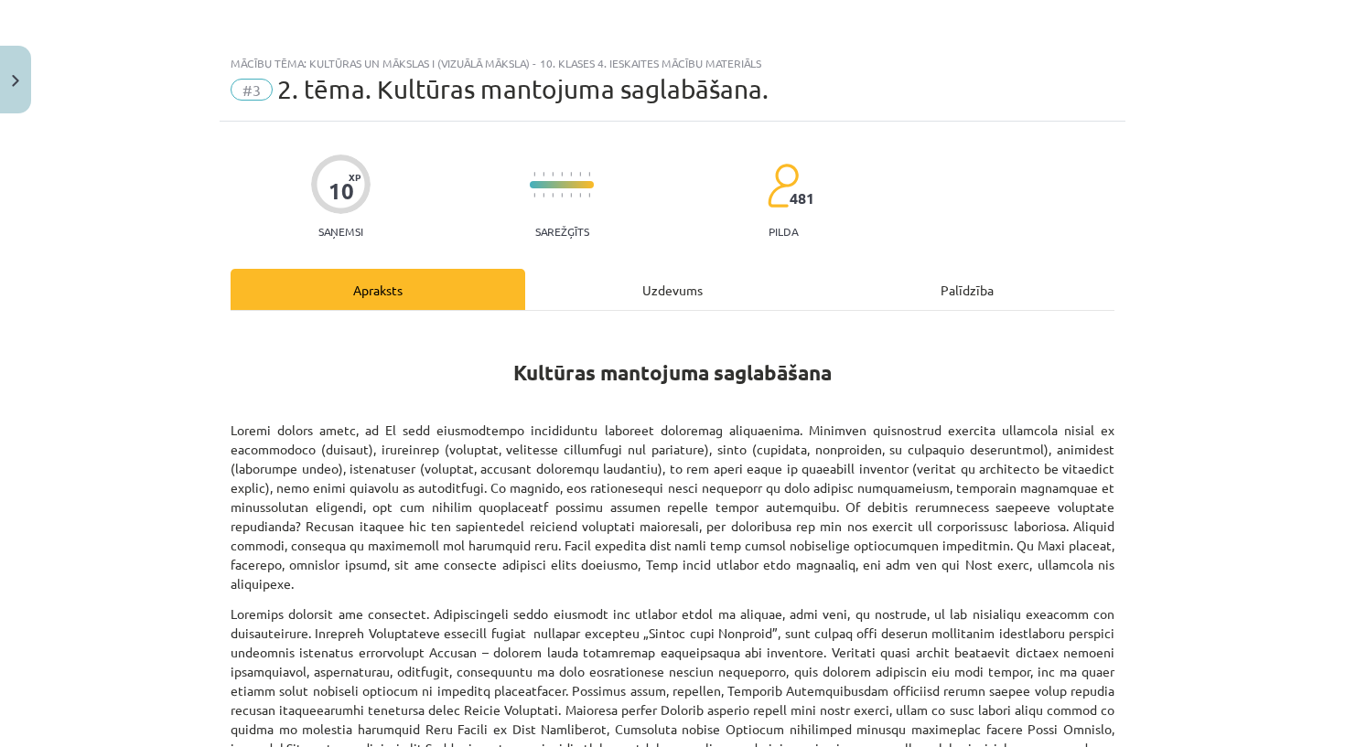
click at [658, 297] on div "Uzdevums" at bounding box center [672, 289] width 295 height 41
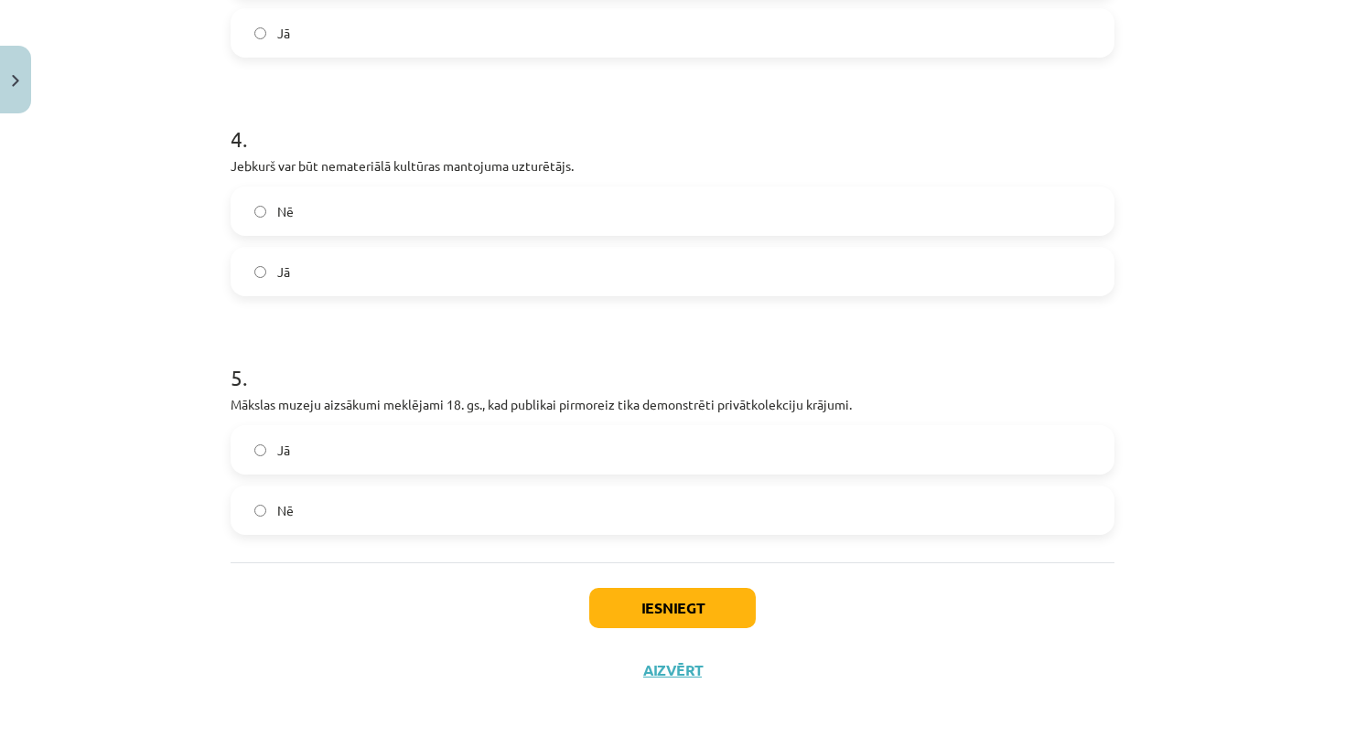
scroll to position [989, 0]
click at [701, 595] on button "Iesniegt" at bounding box center [672, 608] width 166 height 40
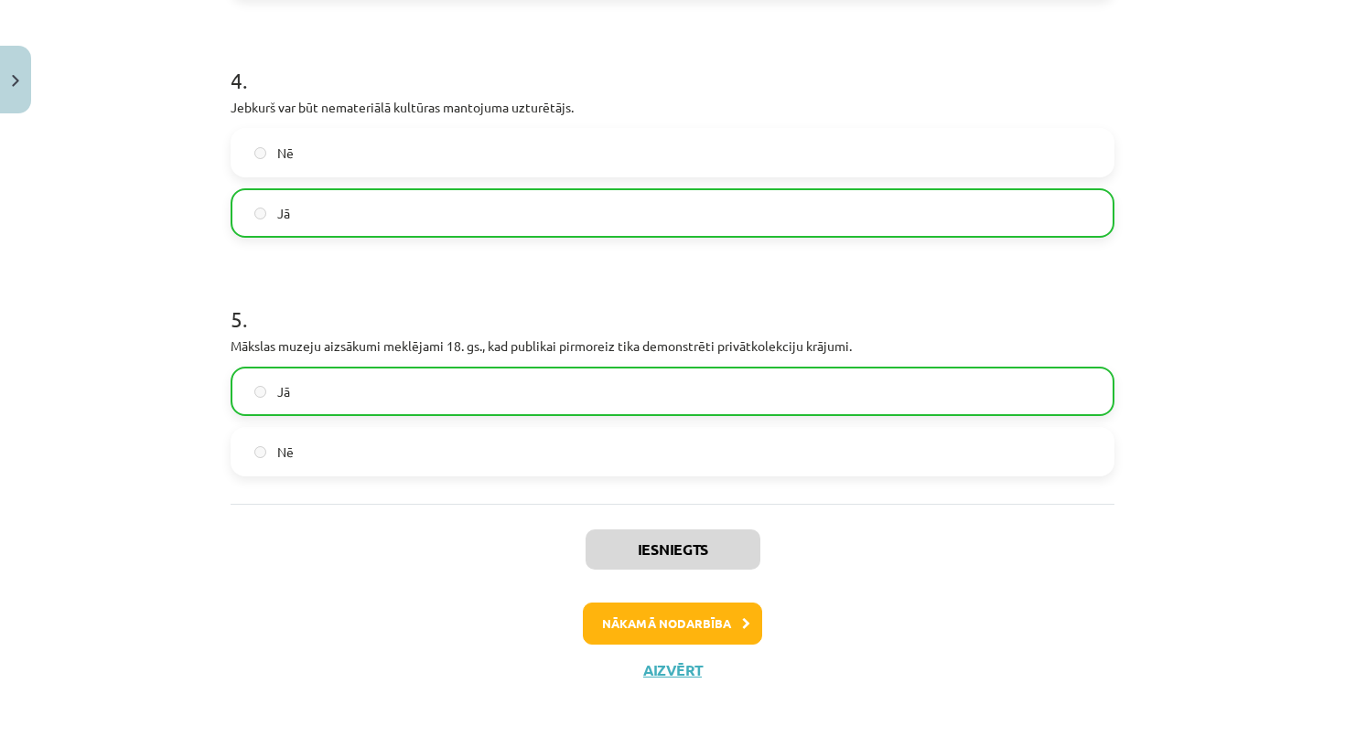
scroll to position [1046, 0]
click at [701, 627] on button "Nākamā nodarbība" at bounding box center [672, 624] width 179 height 42
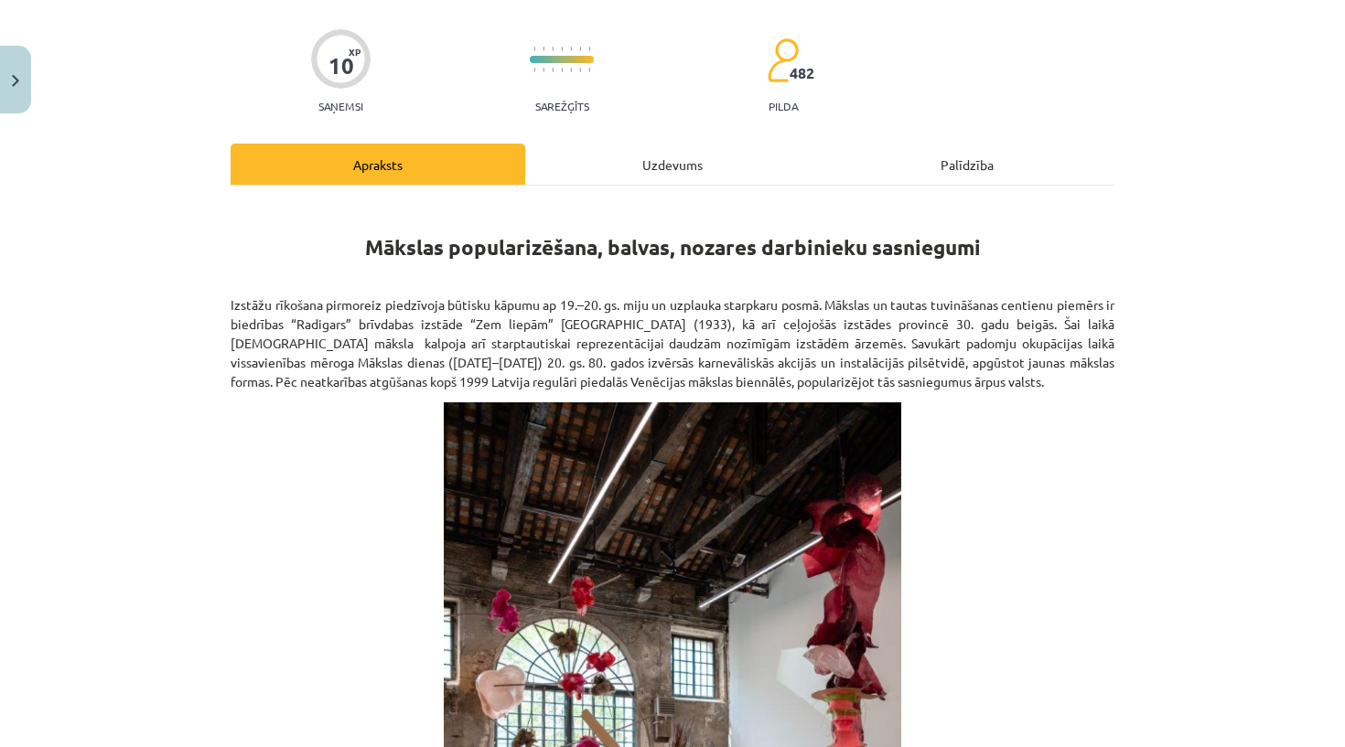
scroll to position [124, 0]
click at [557, 113] on div "Sarežģīts" at bounding box center [562, 74] width 64 height 80
drag, startPoint x: 571, startPoint y: 88, endPoint x: 541, endPoint y: 89, distance: 29.3
click at [542, 64] on progress at bounding box center [562, 60] width 64 height 7
click at [548, 64] on progress at bounding box center [562, 60] width 64 height 7
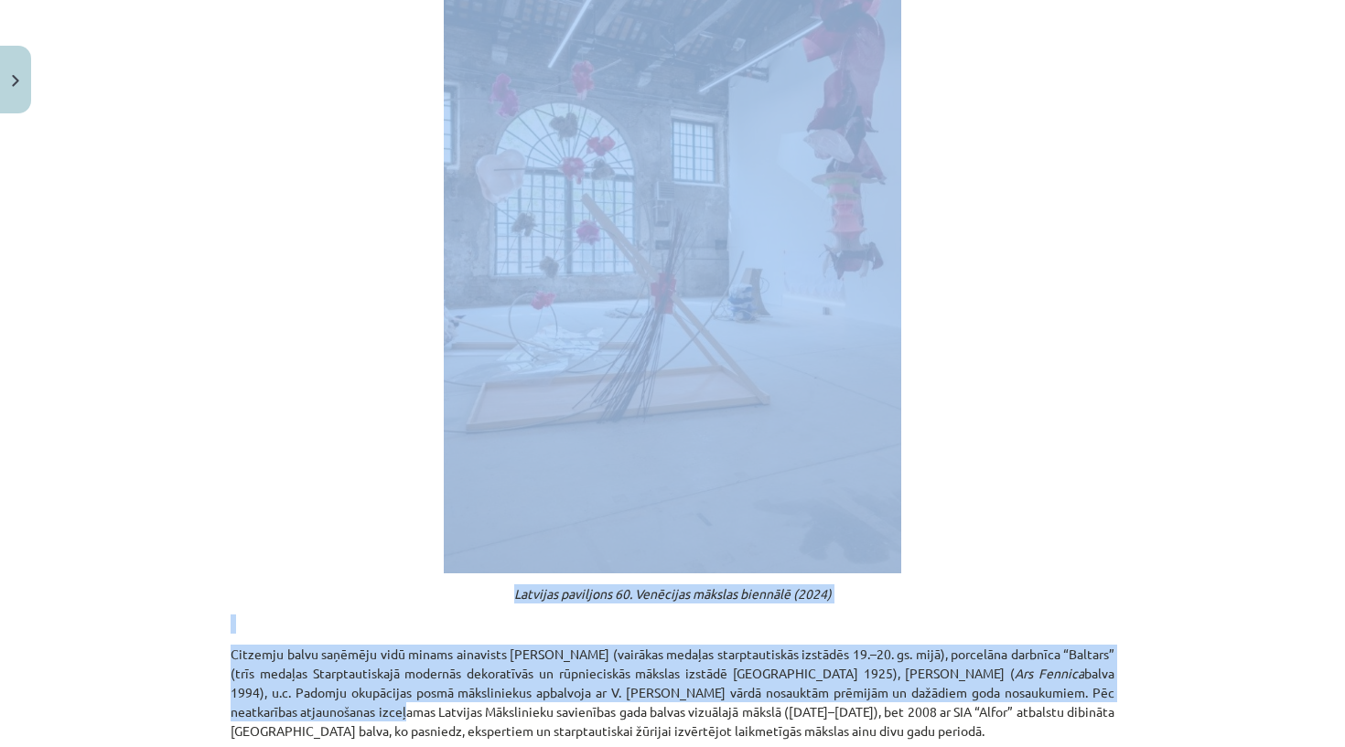
scroll to position [711, 0]
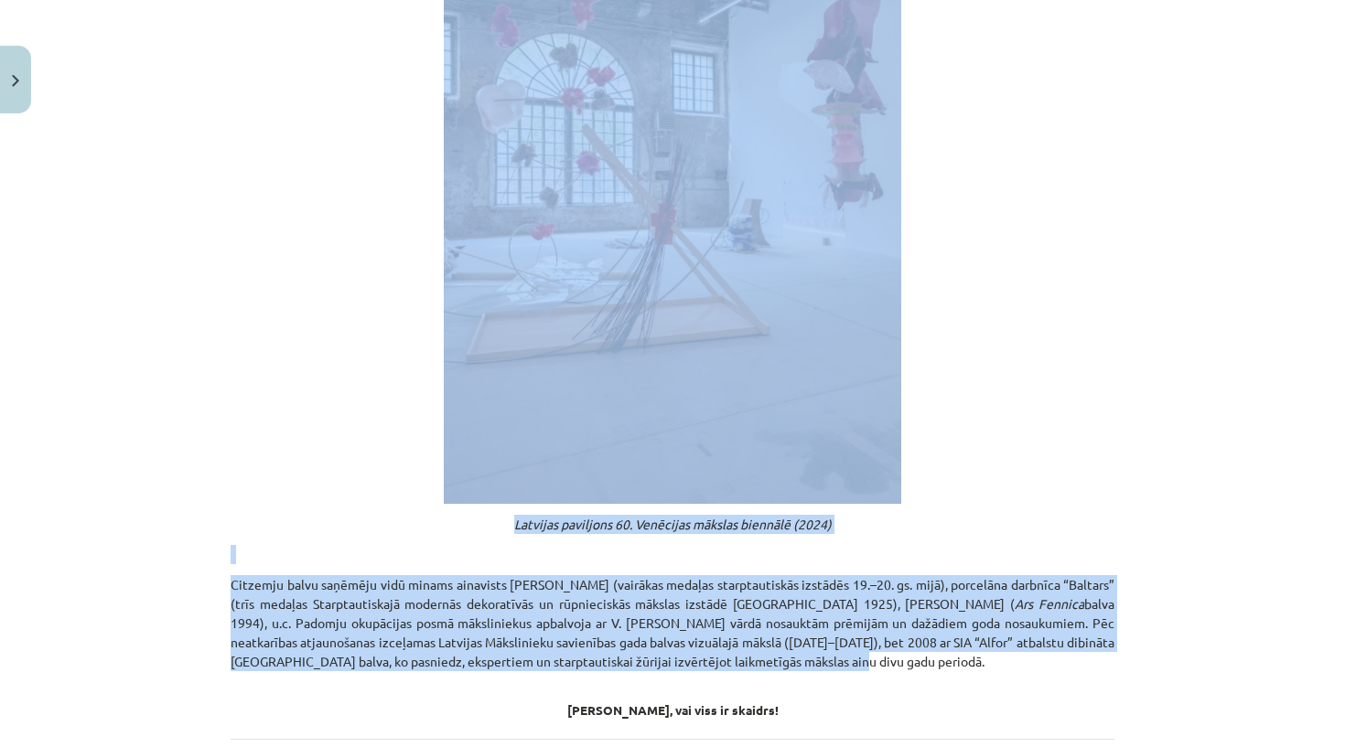
drag, startPoint x: 361, startPoint y: 139, endPoint x: 770, endPoint y: 698, distance: 692.4
click at [770, 698] on div "Mākslas popularizēšana, balvas, nozares darbinieku sasniegumi Izstāžu rīkošana …" at bounding box center [672, 167] width 884 height 1100
copy div "Loremip dolorsitametco, adipis, elitsed doeiusmodt incididunt Utlabor etdolore …"
click at [835, 717] on h4 "[PERSON_NAME], vai viss ir skaidrs!" at bounding box center [672, 709] width 884 height 15
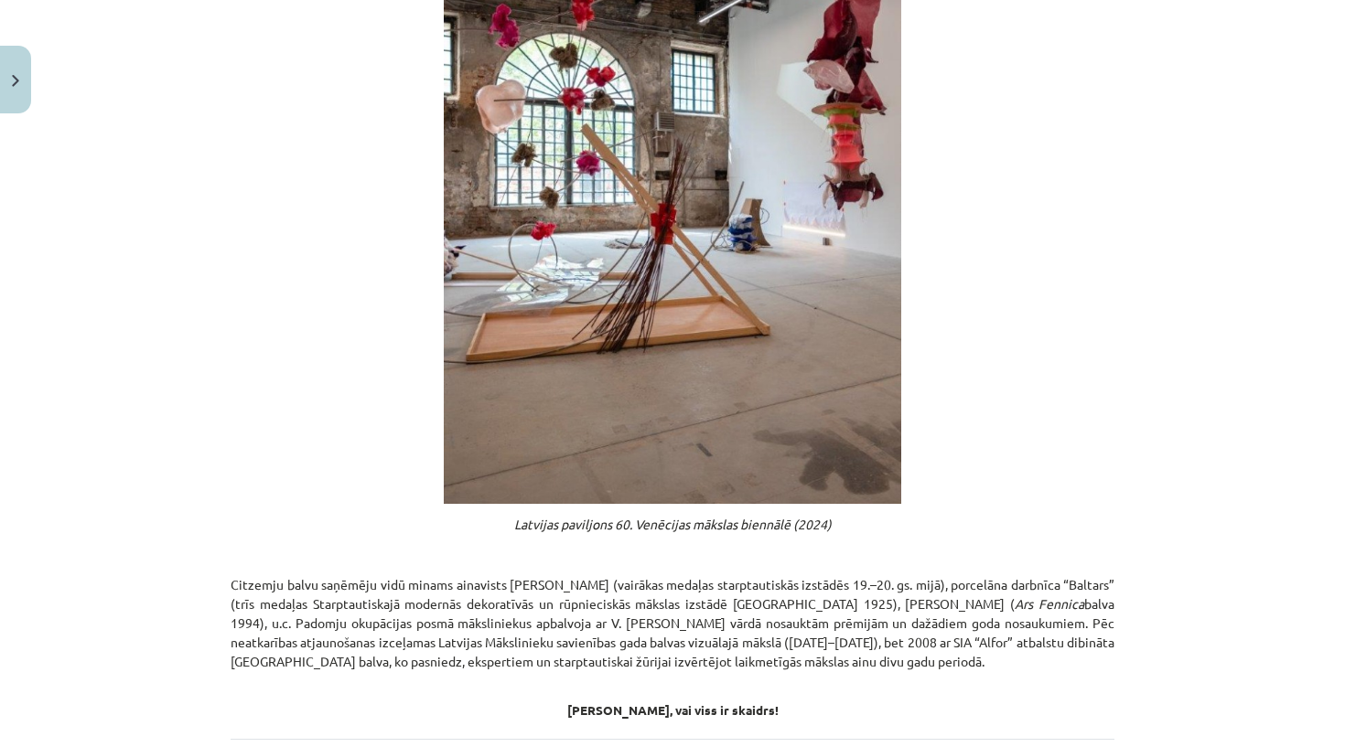
scroll to position [714, 0]
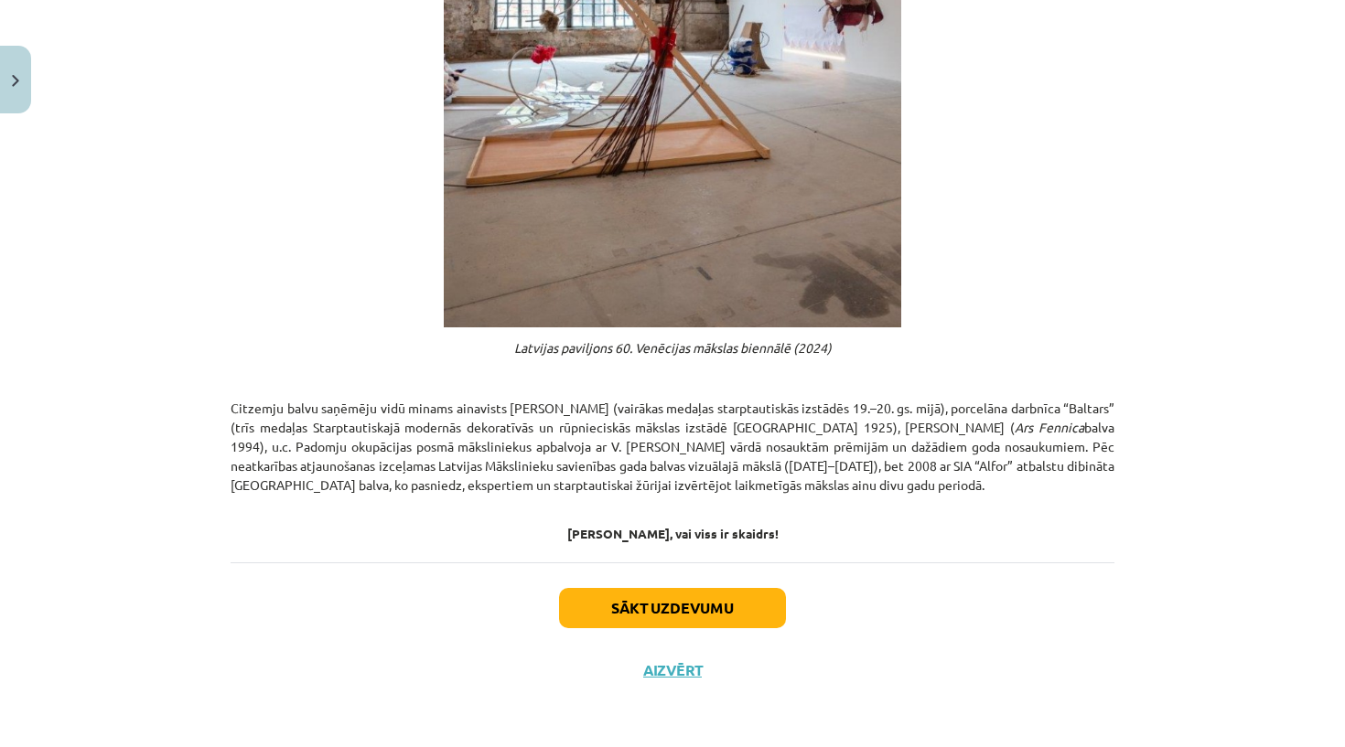
click at [672, 605] on button "Sākt uzdevumu" at bounding box center [672, 608] width 227 height 40
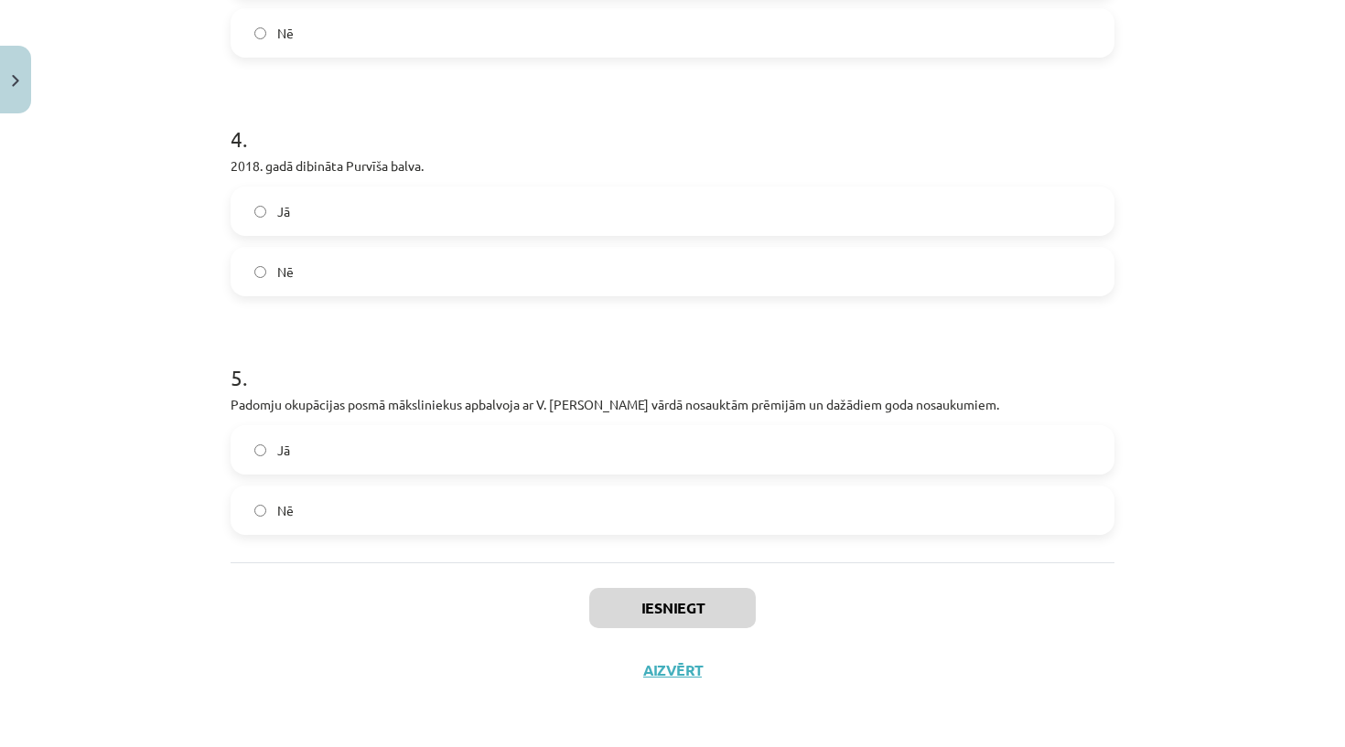
scroll to position [1033, 0]
click at [370, 292] on label "Nē" at bounding box center [672, 272] width 880 height 46
click at [409, 442] on label "Jā" at bounding box center [672, 450] width 880 height 46
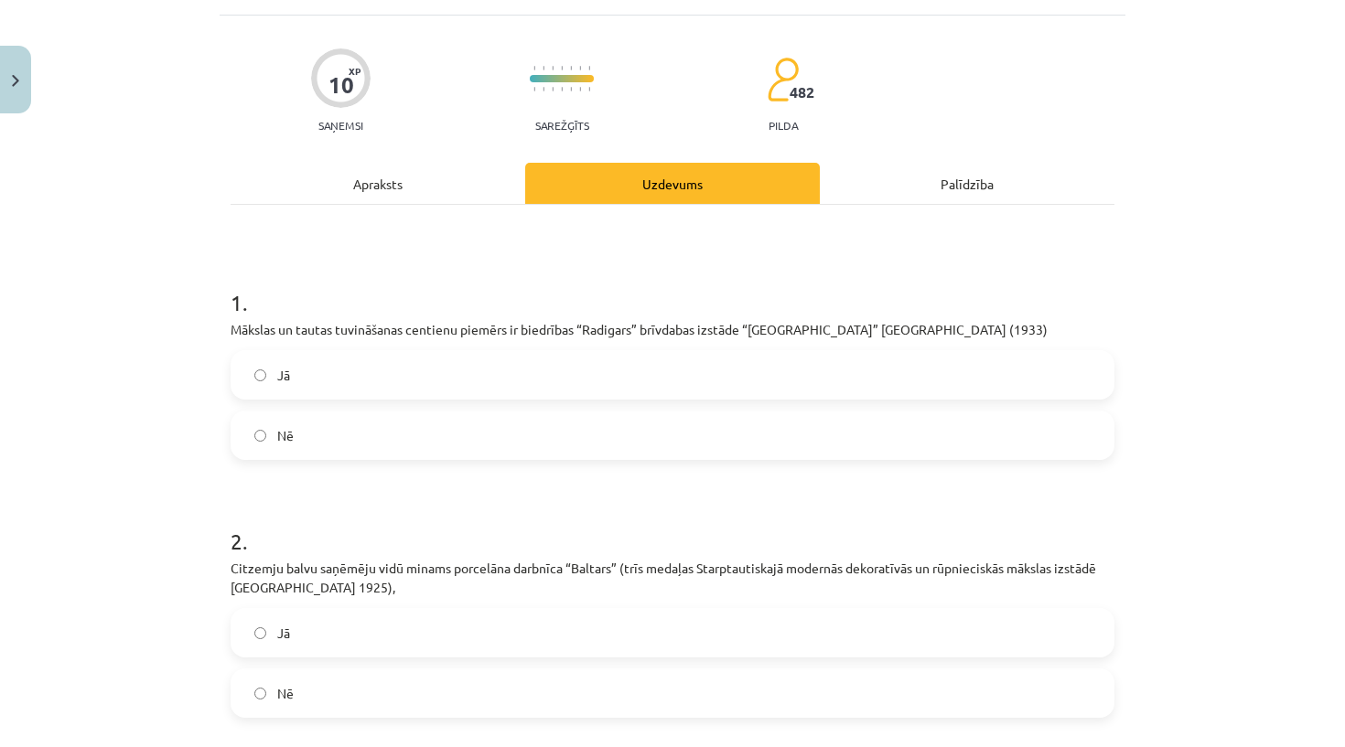
scroll to position [108, 0]
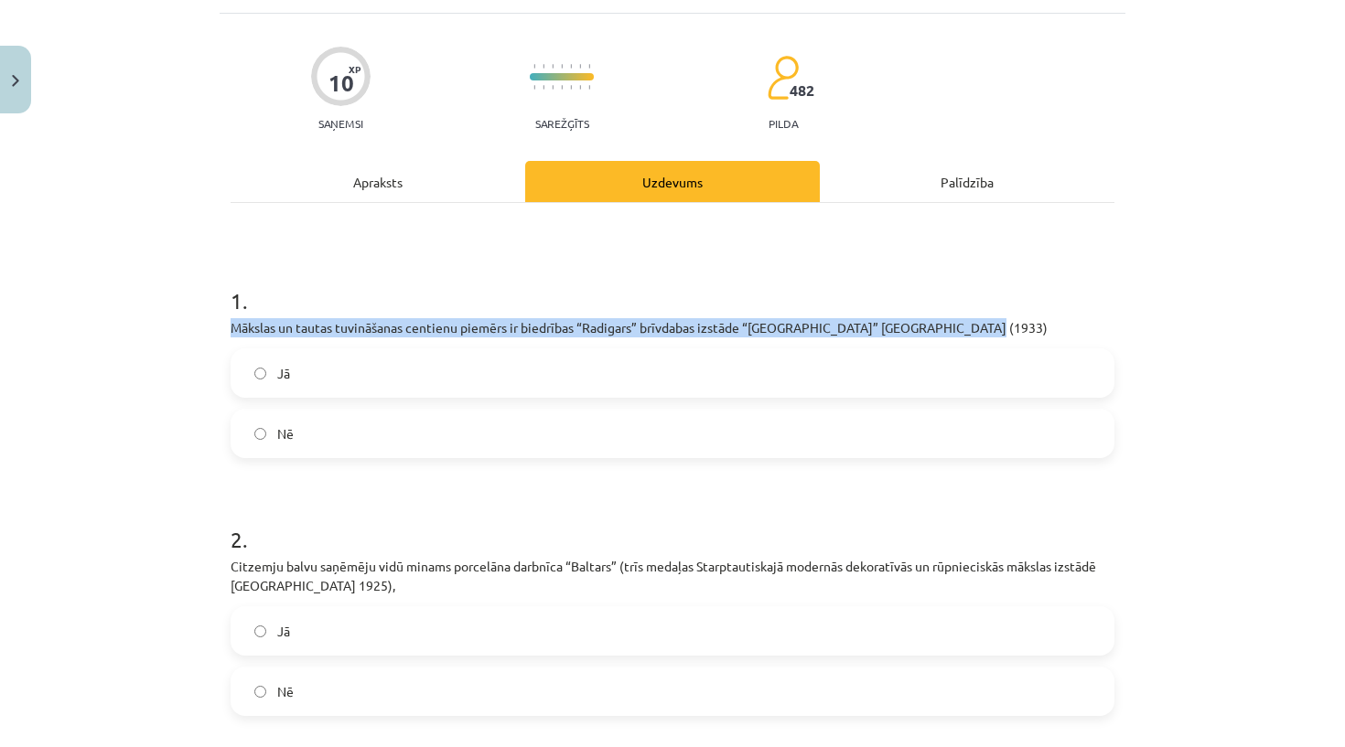
drag, startPoint x: 225, startPoint y: 358, endPoint x: 1002, endPoint y: 359, distance: 777.4
copy p "Mākslas un tautas tuvināšanas centienu piemērs ir biedrības “Radigars” brīvdaba…"
click at [1002, 338] on p "Mākslas un tautas tuvināšanas centienu piemērs ir biedrības “Radigars” brīvdaba…" at bounding box center [672, 327] width 884 height 19
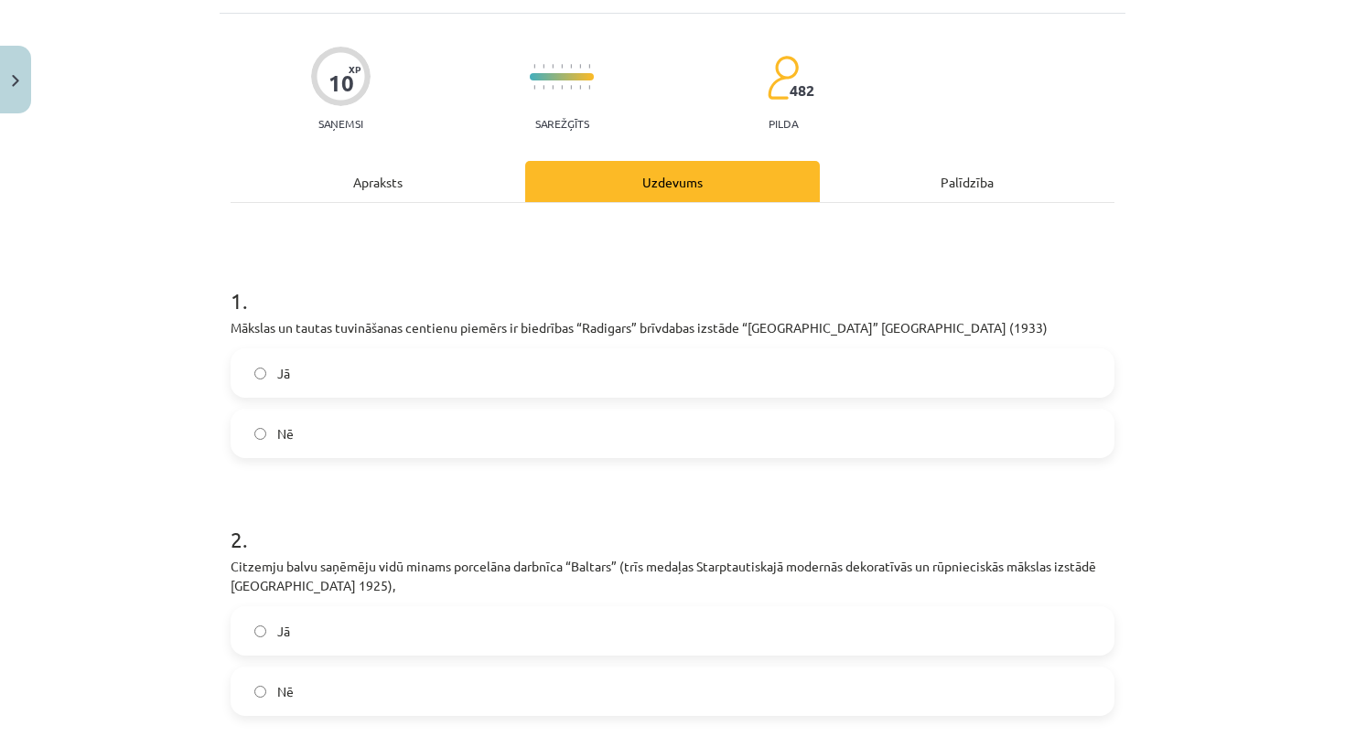
click at [373, 396] on label "Jā" at bounding box center [672, 373] width 880 height 46
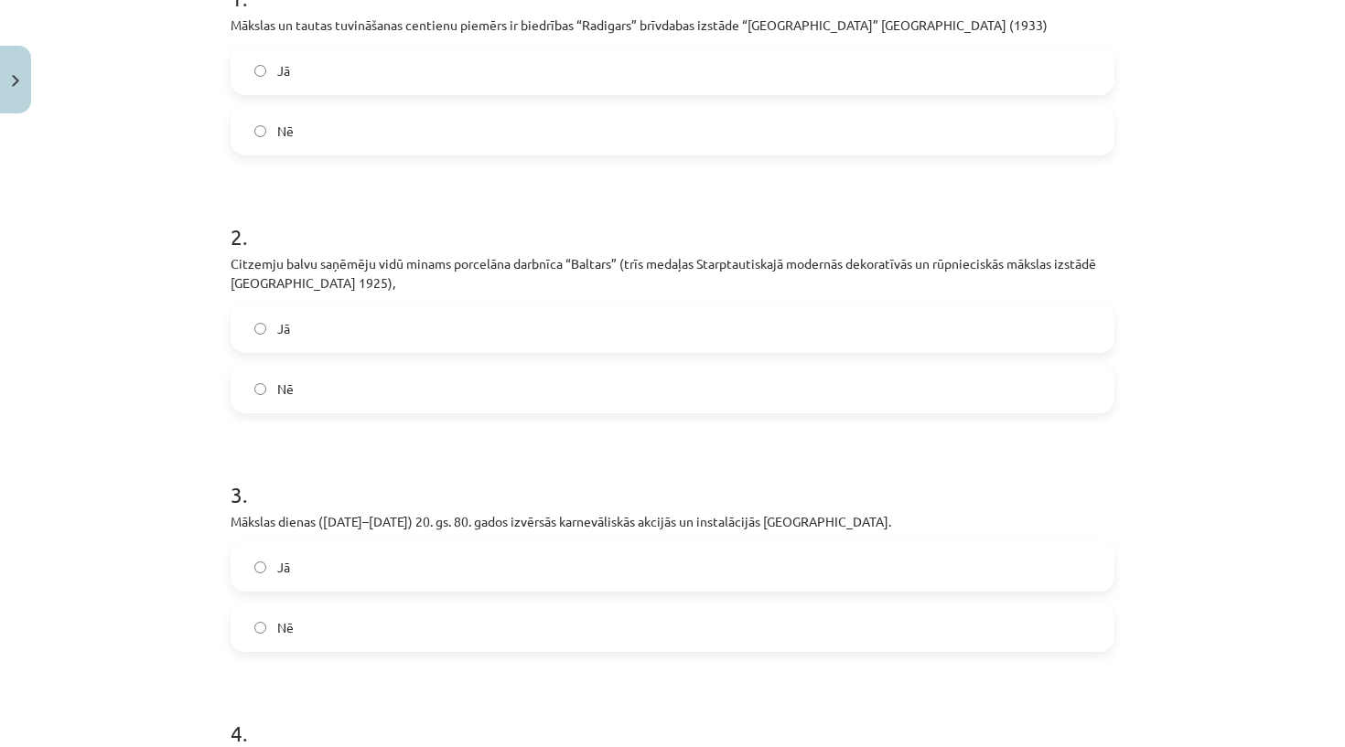
scroll to position [415, 0]
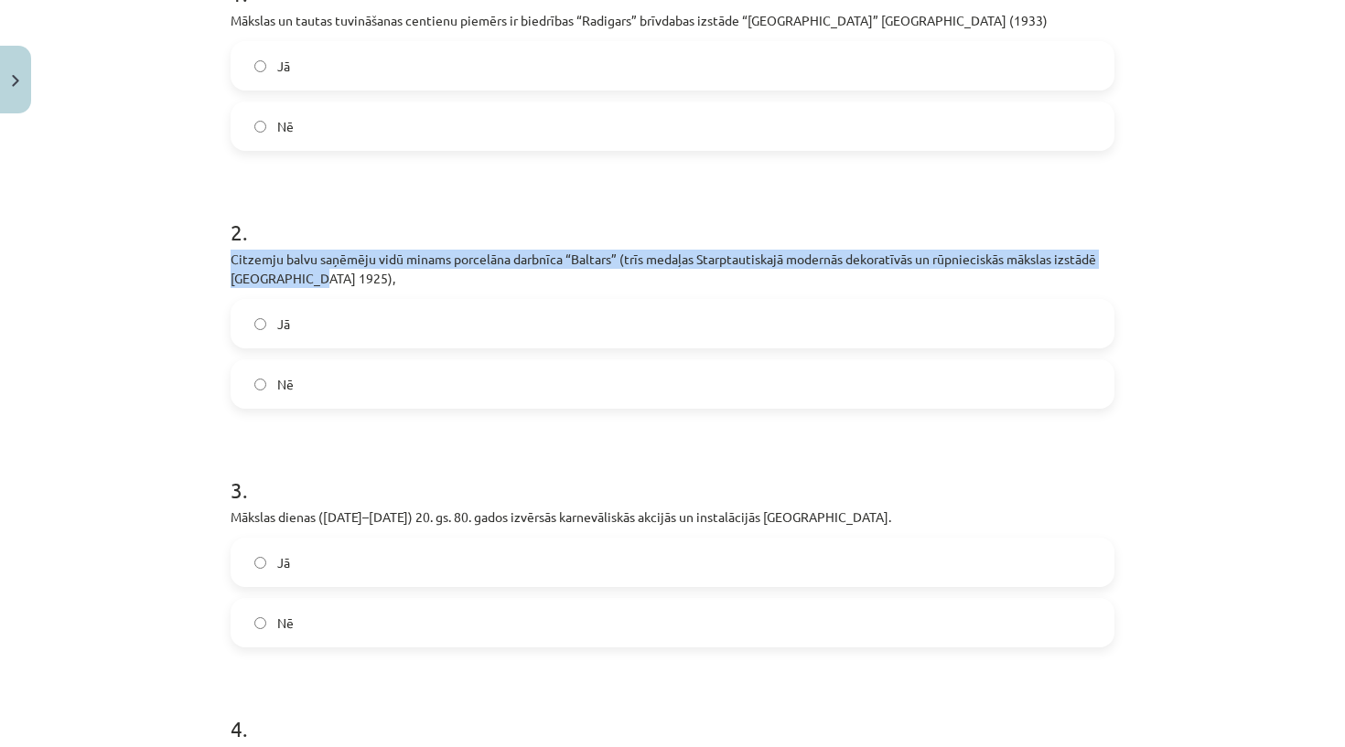
drag, startPoint x: 233, startPoint y: 290, endPoint x: 335, endPoint y: 308, distance: 103.2
click at [335, 288] on p "Citzemju balvu saņēmēju vidū minams porcelāna darbnīca “Baltars” (trīs medaļas …" at bounding box center [672, 269] width 884 height 38
copy p "Citzemju balvu saņēmēju vidū minams porcelāna darbnīca “Baltars” (trīs medaļas …"
click at [343, 244] on h1 "2 ." at bounding box center [672, 216] width 884 height 57
